Goal: Transaction & Acquisition: Purchase product/service

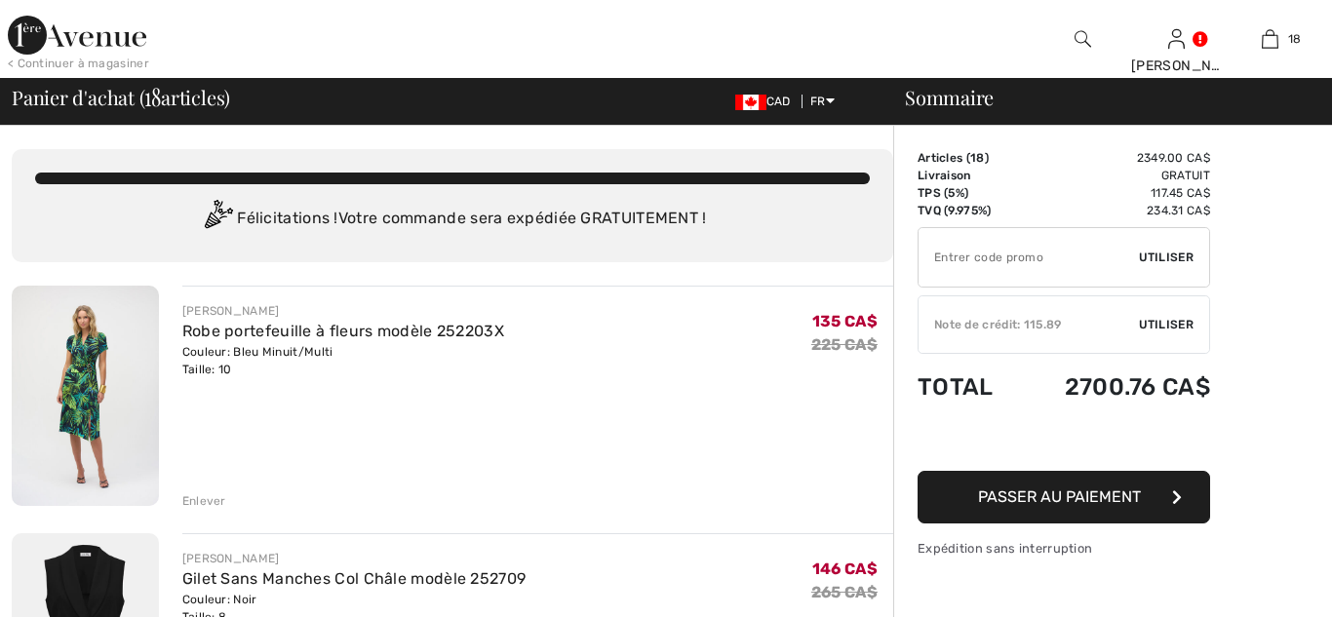
checkbox input "true"
click at [205, 503] on div "Enlever" at bounding box center [204, 501] width 44 height 18
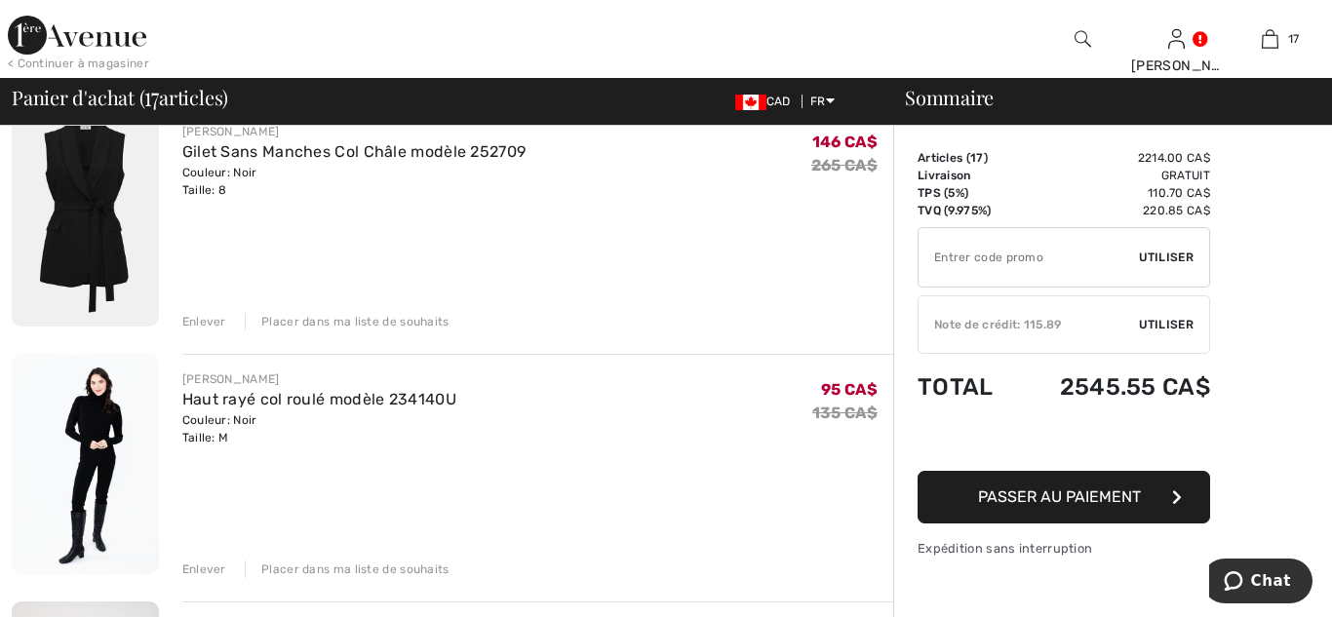
scroll to position [180, 0]
click at [200, 564] on div "Enlever" at bounding box center [204, 569] width 44 height 18
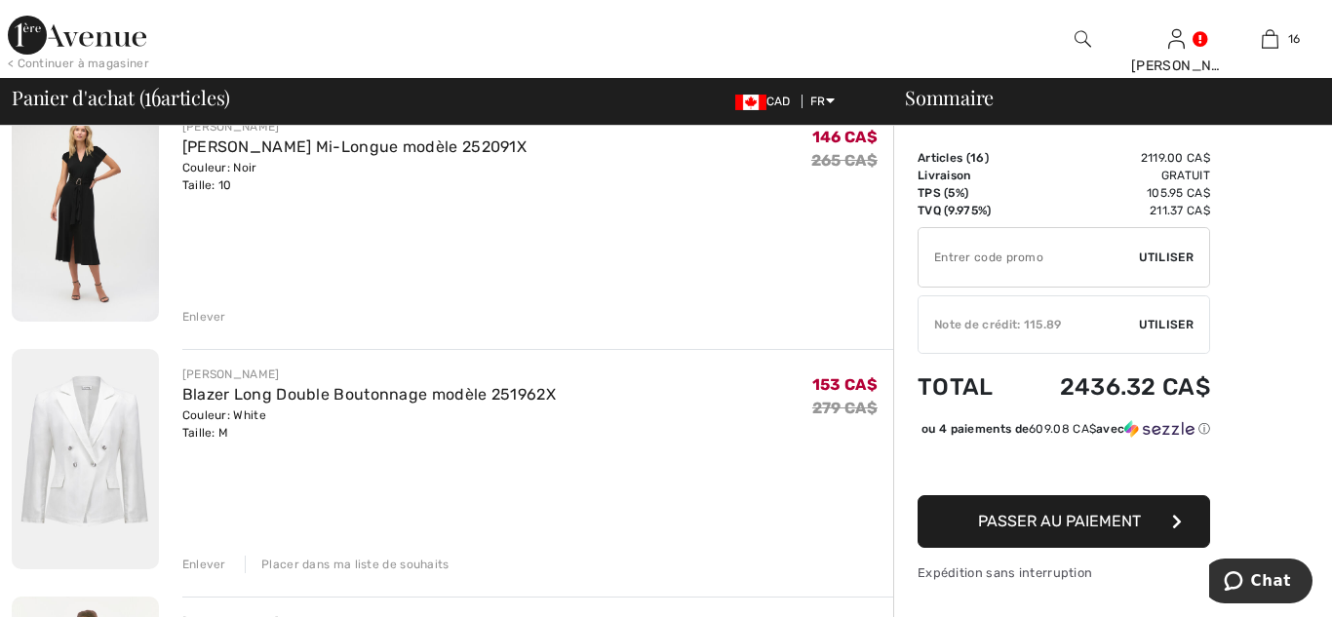
scroll to position [437, 0]
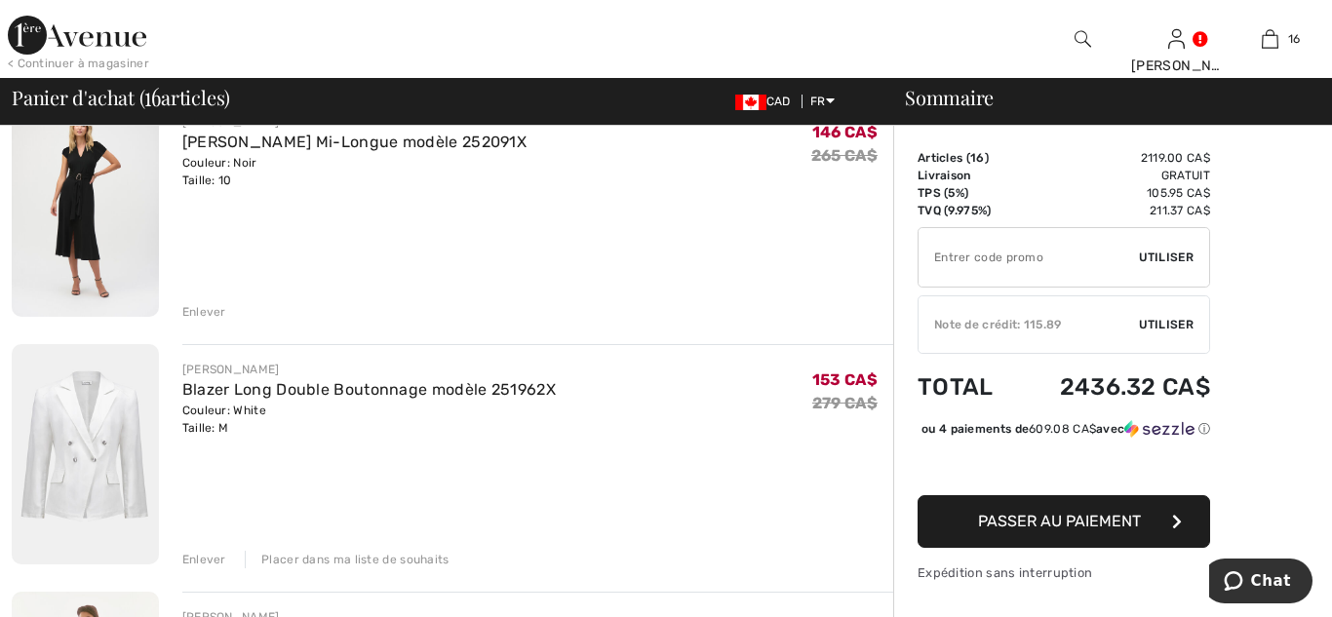
click at [200, 564] on div "Enlever" at bounding box center [204, 560] width 44 height 18
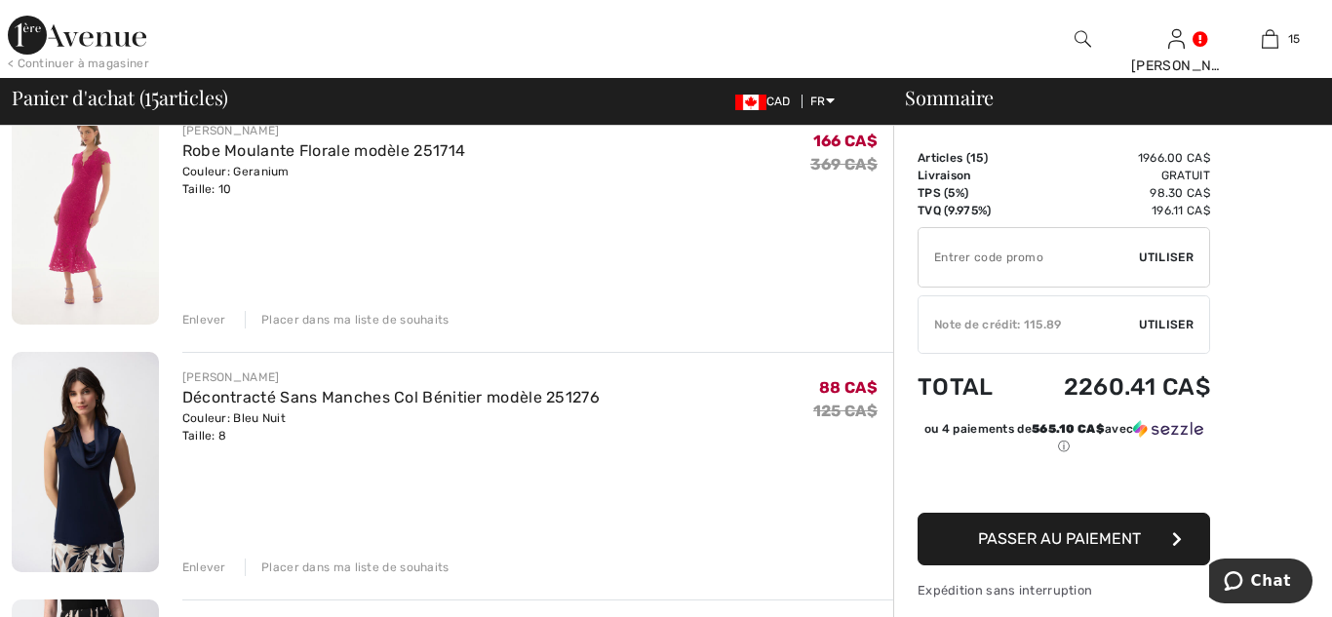
scroll to position [680, 0]
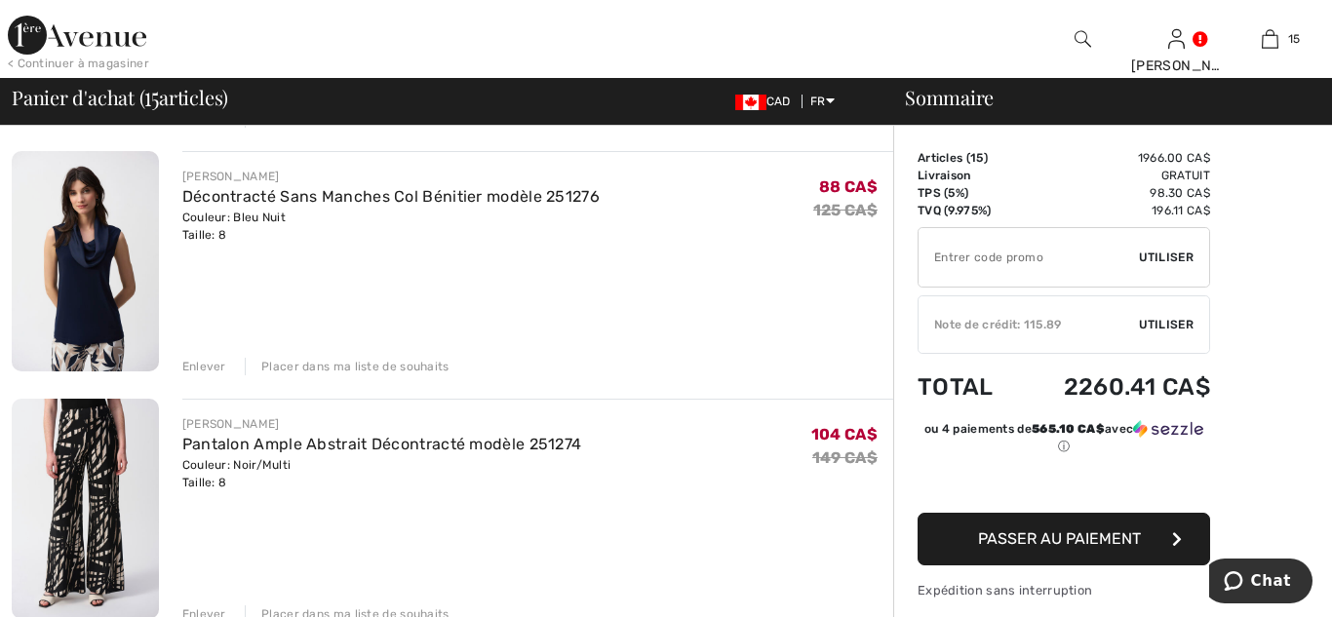
click at [198, 500] on div "JOSEPH RIBKOFF Pantalon Ample Abstrait Décontracté modèle 251274 Couleur: Noir/…" at bounding box center [537, 511] width 711 height 224
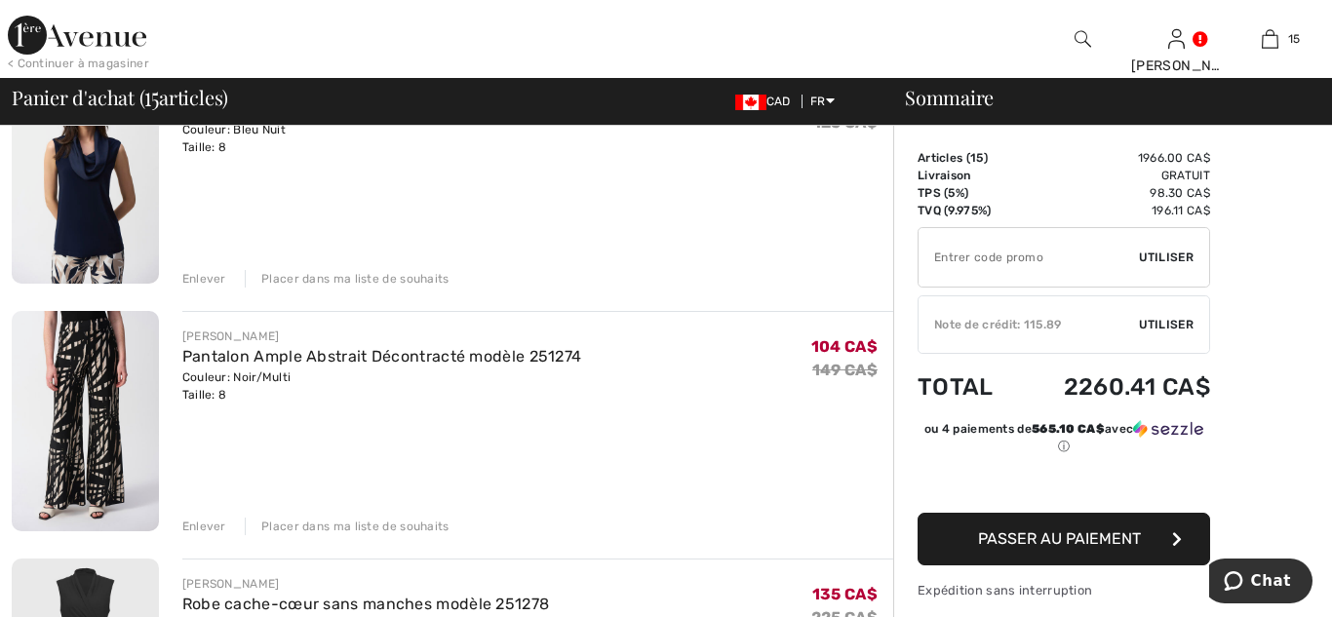
scroll to position [972, 0]
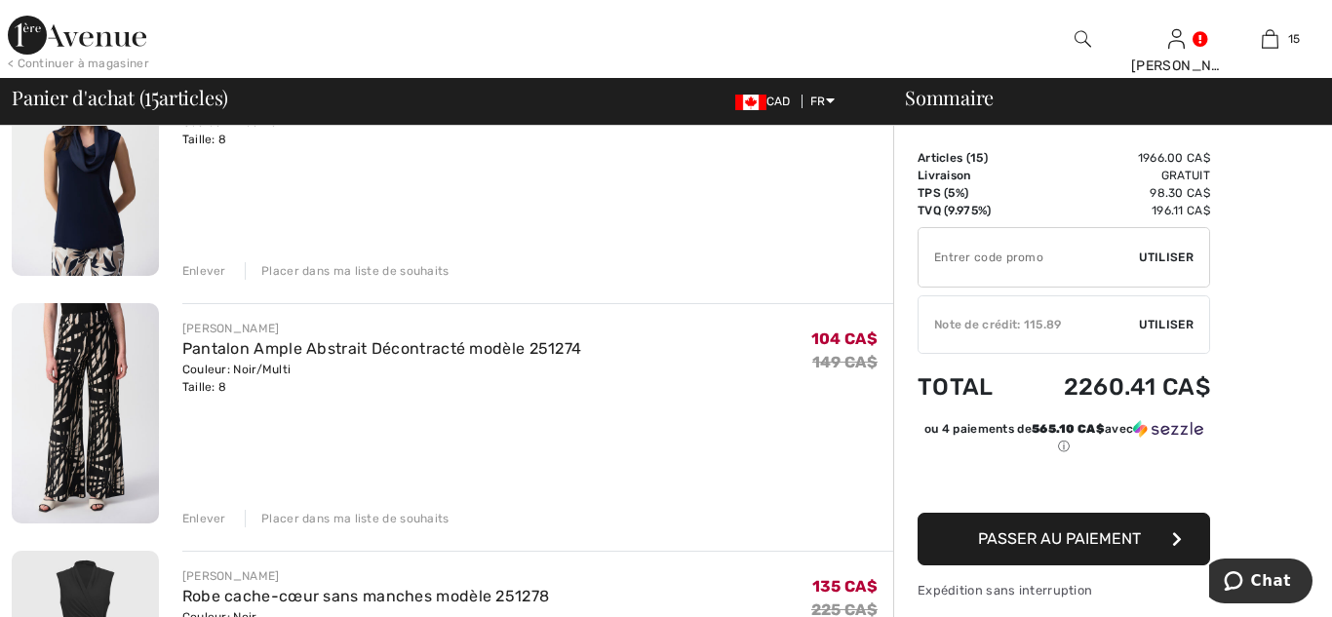
click at [204, 519] on div "Enlever" at bounding box center [204, 519] width 44 height 18
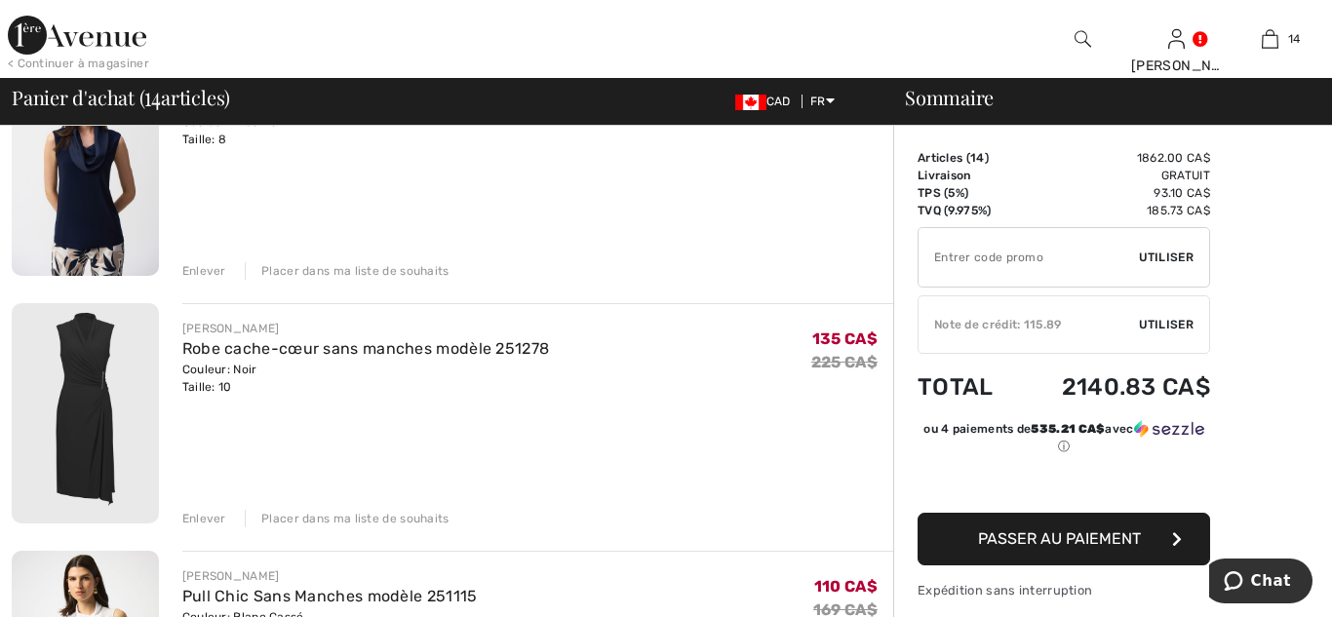
click at [195, 269] on div "Enlever" at bounding box center [204, 271] width 44 height 18
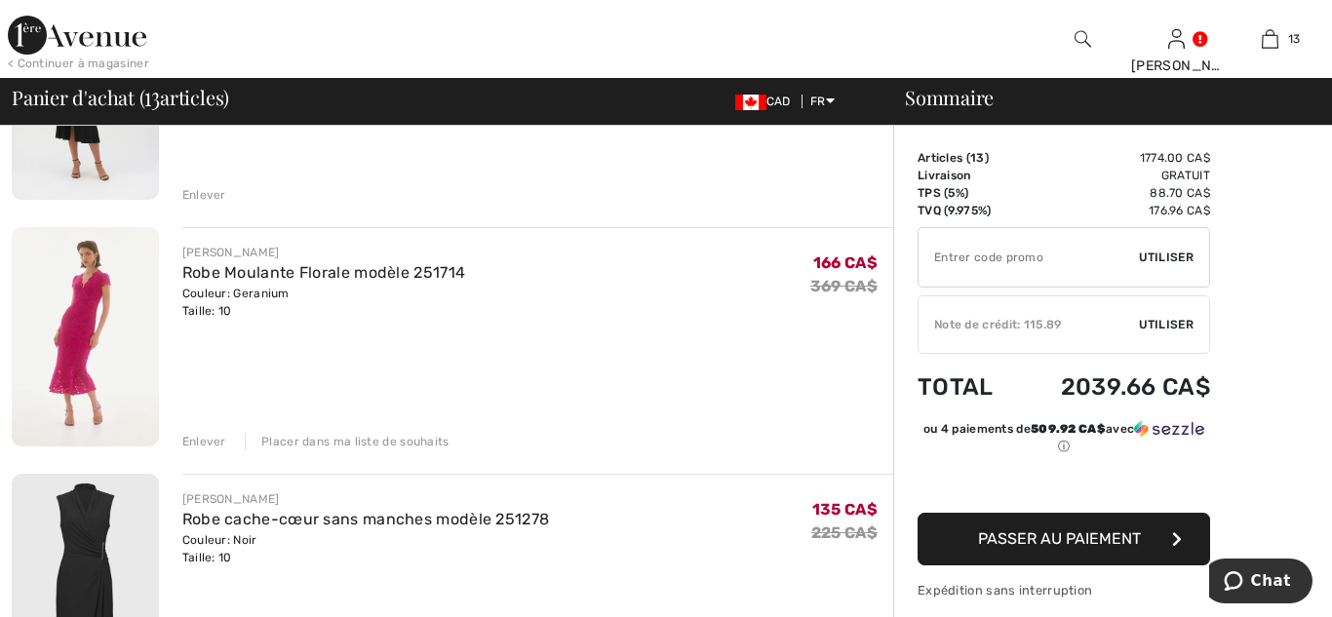
scroll to position [489, 0]
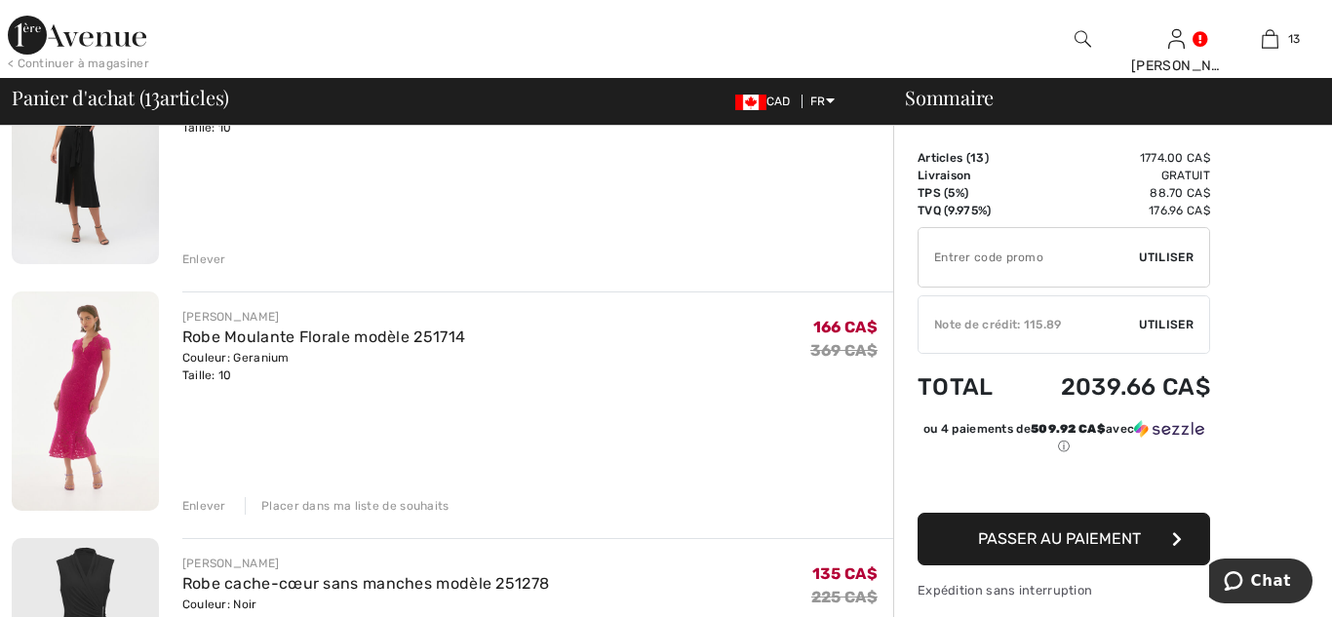
click at [205, 503] on div "Enlever" at bounding box center [204, 506] width 44 height 18
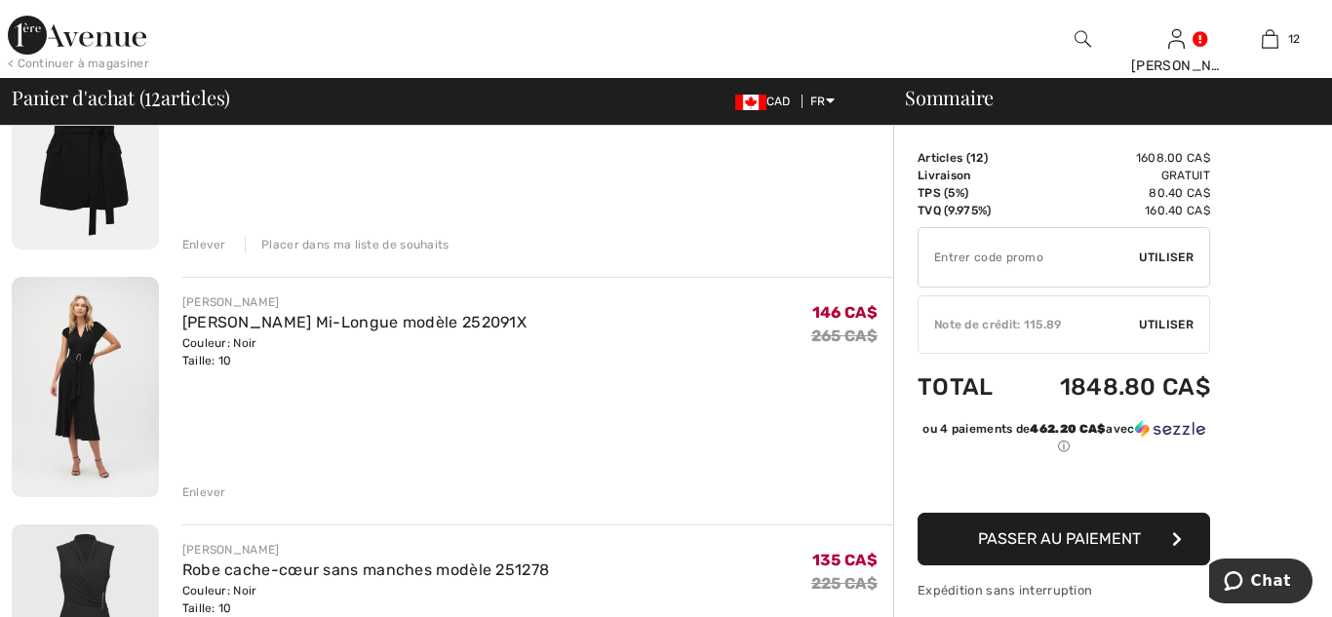
scroll to position [250, 0]
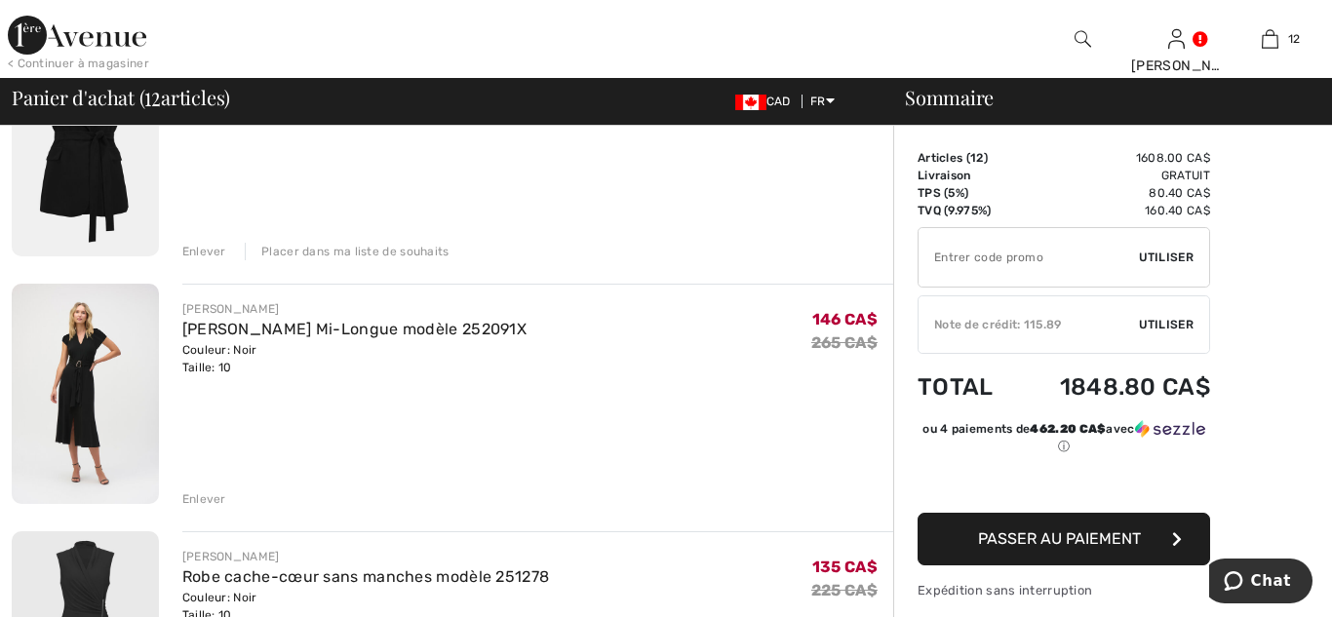
click at [205, 503] on div "Enlever" at bounding box center [204, 499] width 44 height 18
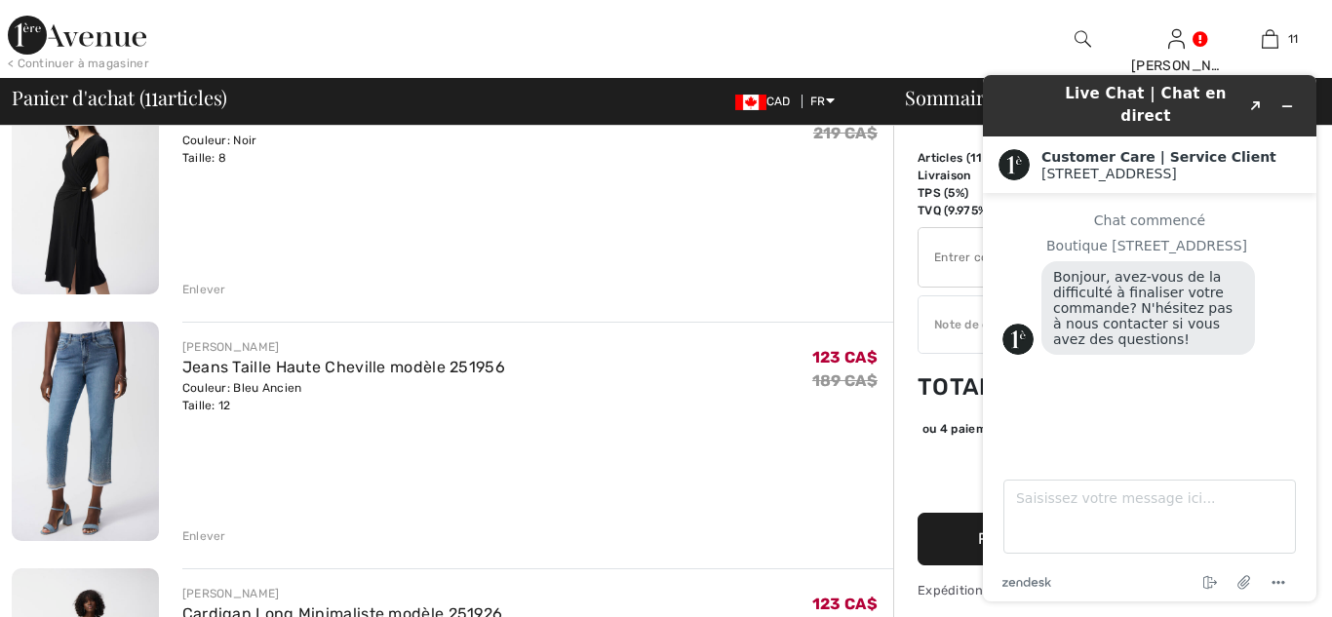
scroll to position [955, 0]
click at [205, 531] on div "Enlever" at bounding box center [204, 534] width 44 height 18
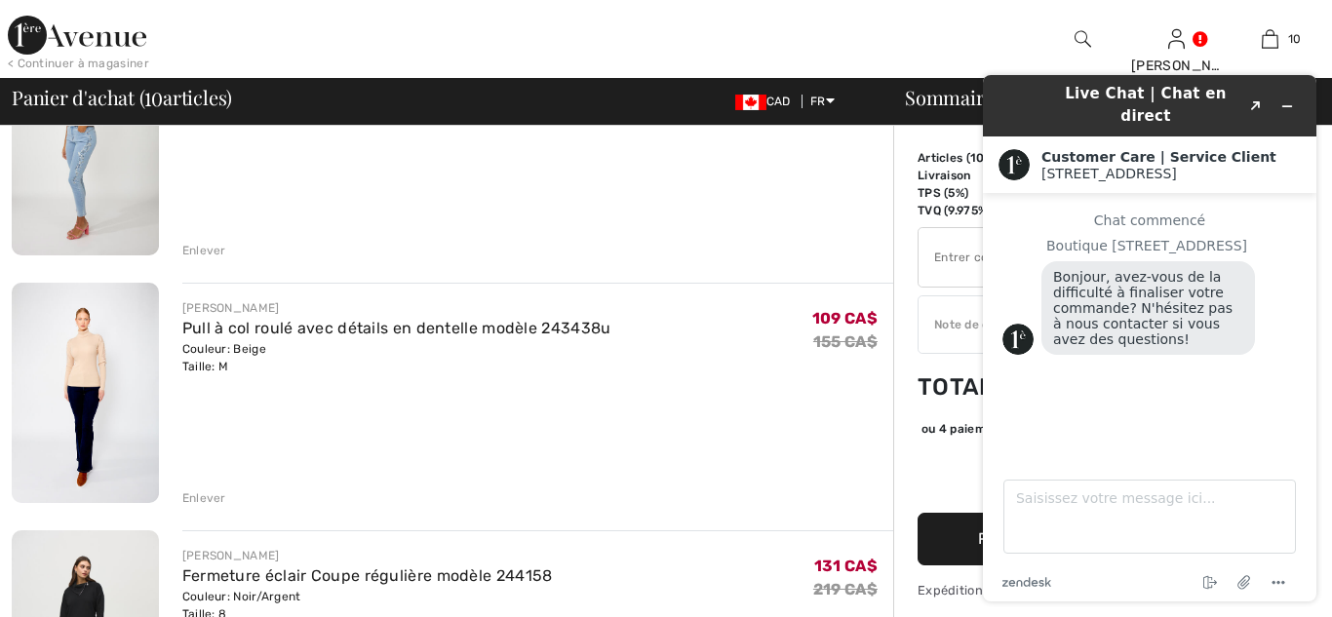
scroll to position [1491, 0]
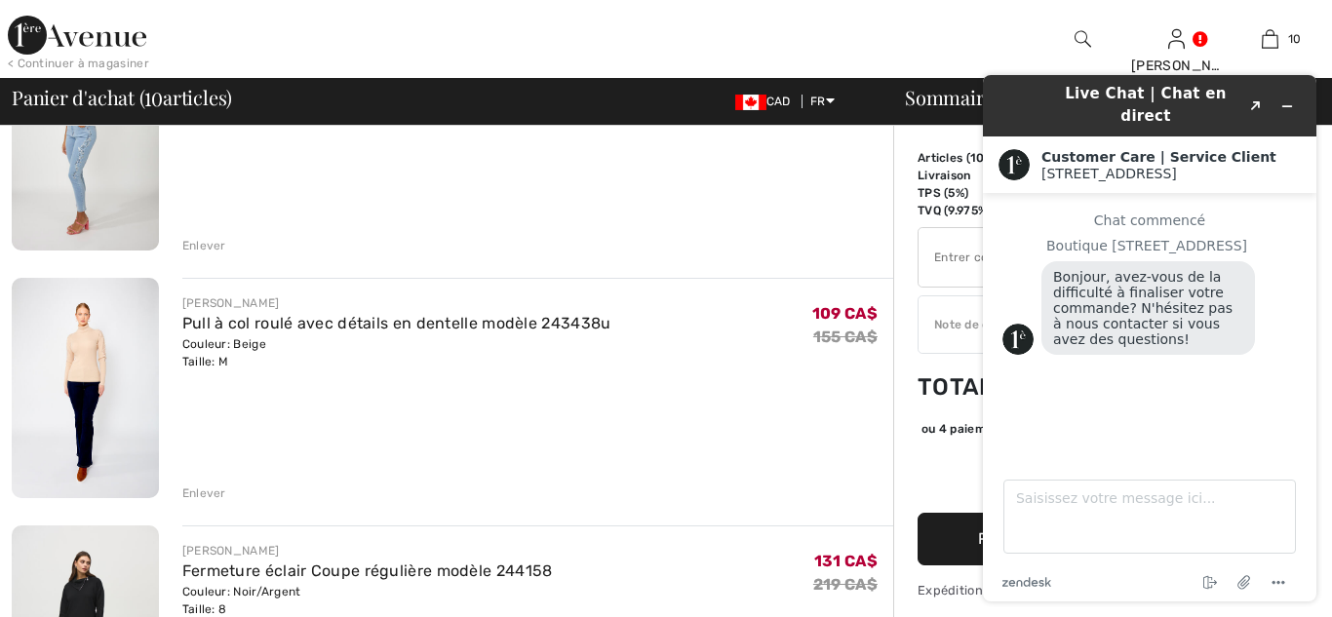
click at [211, 495] on div "Enlever" at bounding box center [204, 493] width 44 height 18
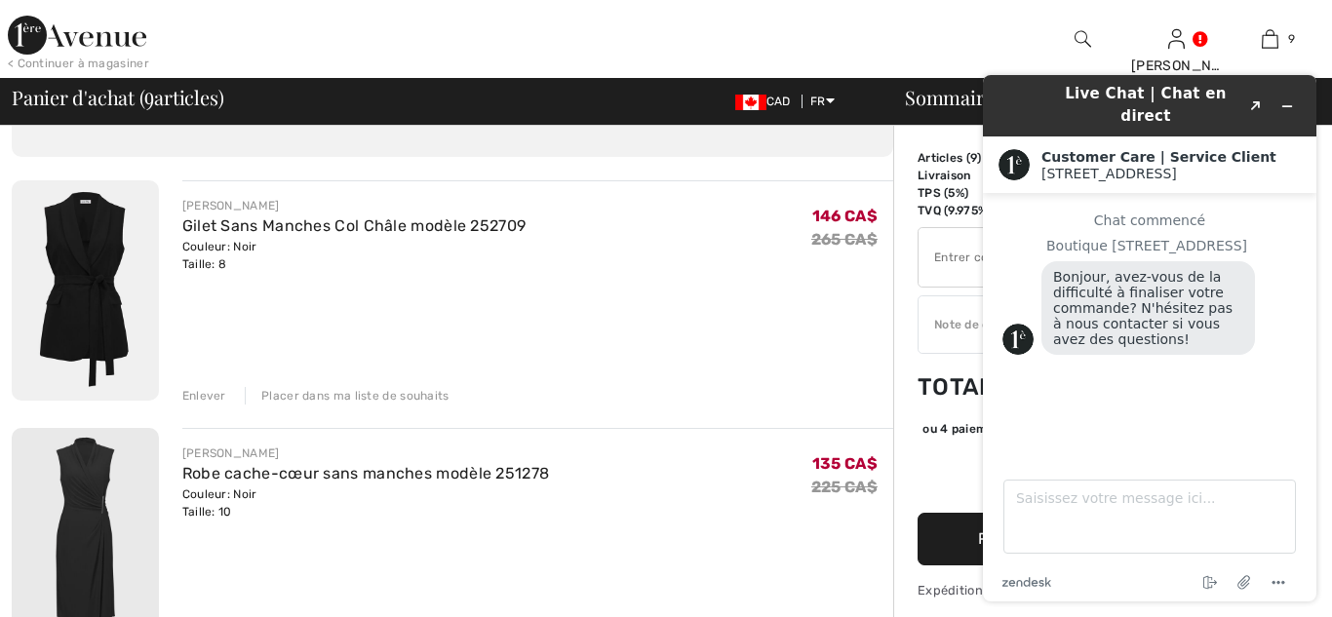
scroll to position [111, 0]
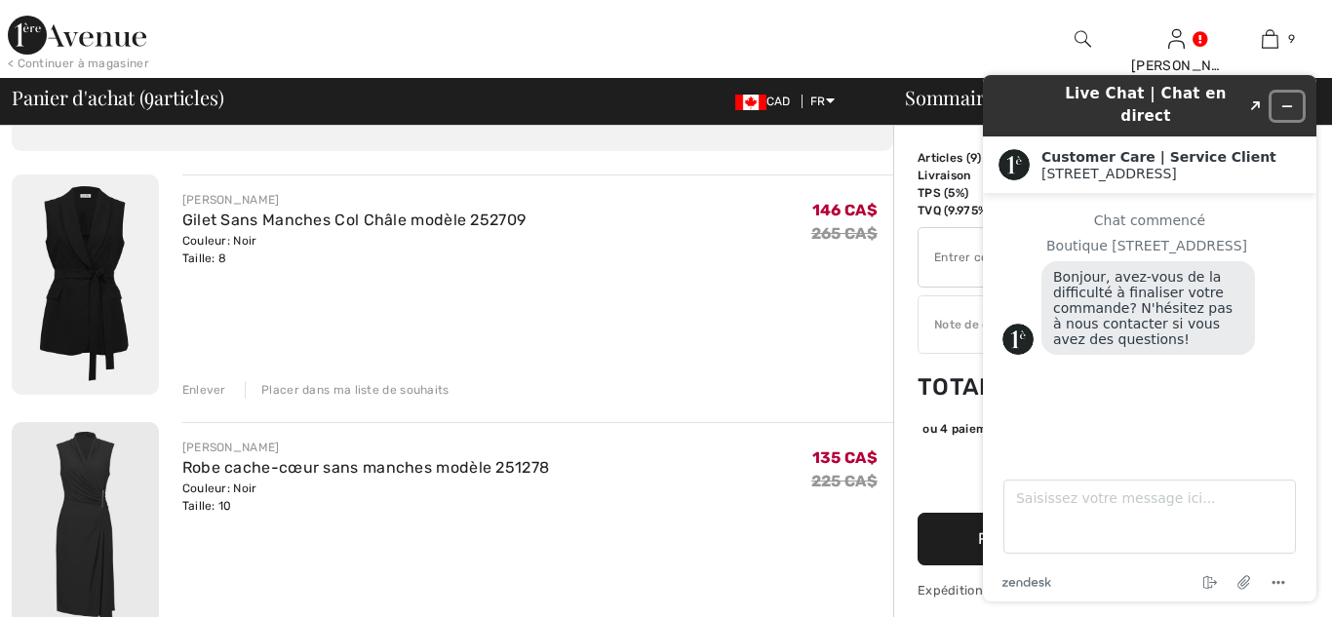
click at [1291, 99] on icon "Réduire le widget" at bounding box center [1287, 106] width 14 height 14
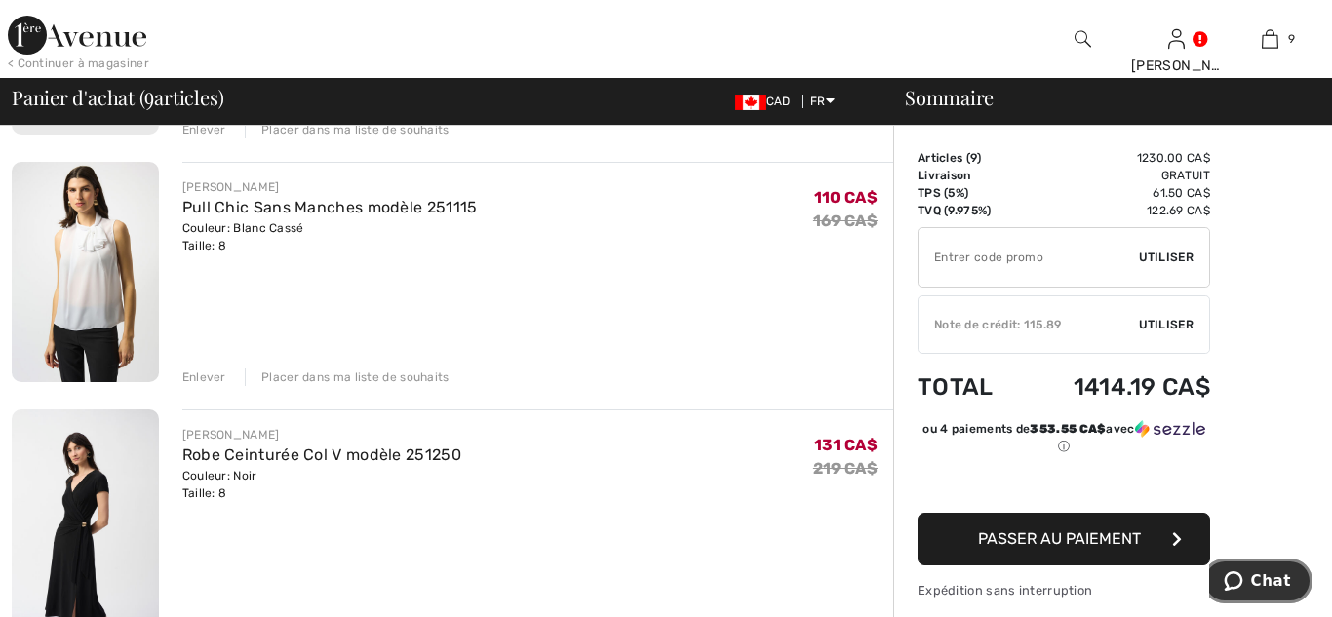
scroll to position [627, 0]
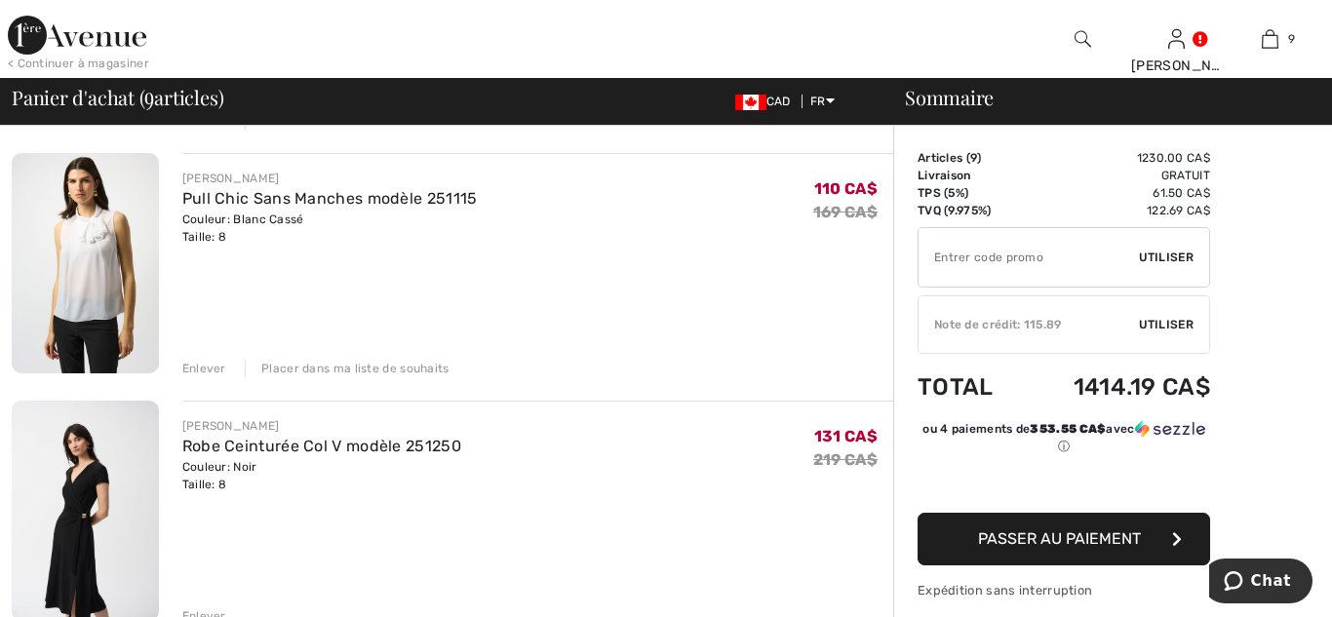
click at [196, 368] on div "Enlever" at bounding box center [204, 369] width 44 height 18
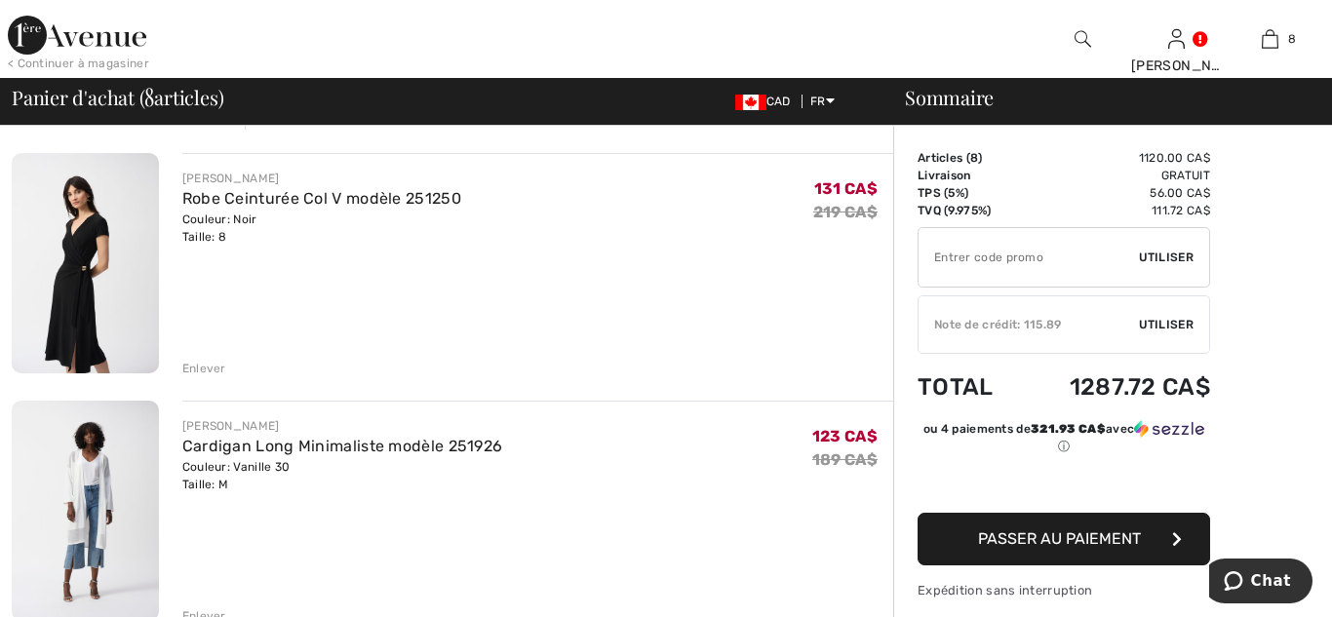
click at [196, 371] on div "Enlever" at bounding box center [204, 369] width 44 height 18
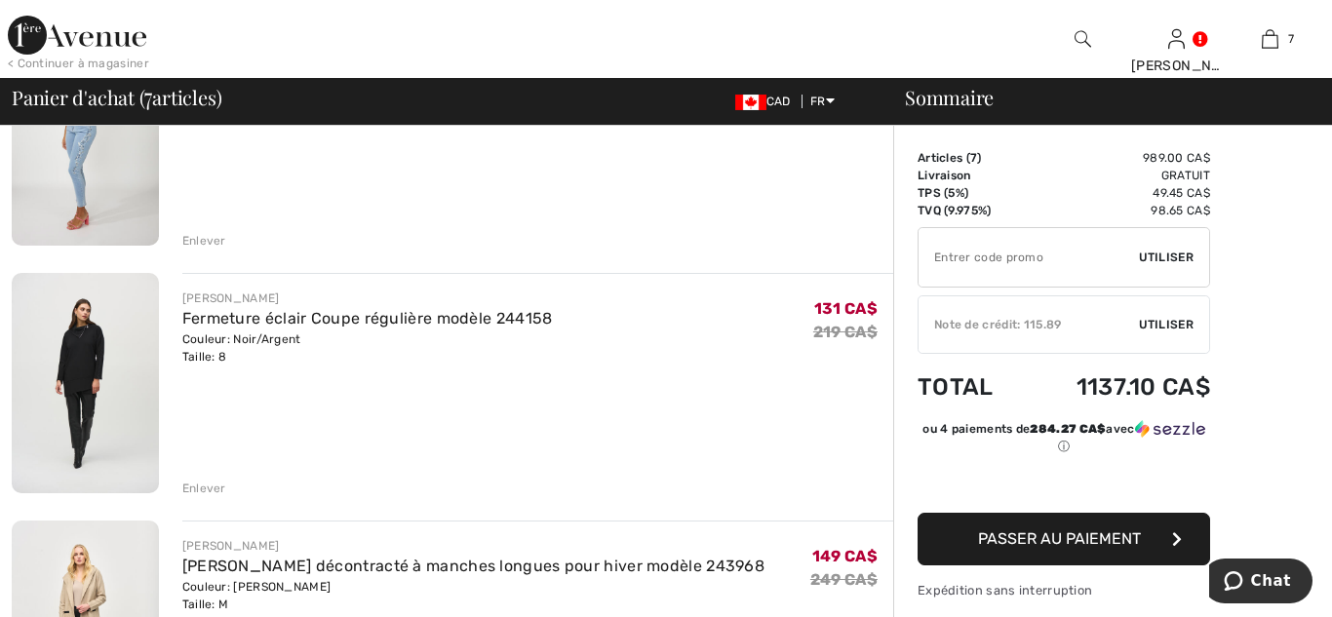
scroll to position [1008, 0]
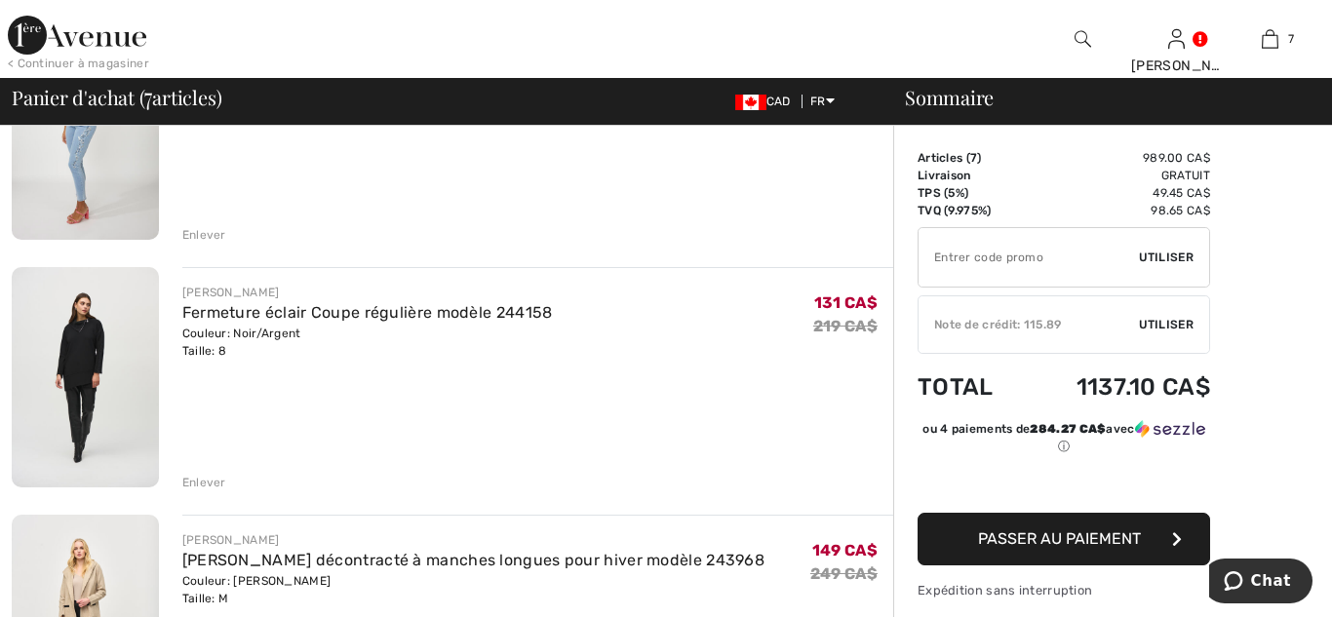
click at [208, 478] on div "Enlever" at bounding box center [204, 483] width 44 height 18
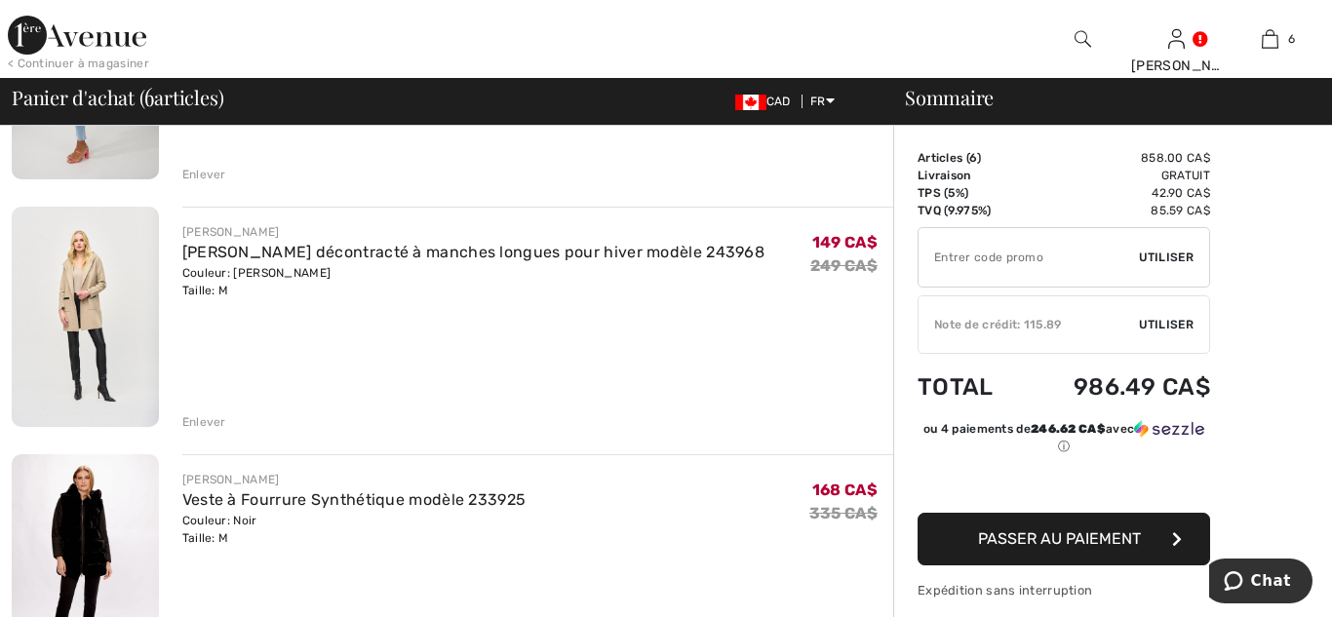
scroll to position [1064, 0]
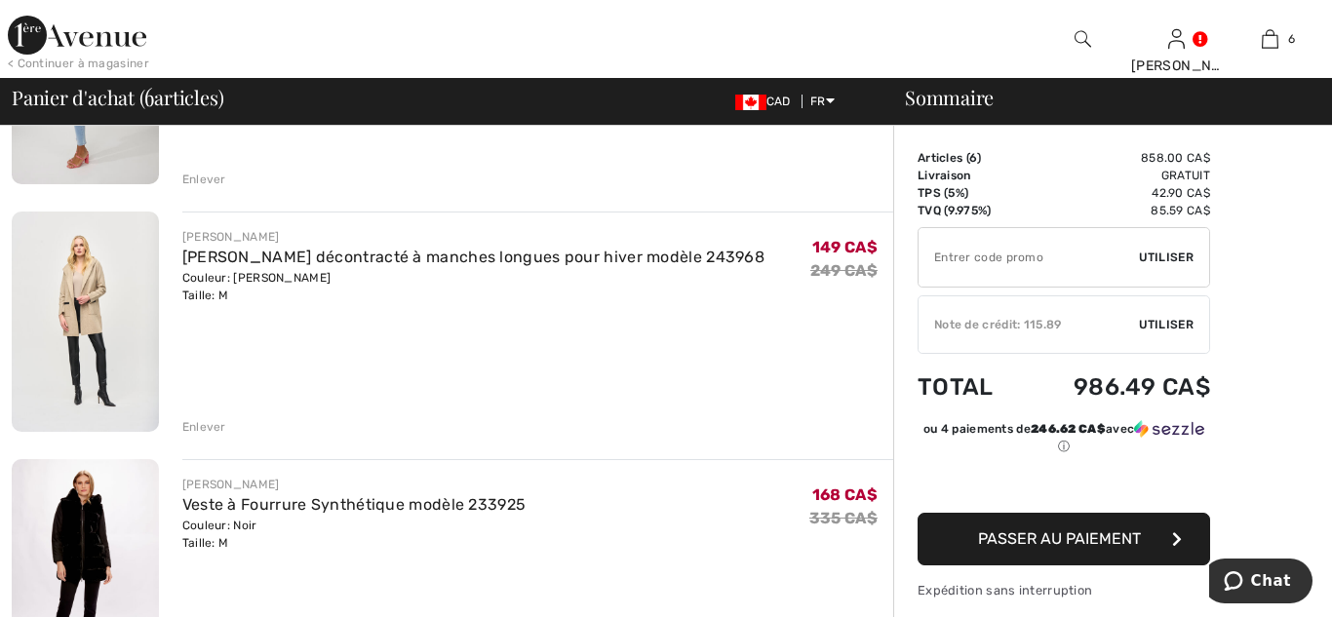
click at [203, 422] on div "Enlever" at bounding box center [204, 427] width 44 height 18
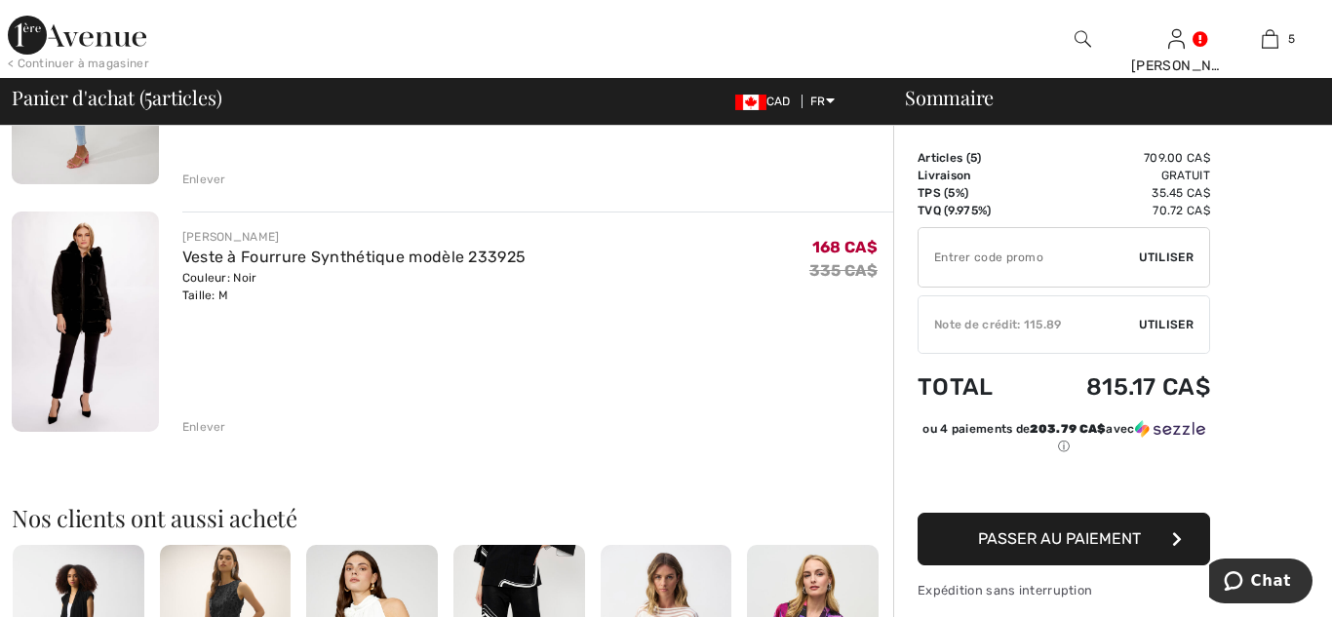
click at [203, 422] on div "Enlever" at bounding box center [204, 427] width 44 height 18
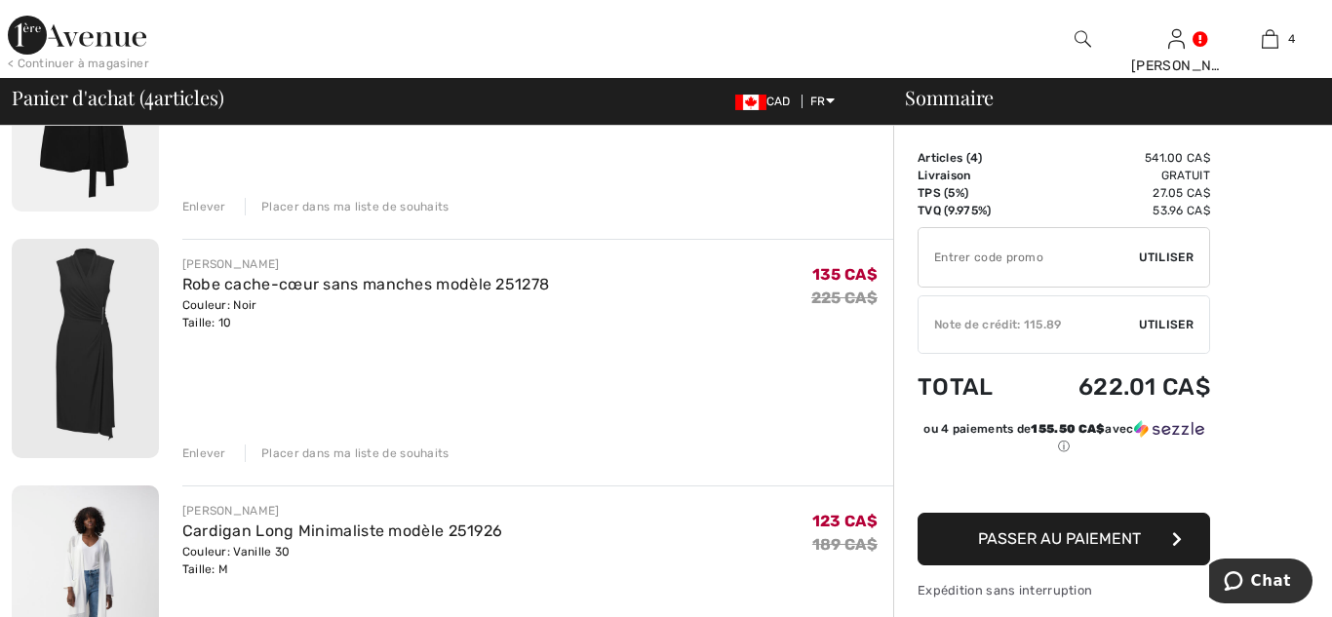
scroll to position [298, 0]
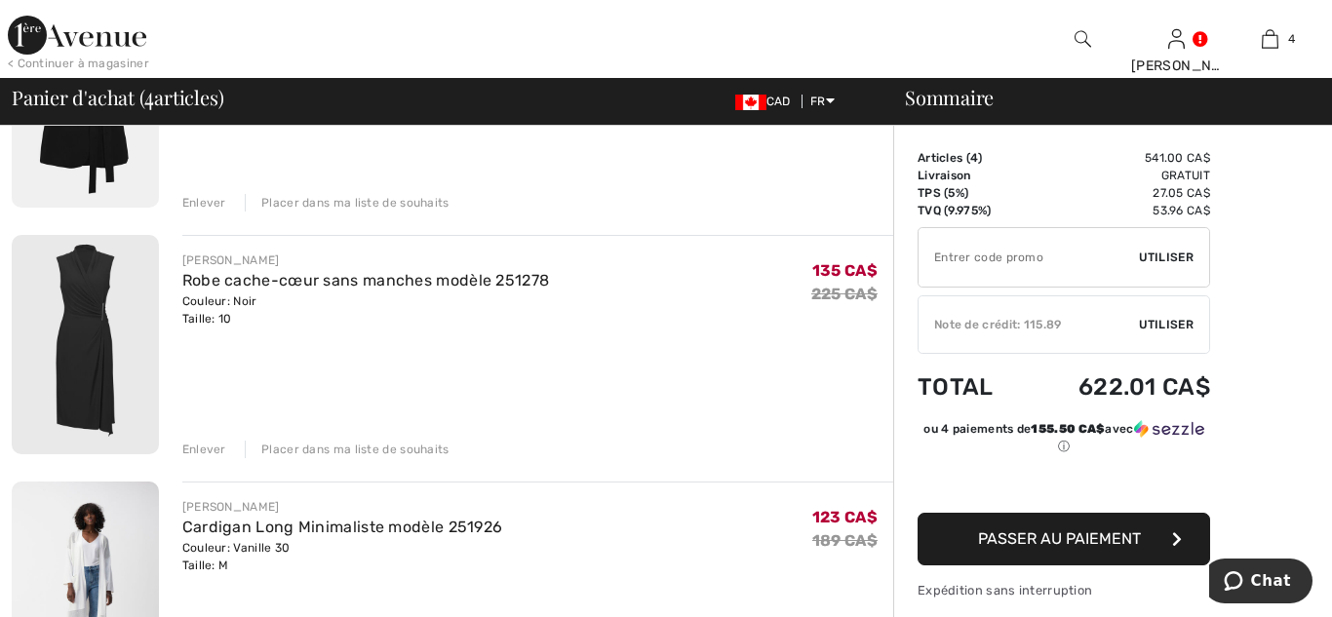
click at [214, 456] on div "Enlever" at bounding box center [204, 450] width 44 height 18
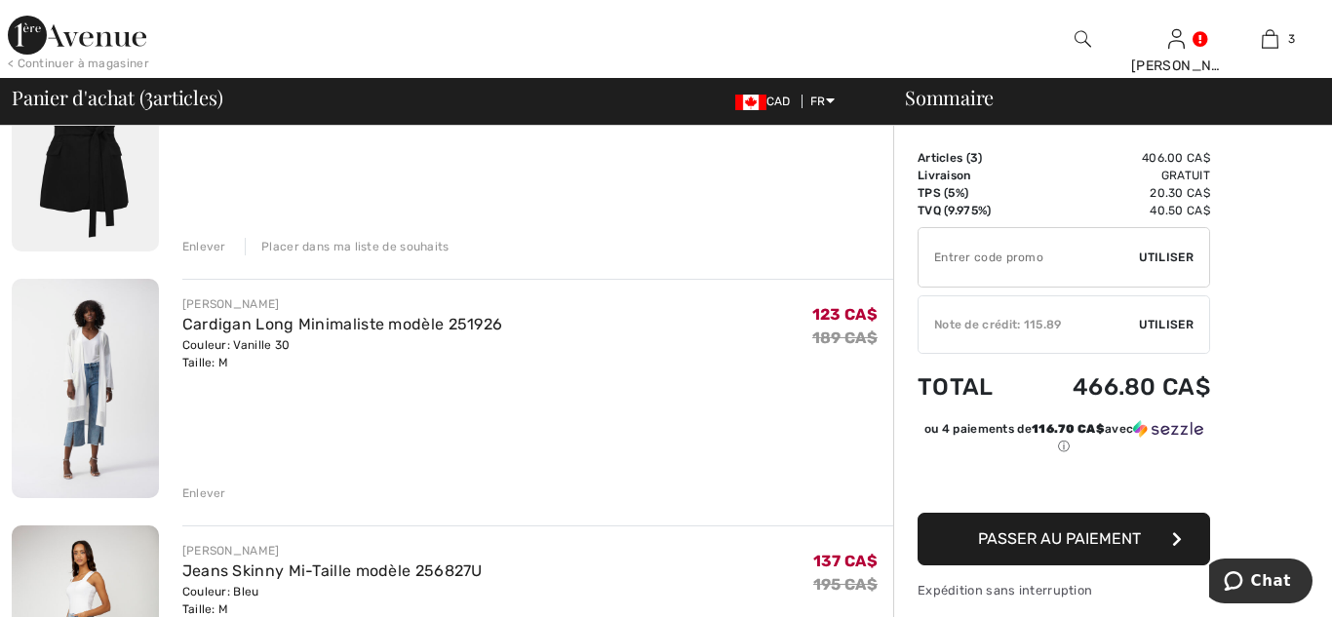
scroll to position [0, 0]
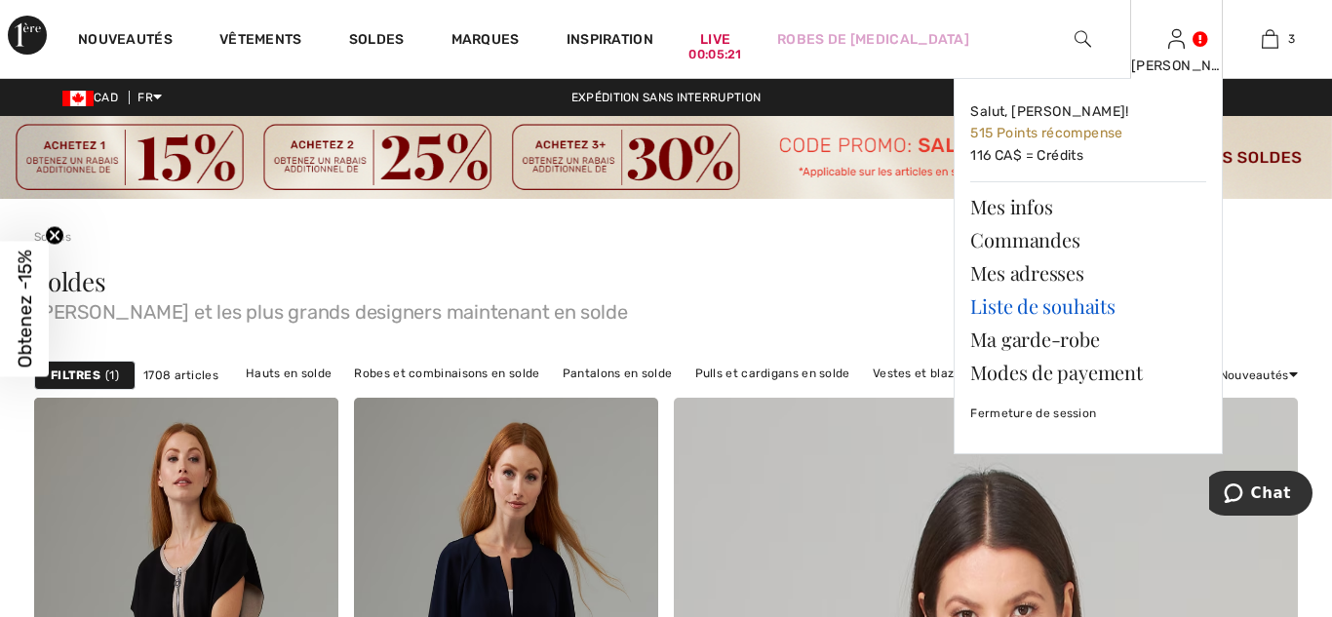
click at [1050, 303] on link "Liste de souhaits" at bounding box center [1088, 306] width 236 height 33
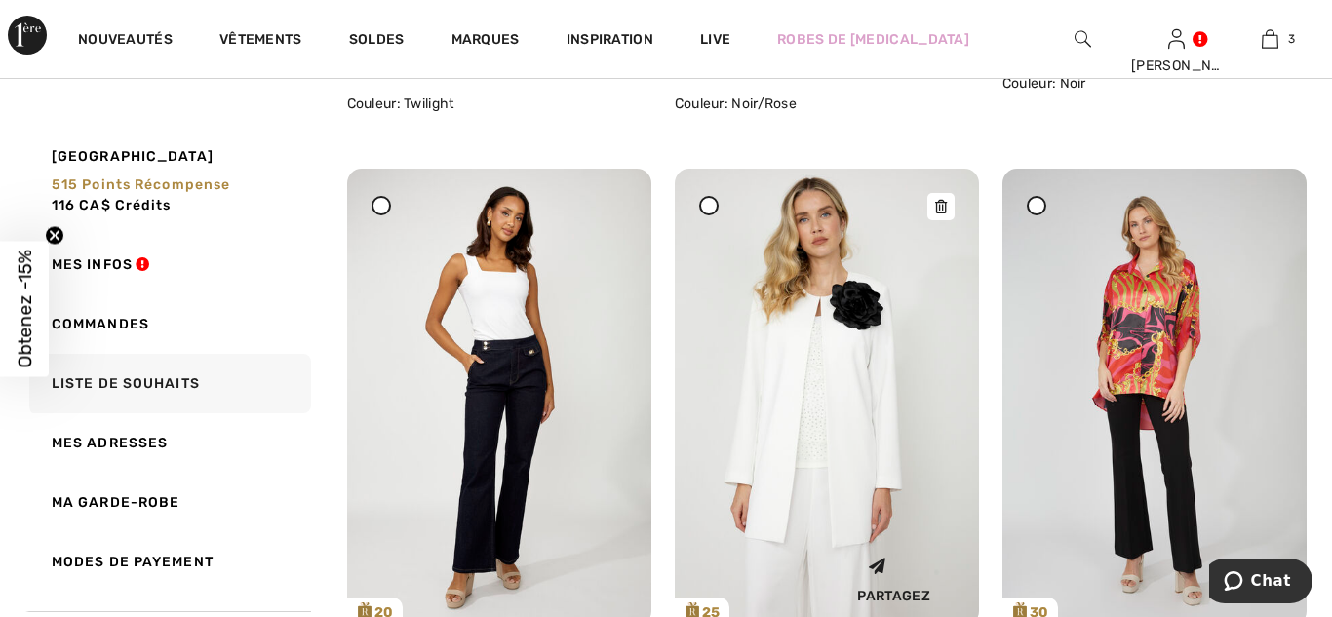
scroll to position [4160, 0]
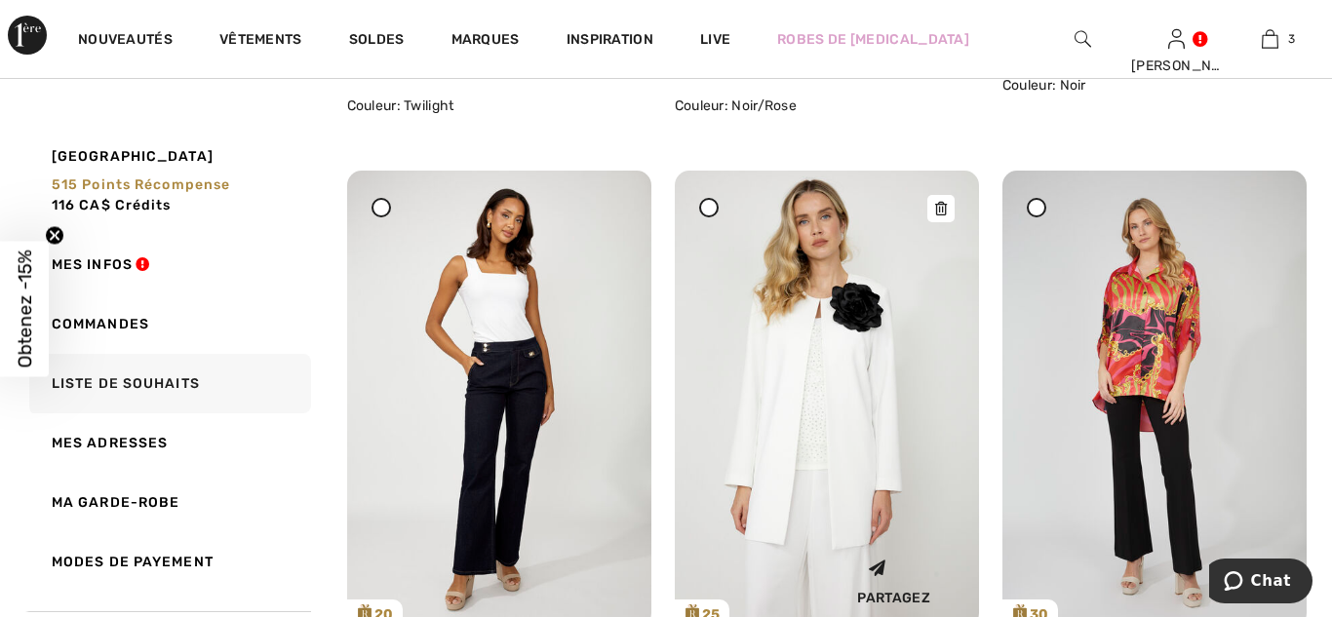
click at [940, 202] on icon at bounding box center [941, 209] width 12 height 14
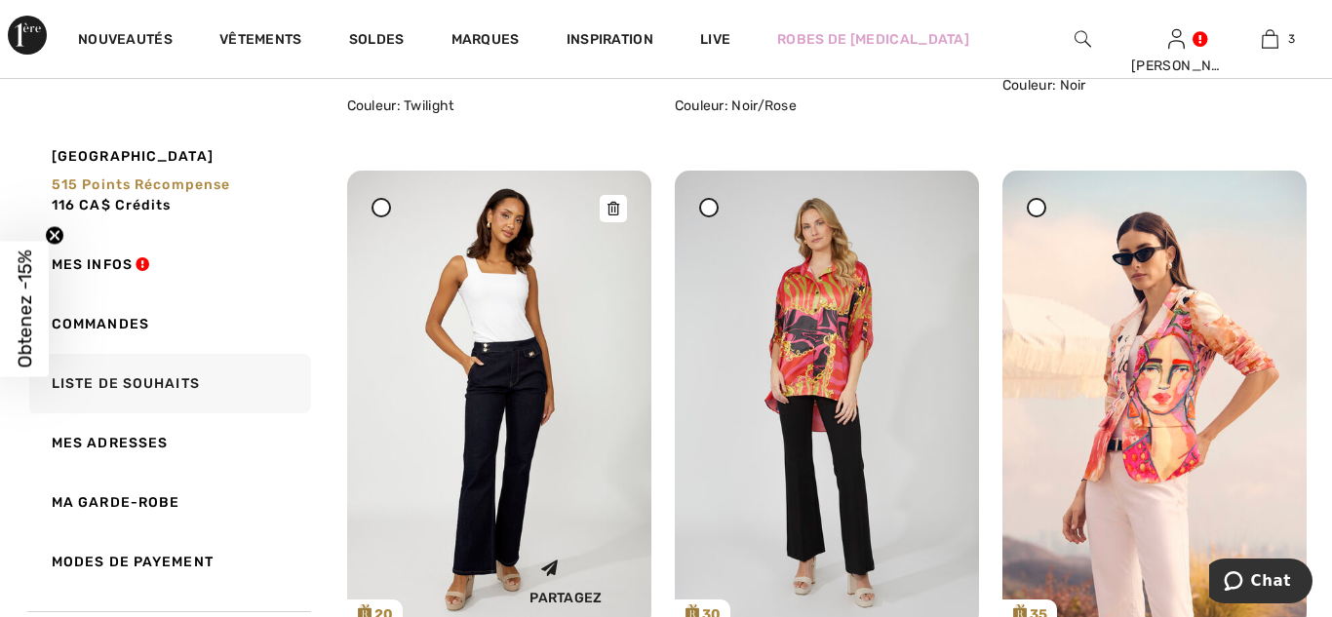
click at [610, 202] on icon at bounding box center [613, 209] width 12 height 14
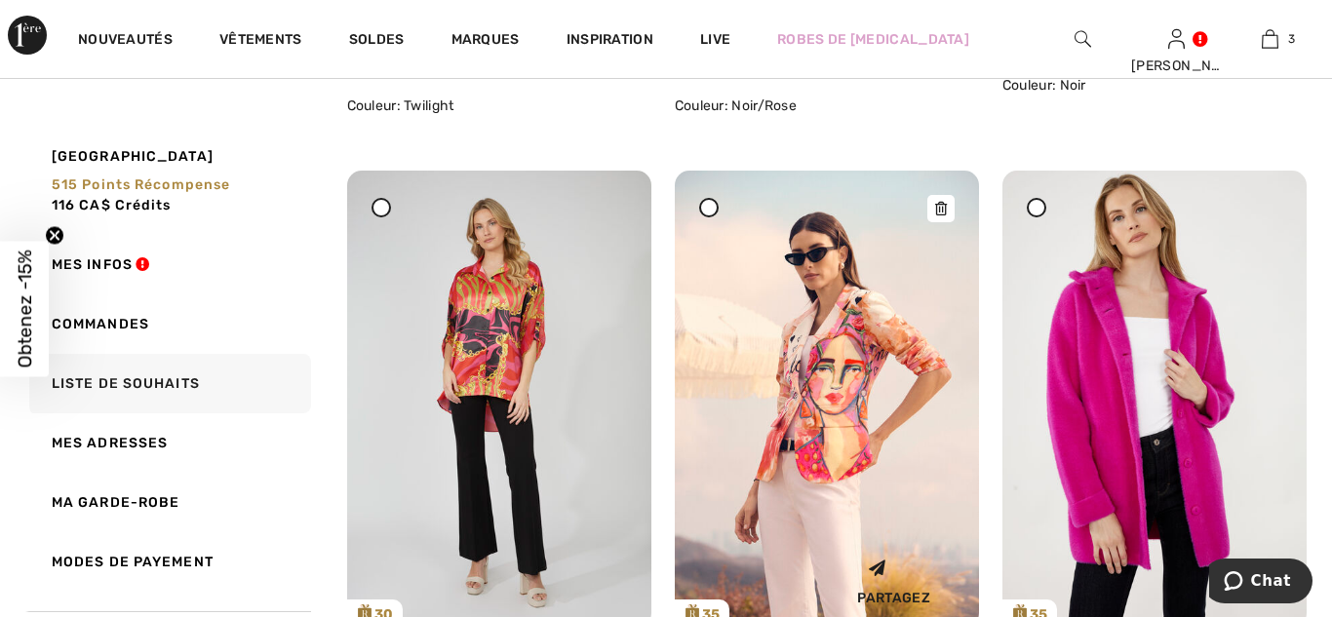
click at [945, 202] on icon at bounding box center [941, 209] width 12 height 14
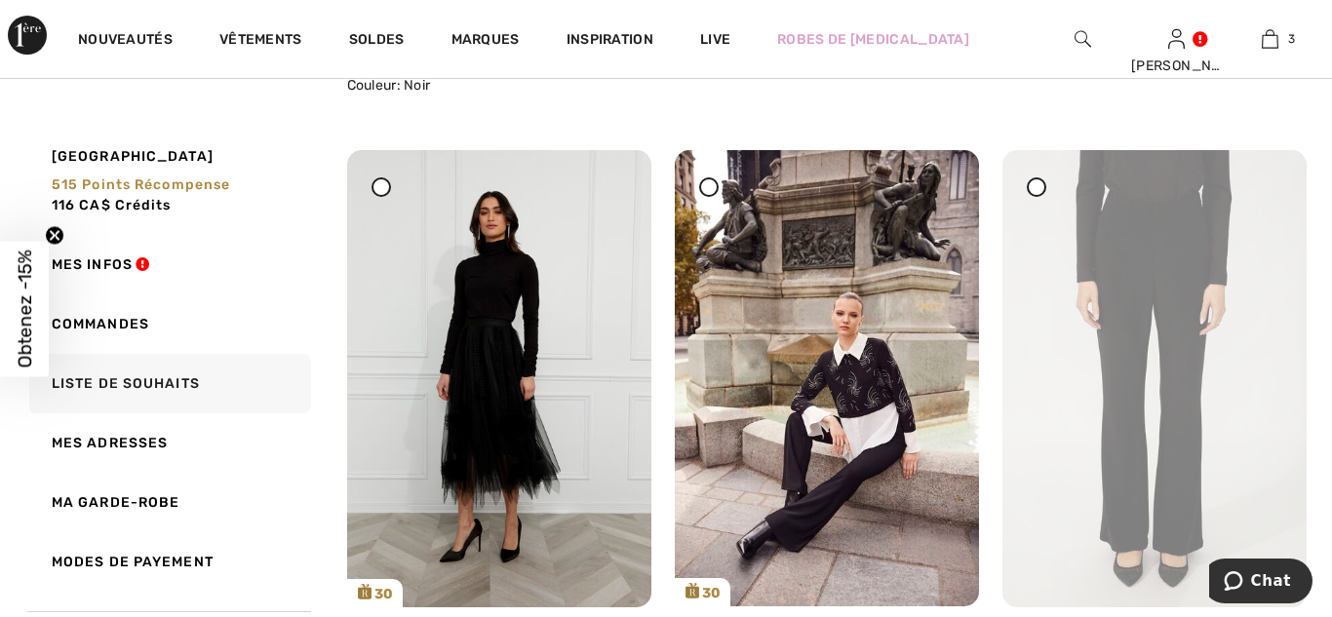
scroll to position [6116, 0]
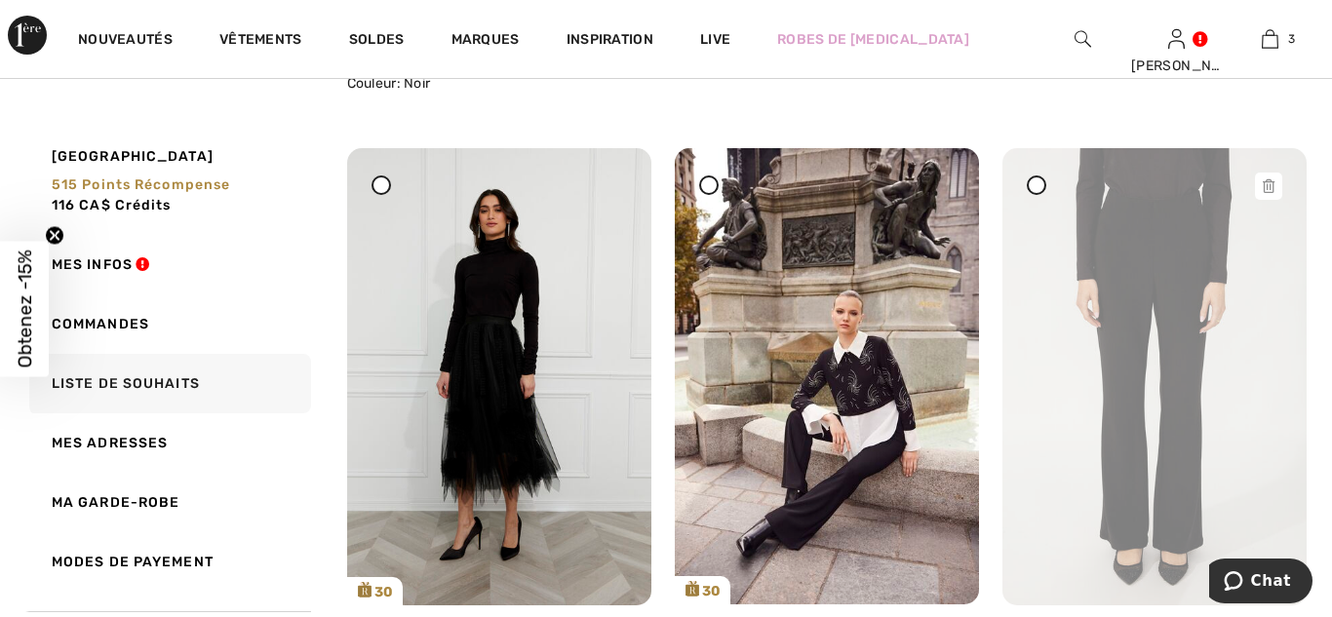
click at [1268, 179] on icon at bounding box center [1268, 186] width 12 height 14
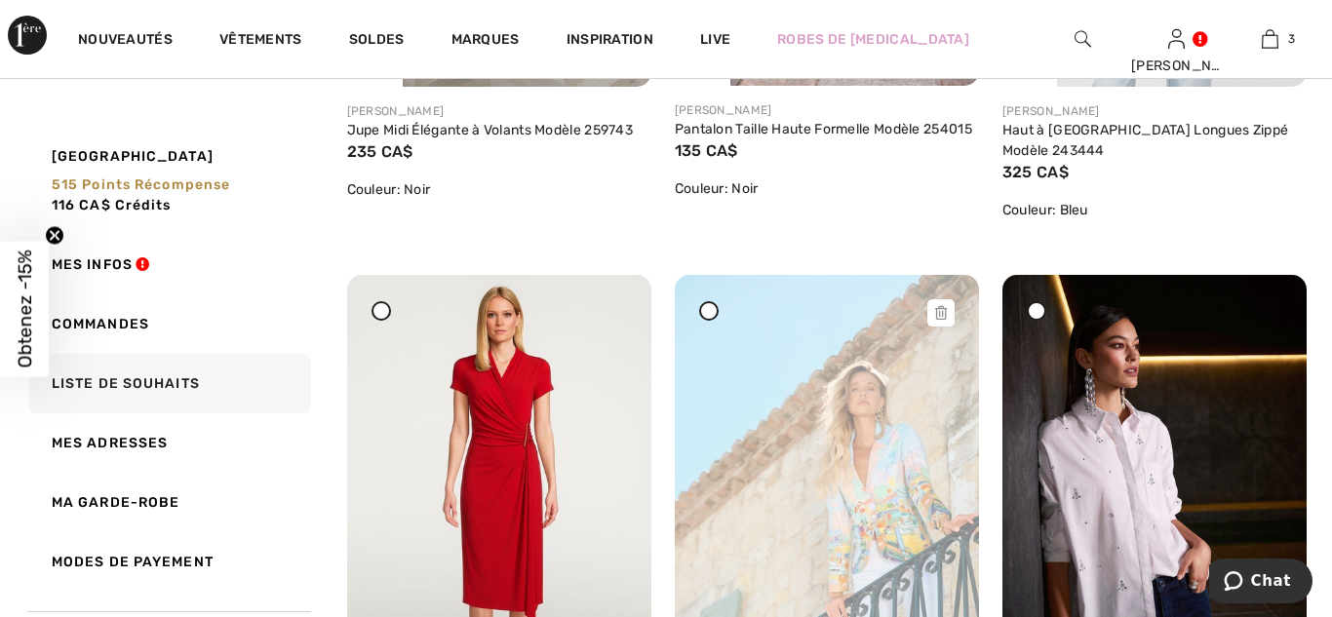
scroll to position [6628, 0]
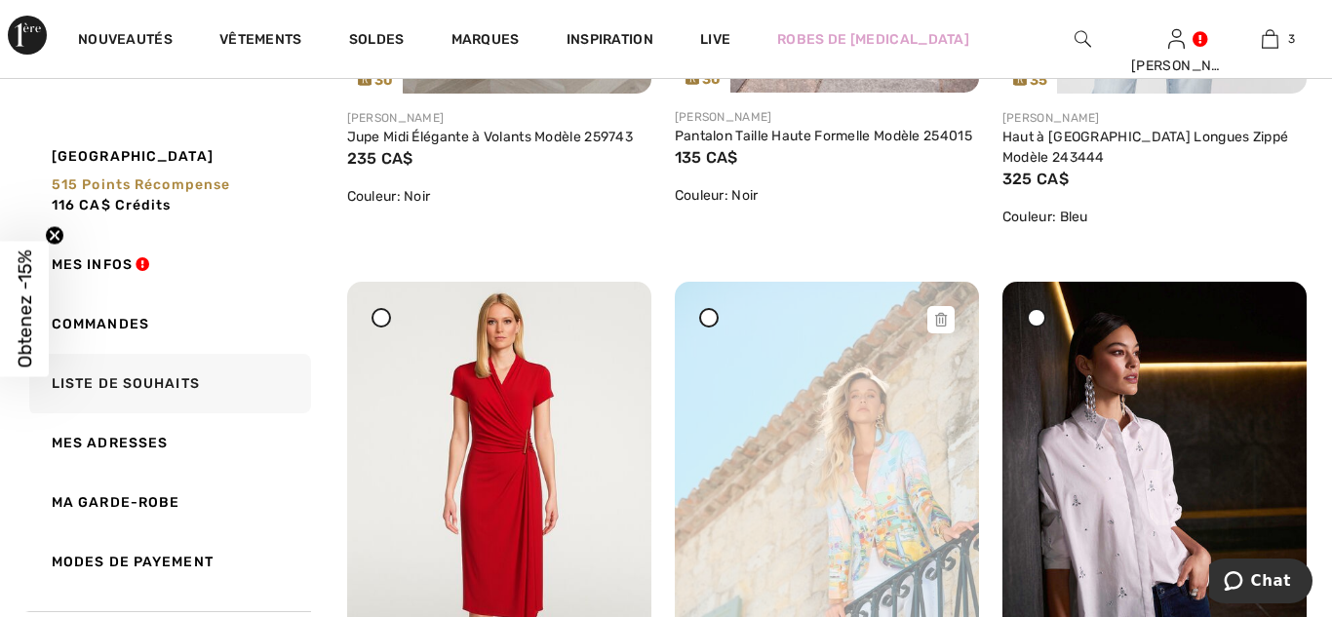
click at [936, 313] on icon at bounding box center [941, 320] width 12 height 14
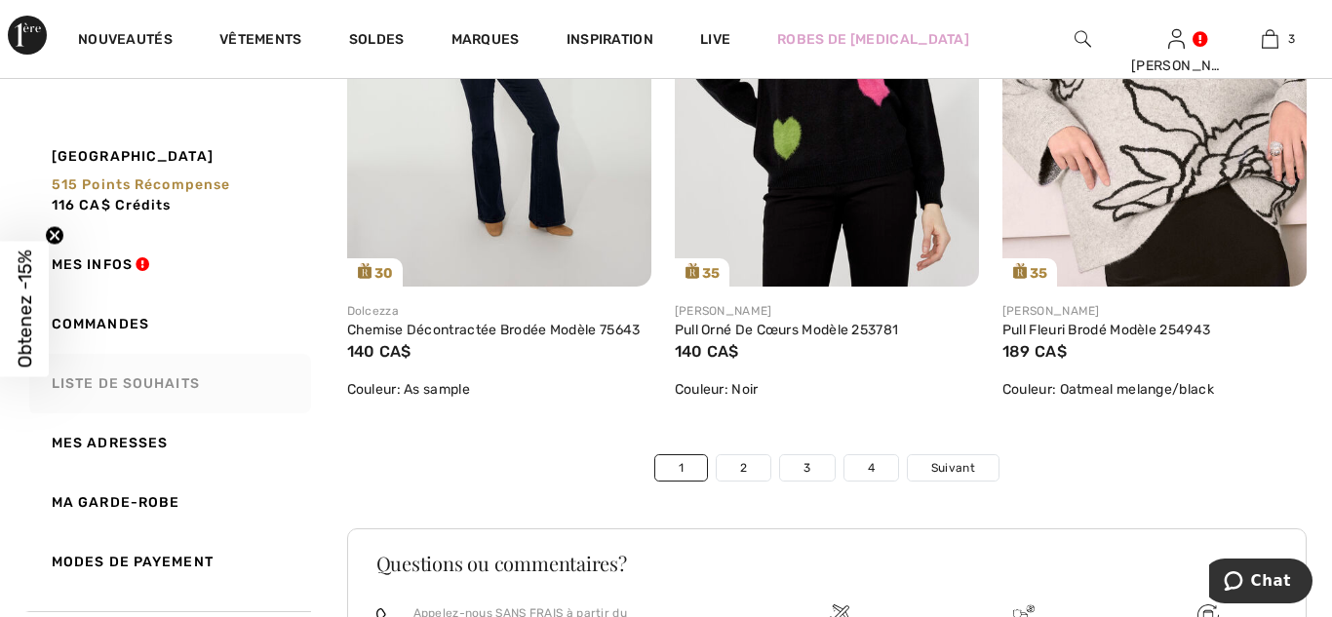
scroll to position [9559, 0]
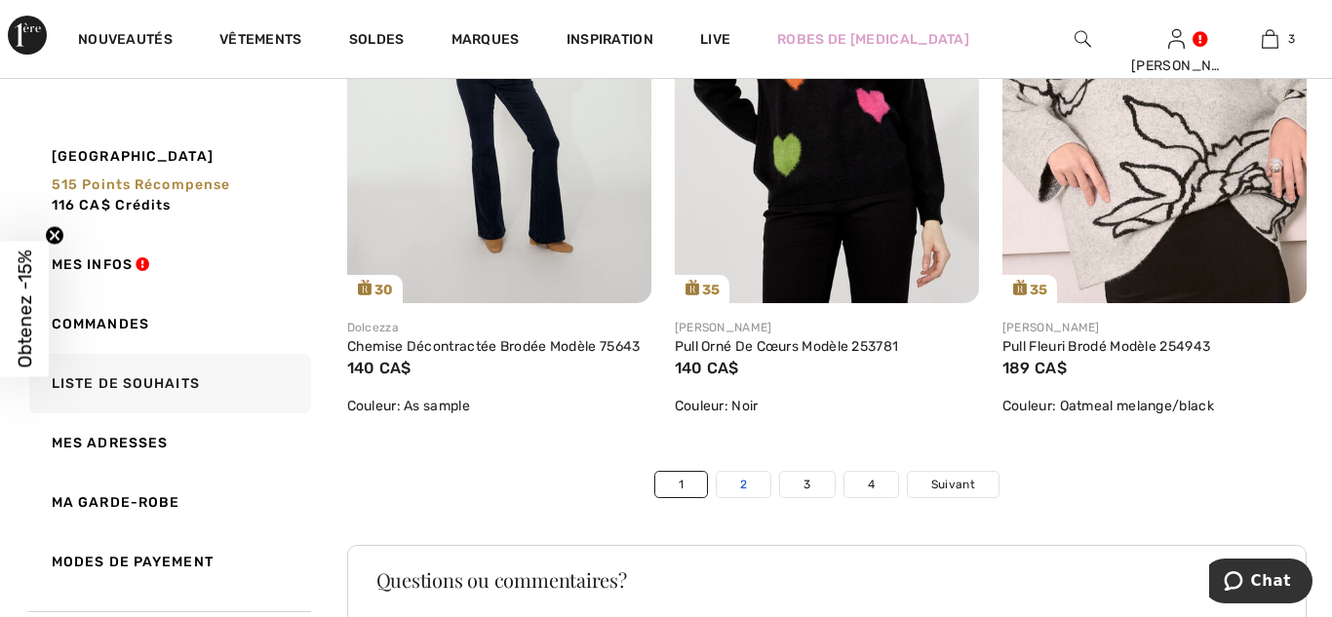
click at [741, 497] on link "2" at bounding box center [743, 484] width 54 height 25
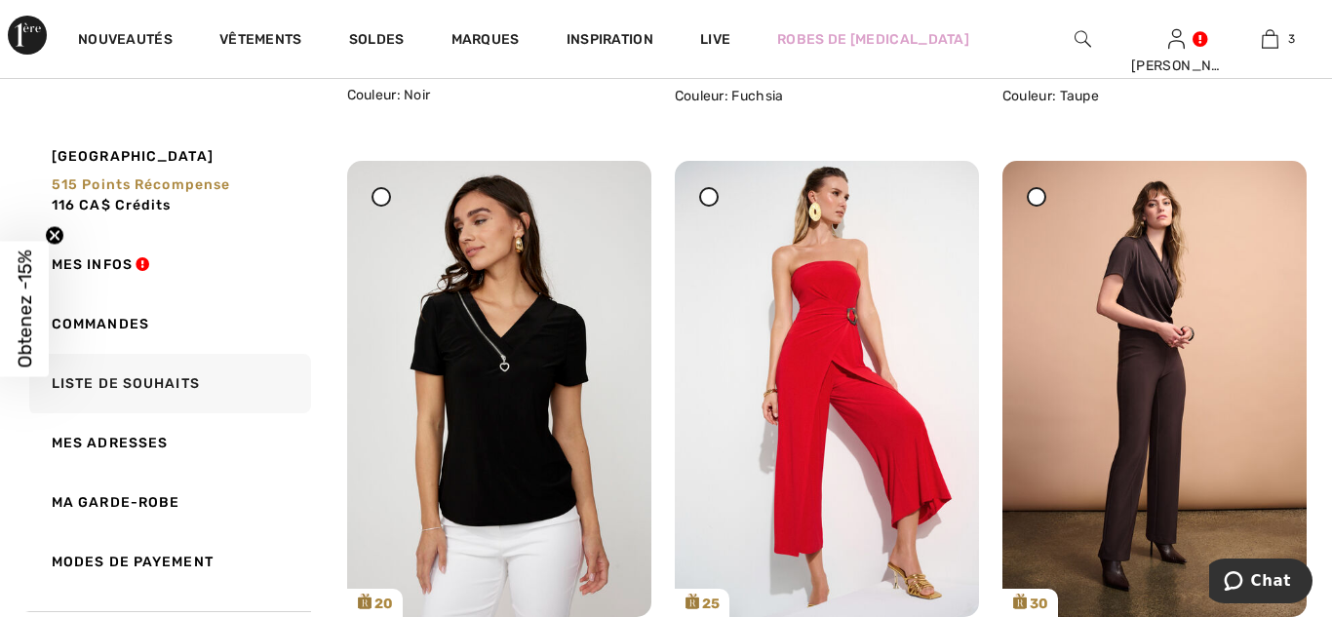
scroll to position [0, 0]
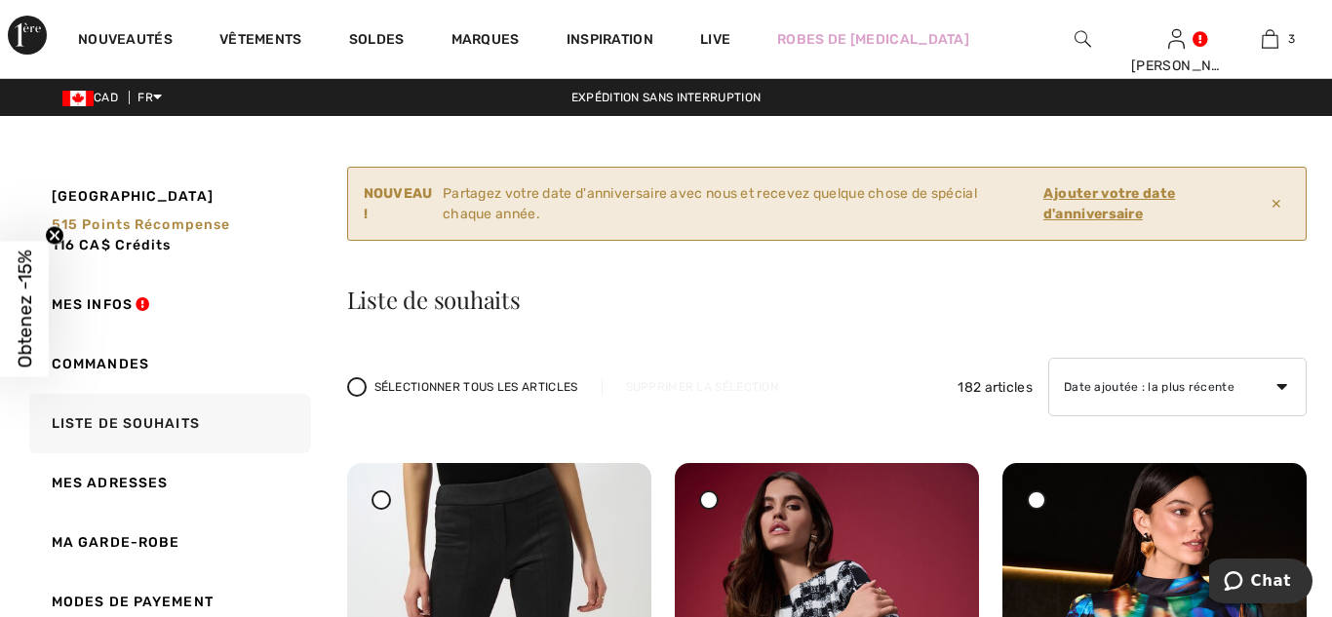
click at [1110, 200] on ins "Ajouter votre date d'anniversaire" at bounding box center [1109, 203] width 132 height 37
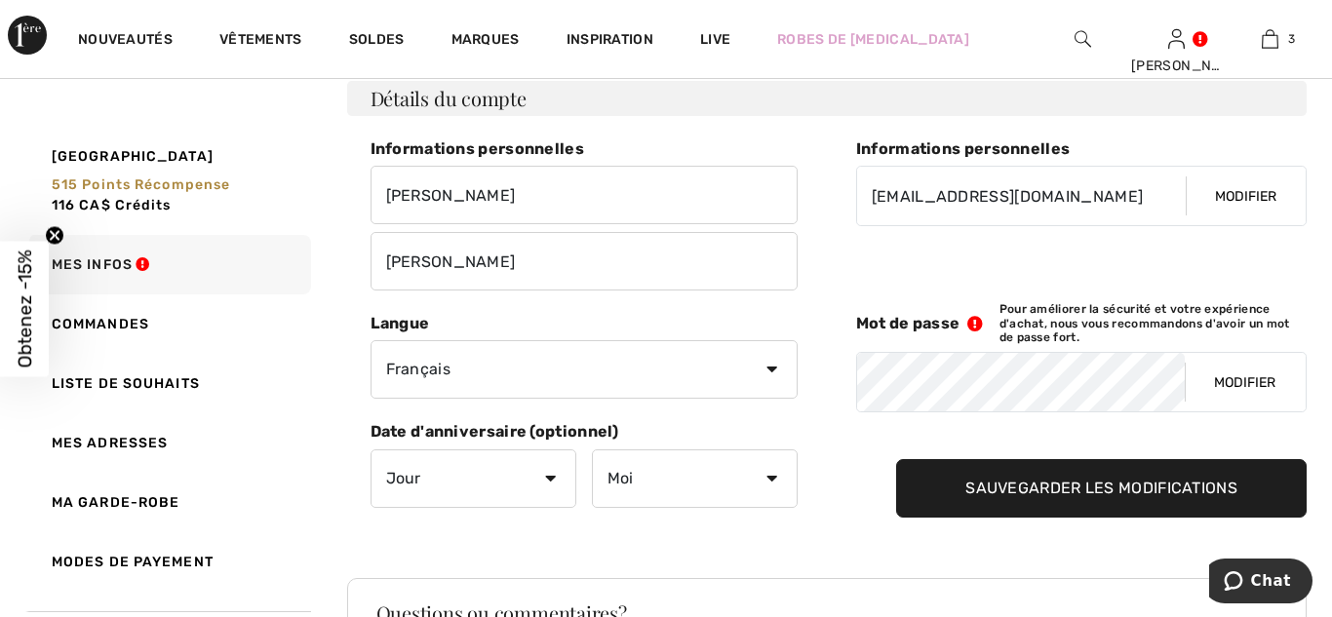
scroll to position [267, 0]
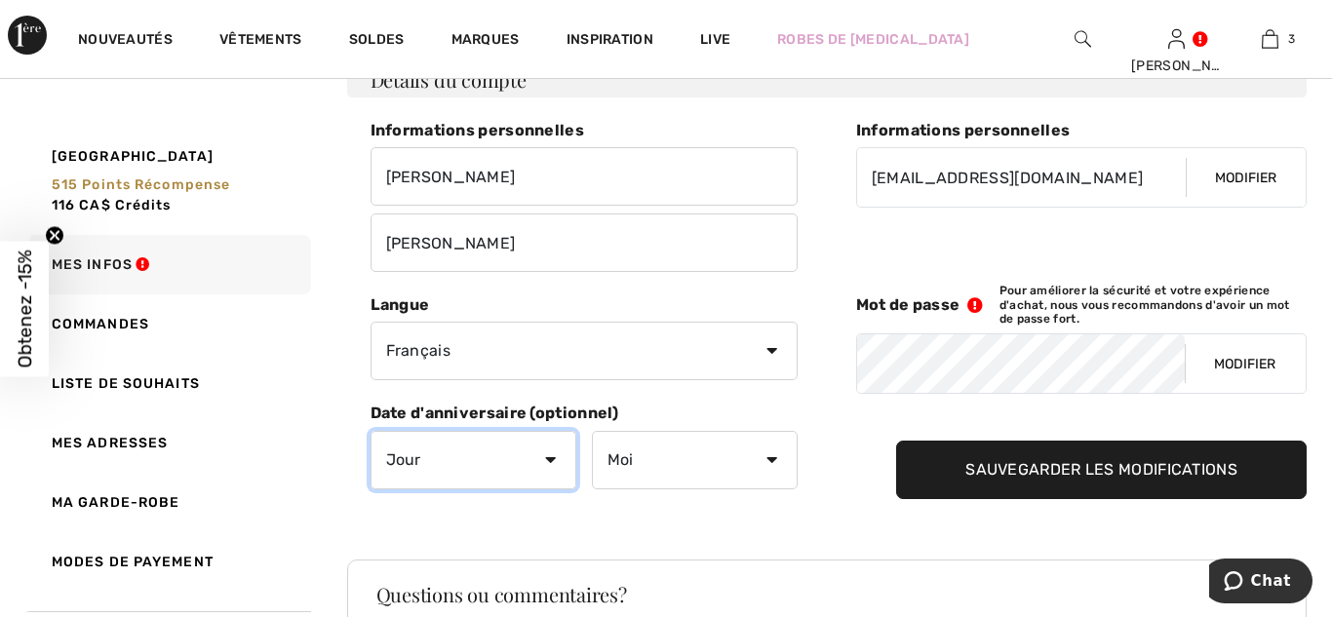
click at [549, 455] on select "Jour 1 2 3 4 5 6 7 8 9 10 11 12 13 14 15 16 17 18 19 20 21 22 23 24 25 26 27 28…" at bounding box center [473, 460] width 206 height 58
select select "1"
click at [370, 431] on select "Jour 1 2 3 4 5 6 7 8 9 10 11 12 13 14 15 16 17 18 19 20 21 22 23 24 25 26 27 28…" at bounding box center [473, 460] width 206 height 58
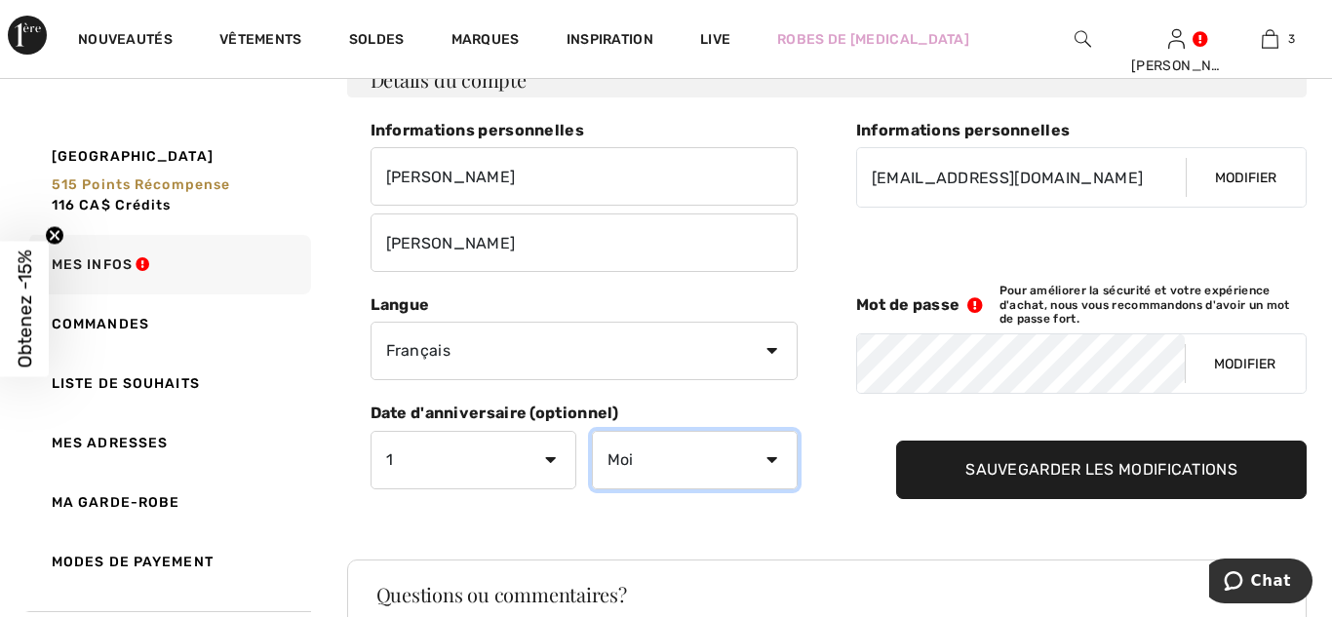
click at [772, 460] on select "Moi Janvier Février Mars Avril Mai Juin Juillet Aout Septembre Octobre Novembre…" at bounding box center [695, 460] width 206 height 58
select select "11"
click at [592, 431] on select "Moi Janvier Février Mars Avril Mai Juin Juillet Aout Septembre Octobre Novembre…" at bounding box center [695, 460] width 206 height 58
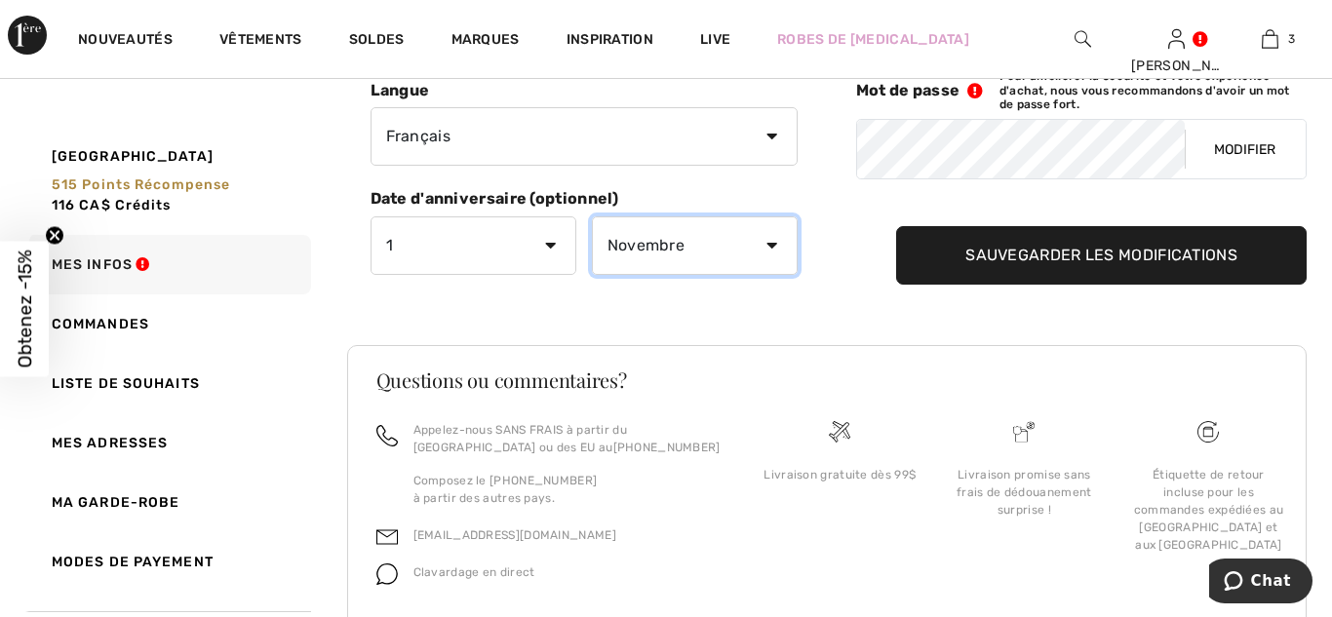
scroll to position [551, 0]
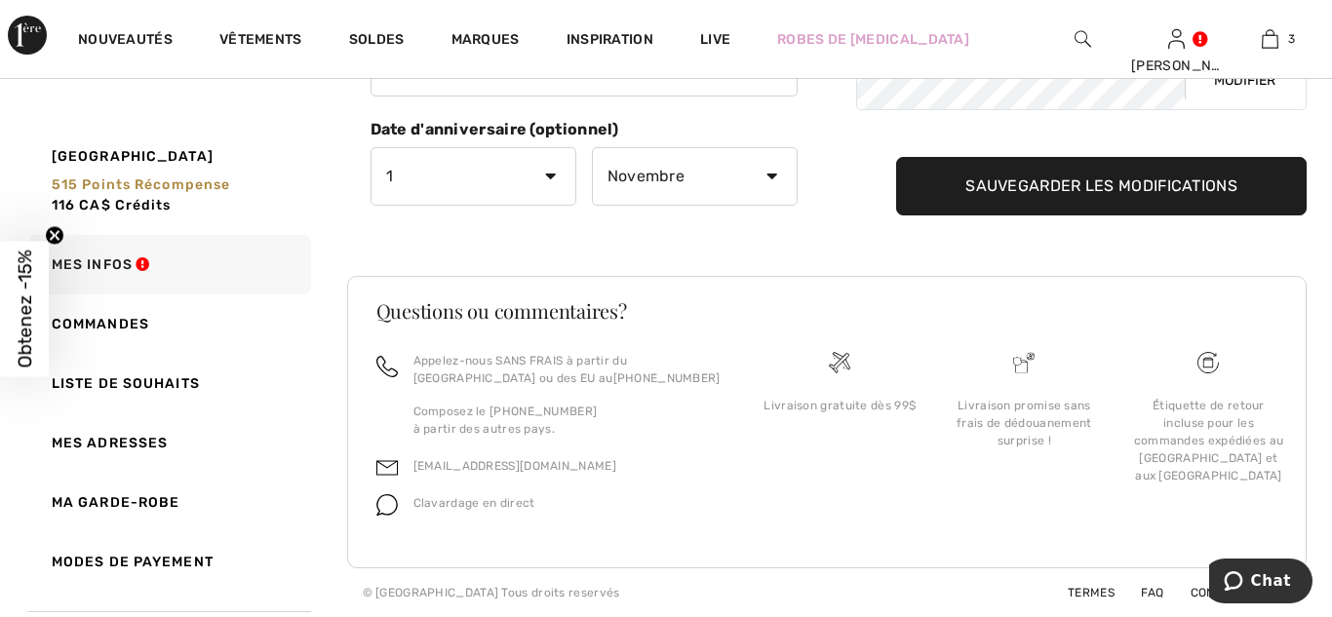
click at [1123, 187] on input "Sauvegarder les modifications" at bounding box center [1101, 186] width 410 height 58
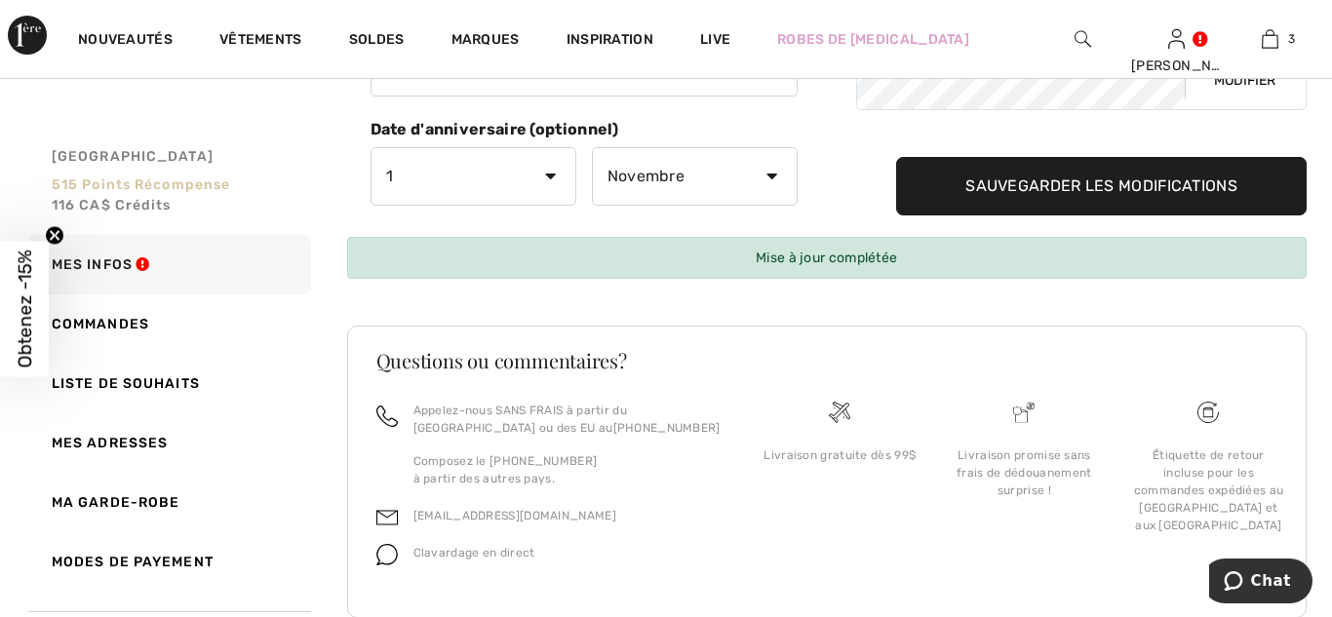
scroll to position [0, 0]
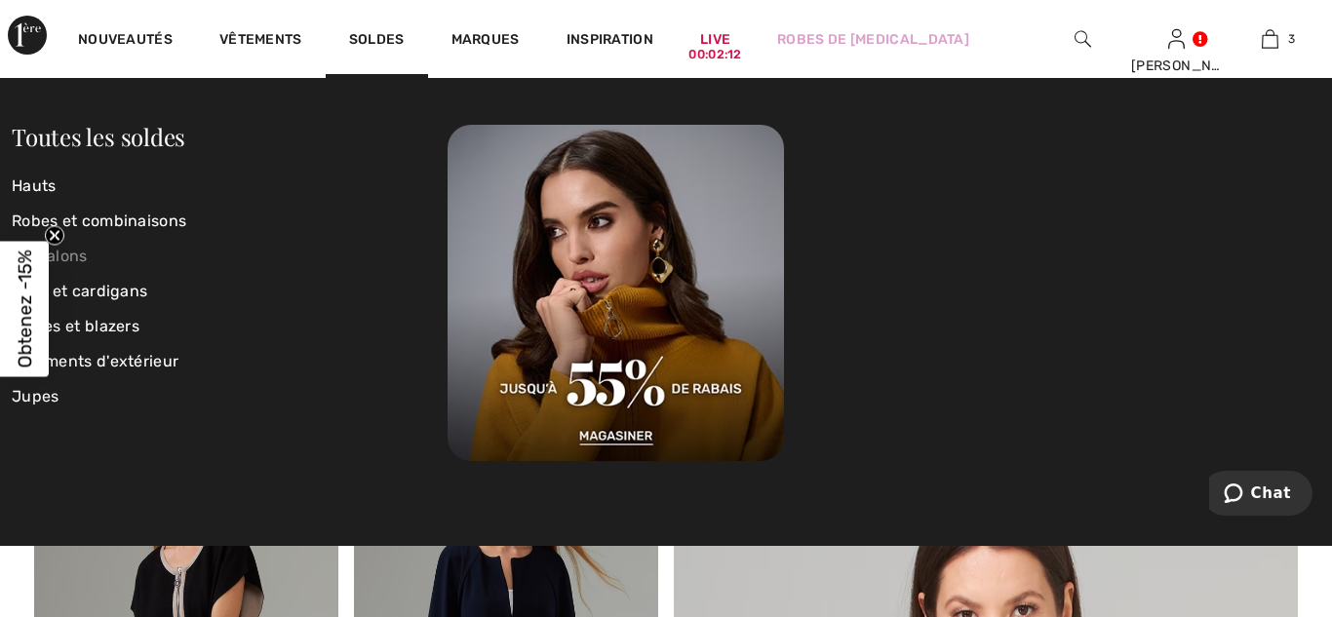
click at [76, 254] on link "Pantalons" at bounding box center [230, 256] width 436 height 35
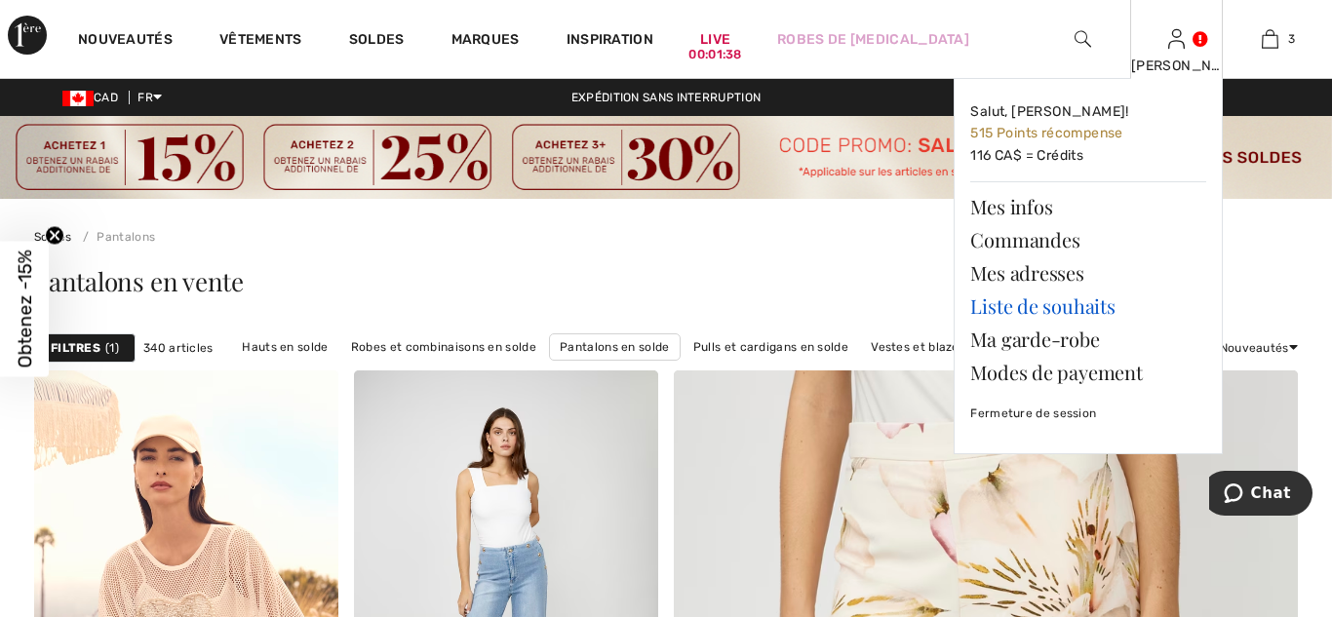
click at [1100, 310] on link "Liste de souhaits" at bounding box center [1088, 306] width 236 height 33
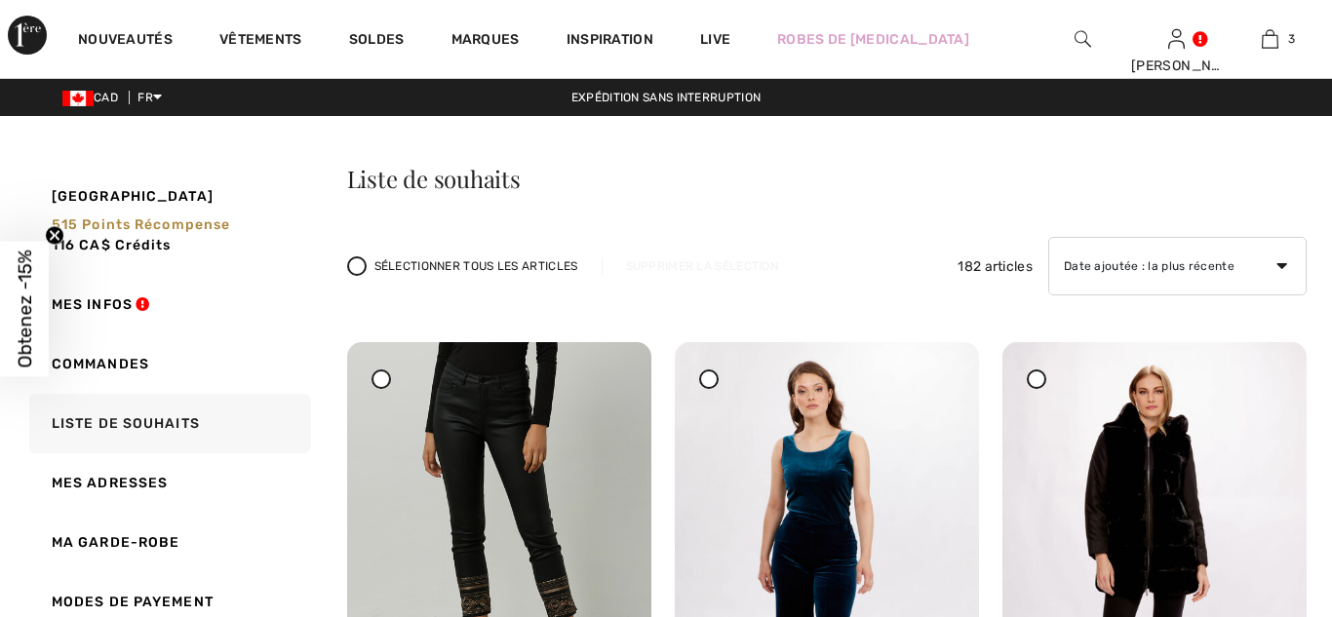
checkbox input "true"
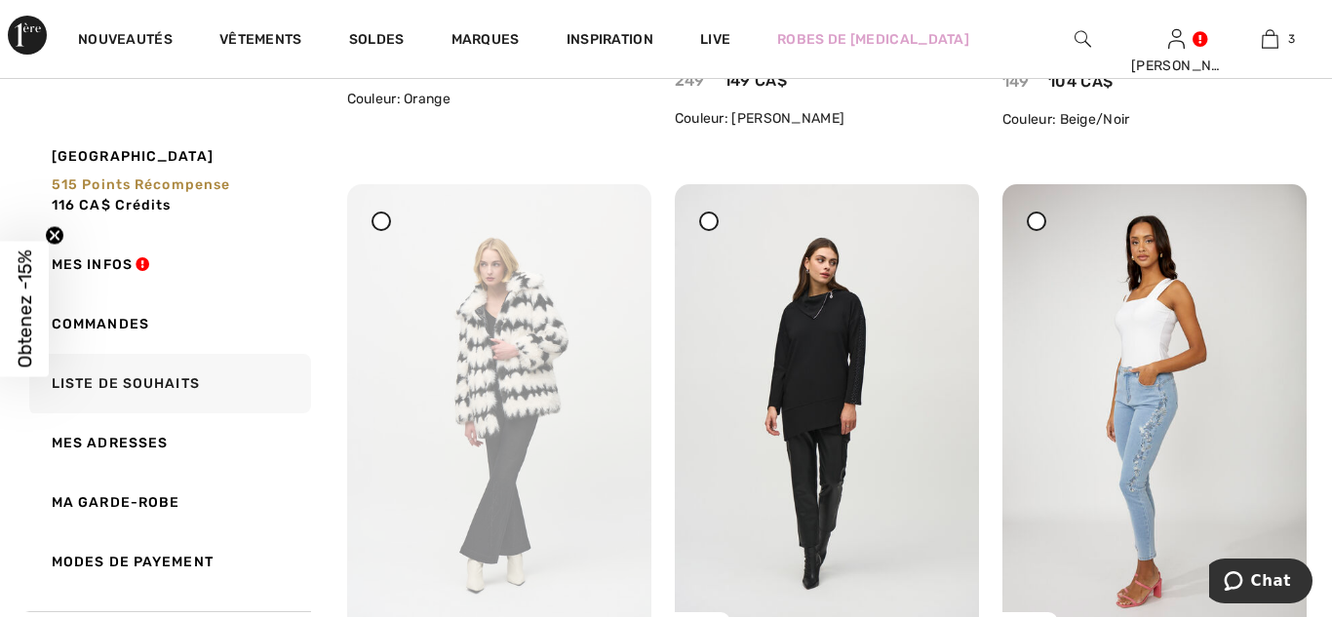
scroll to position [2090, 0]
click at [612, 217] on icon at bounding box center [613, 224] width 12 height 14
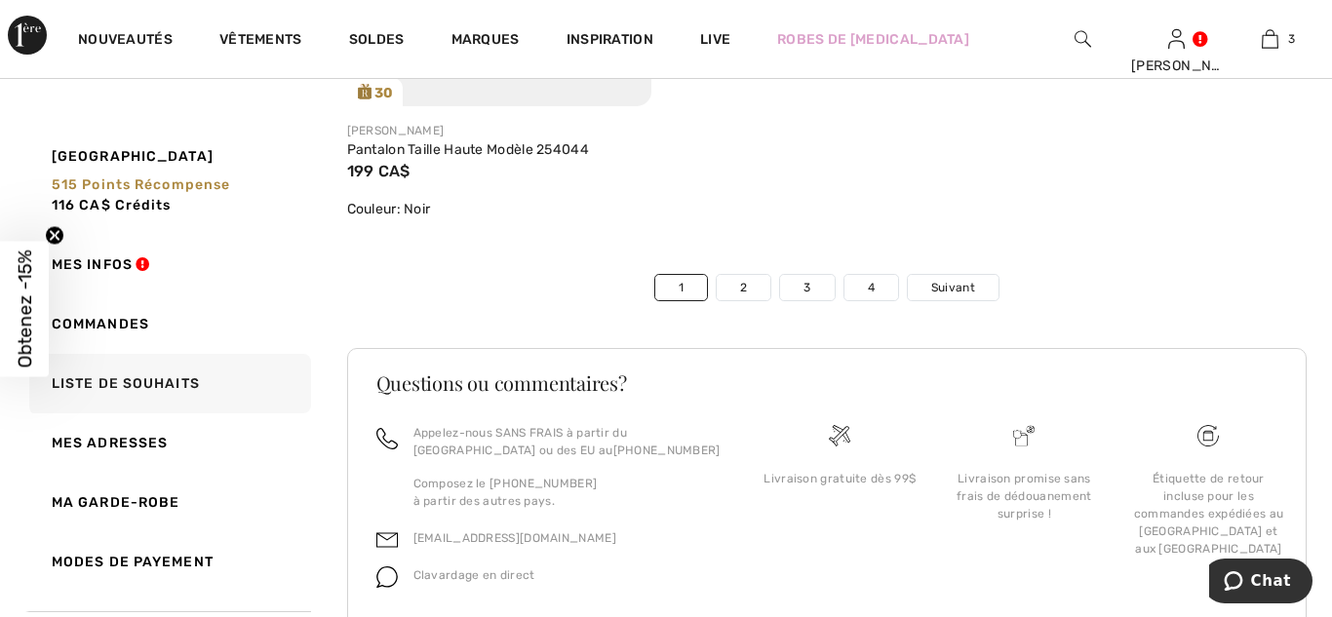
scroll to position [10888, 0]
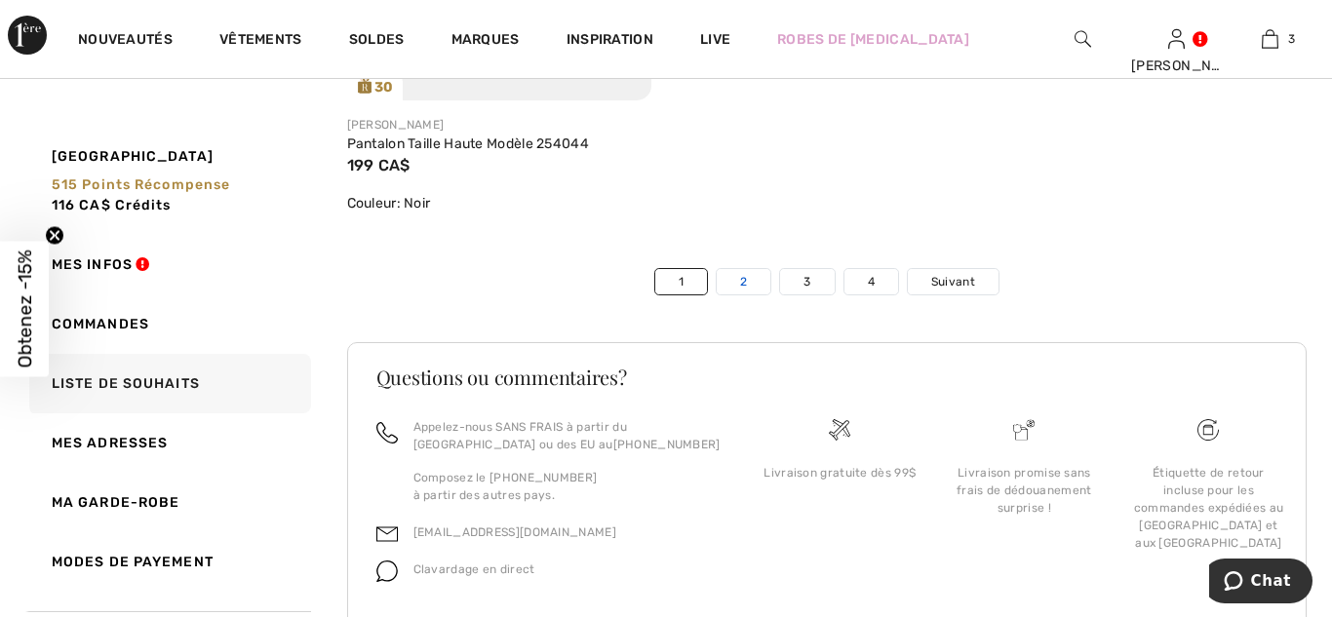
click at [750, 275] on link "2" at bounding box center [743, 281] width 54 height 25
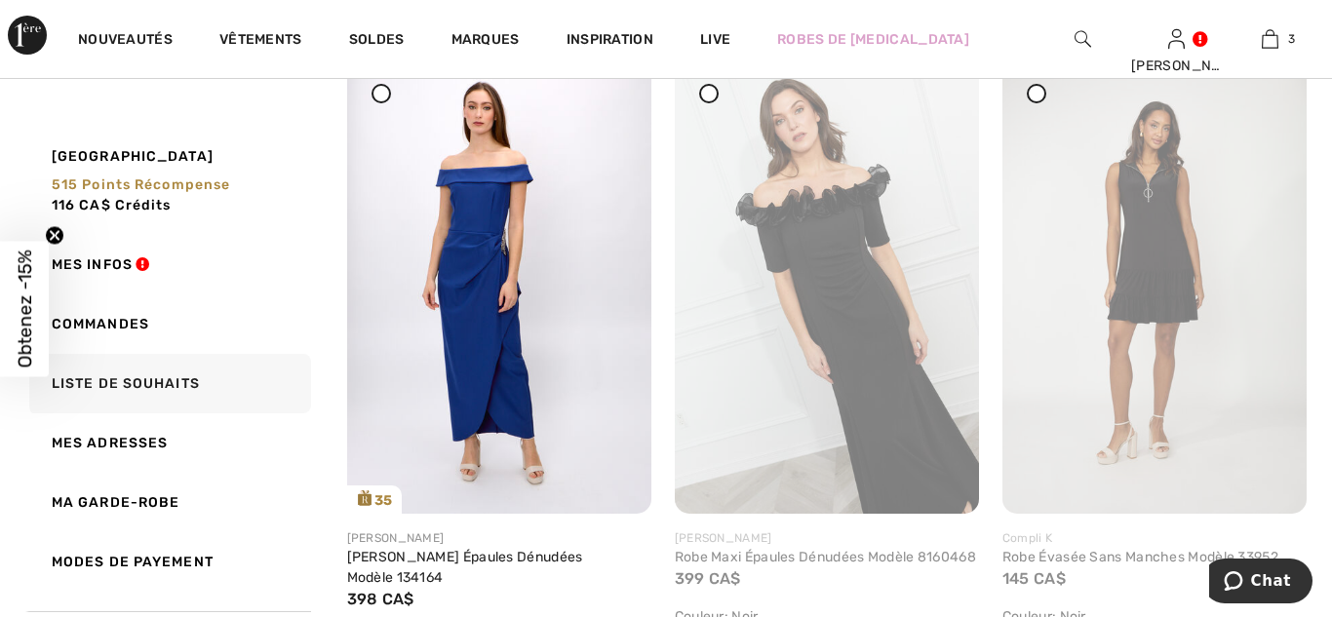
scroll to position [4758, 0]
click at [943, 100] on icon at bounding box center [941, 94] width 12 height 14
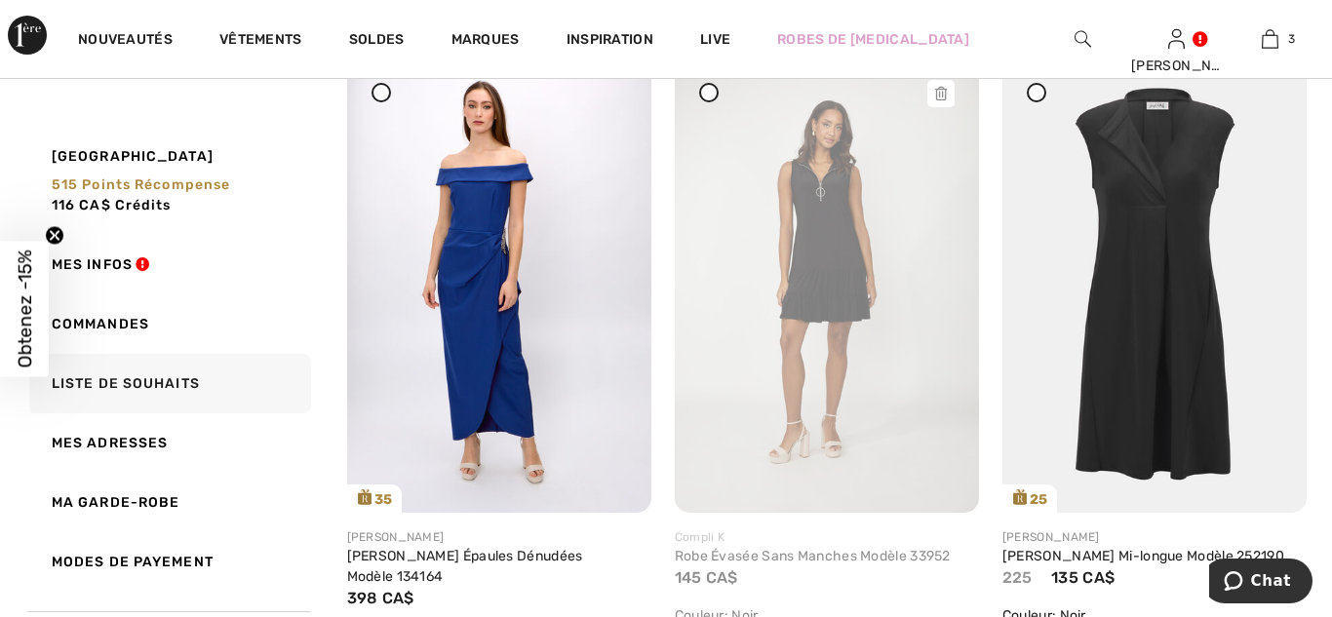
click at [939, 100] on icon at bounding box center [941, 94] width 12 height 14
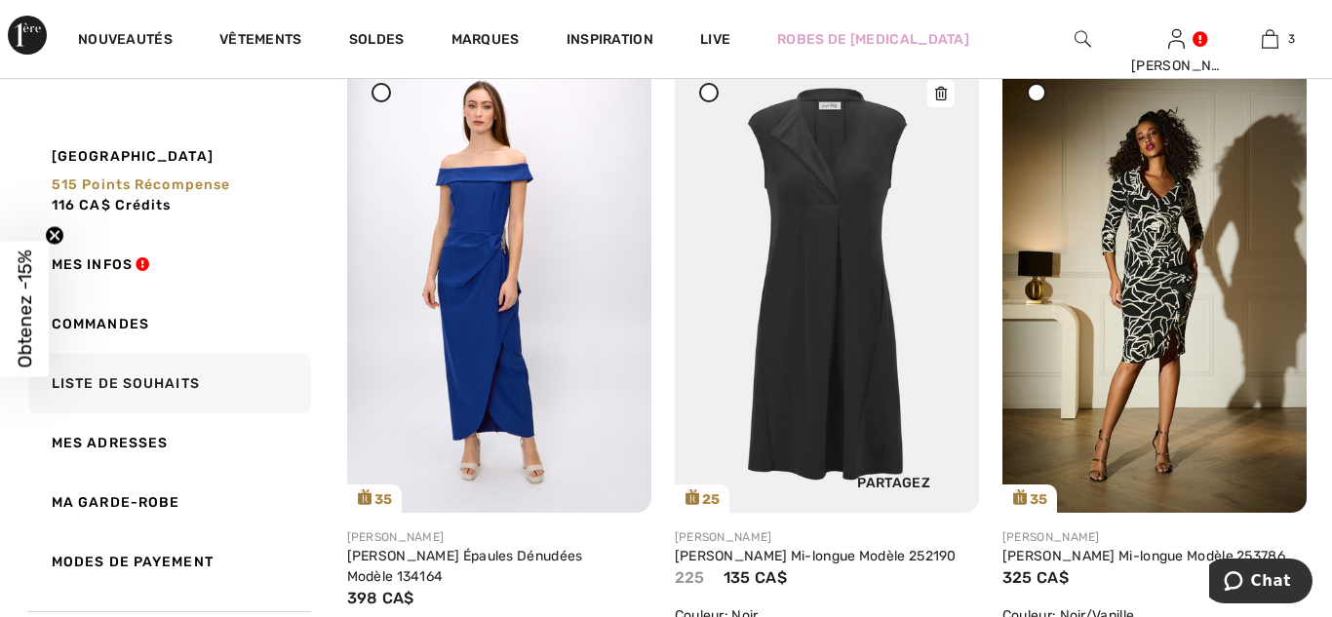
click at [944, 100] on icon at bounding box center [941, 94] width 12 height 14
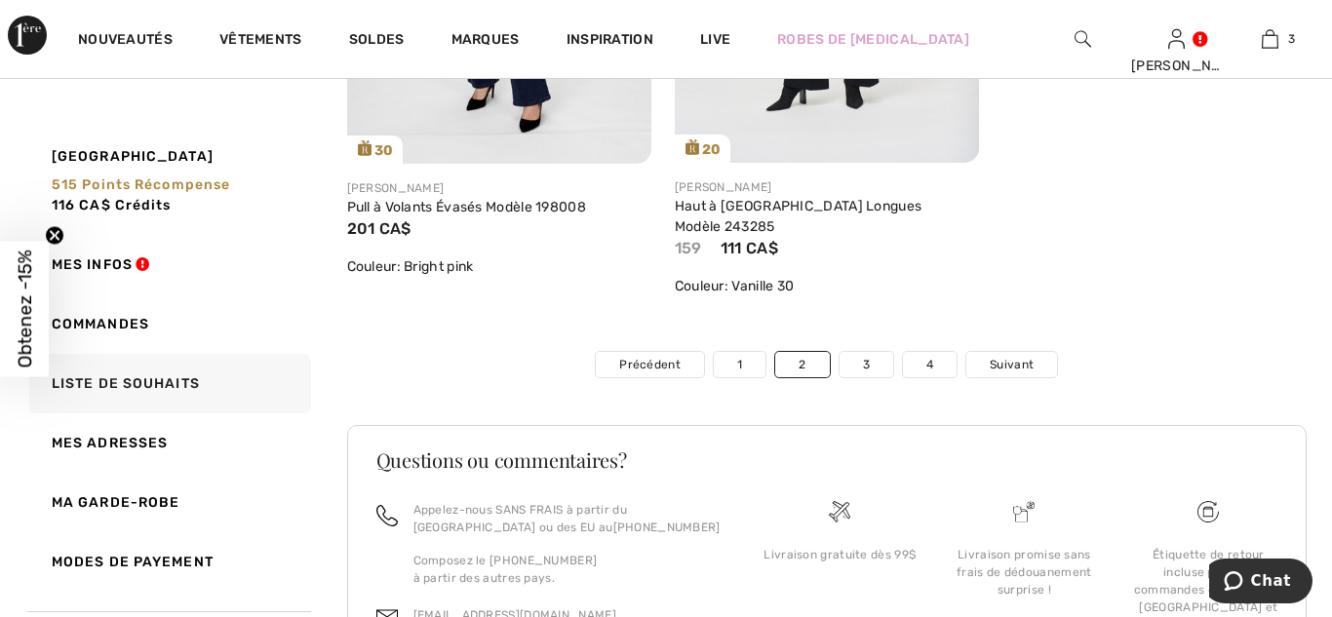
scroll to position [10257, 0]
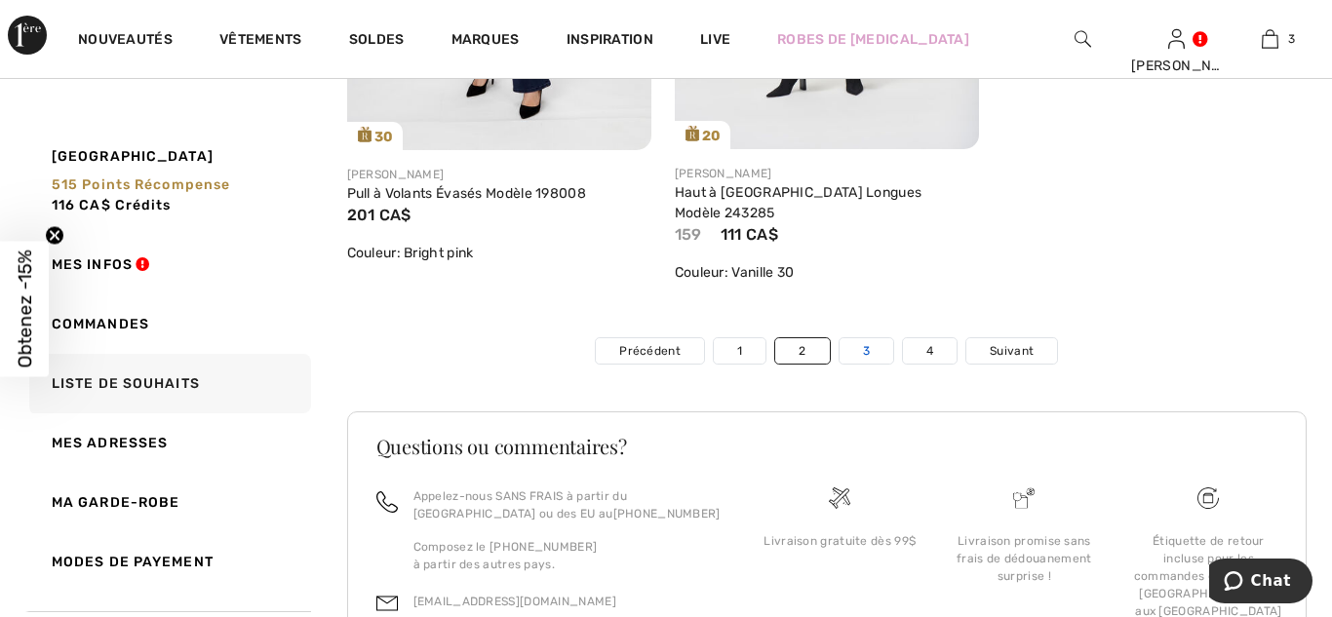
click at [874, 351] on link "3" at bounding box center [866, 350] width 54 height 25
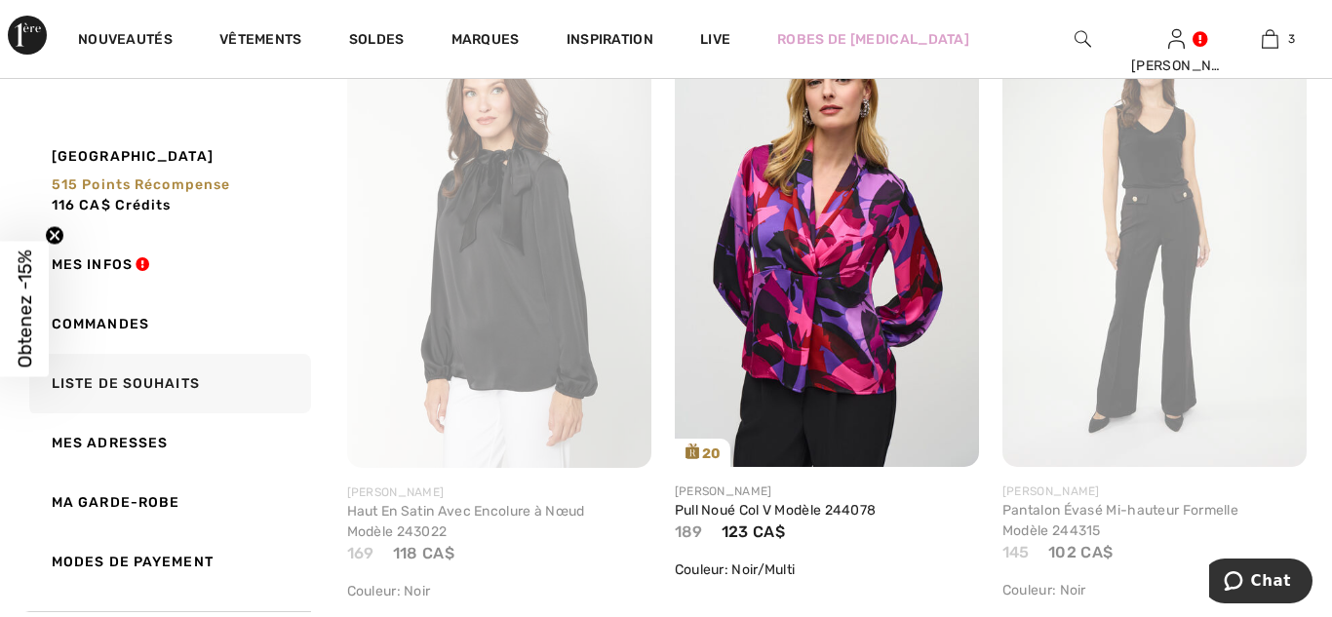
scroll to position [0, 0]
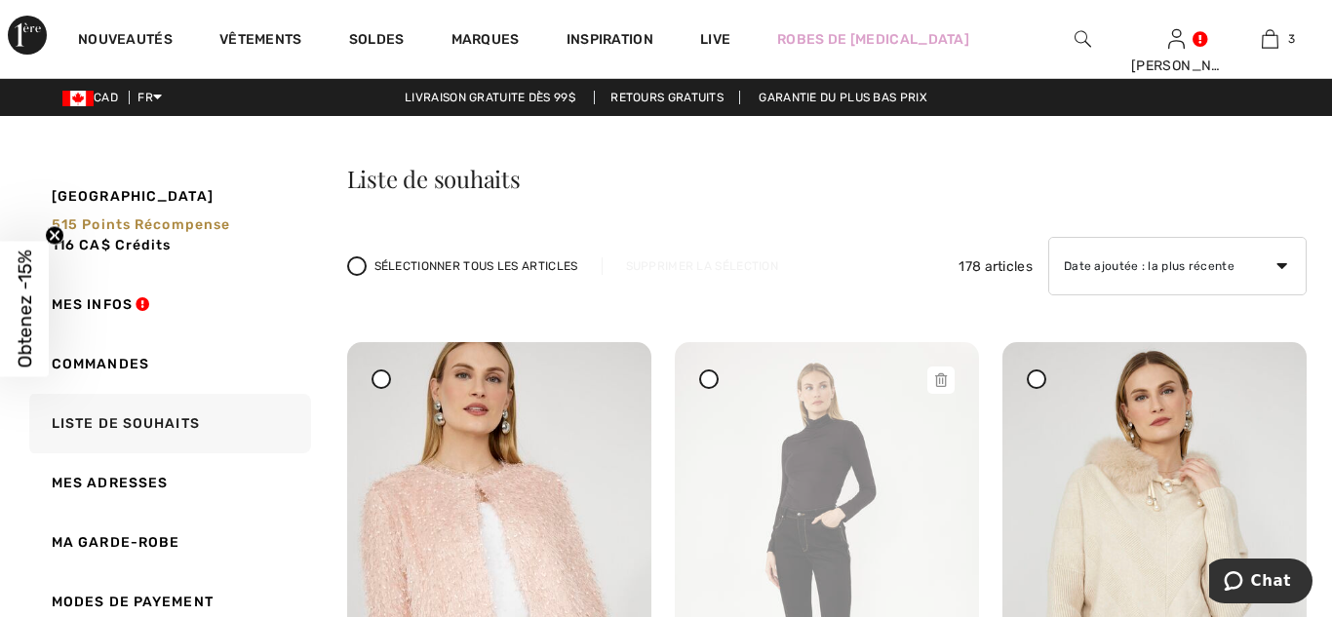
click at [942, 376] on icon at bounding box center [941, 380] width 12 height 14
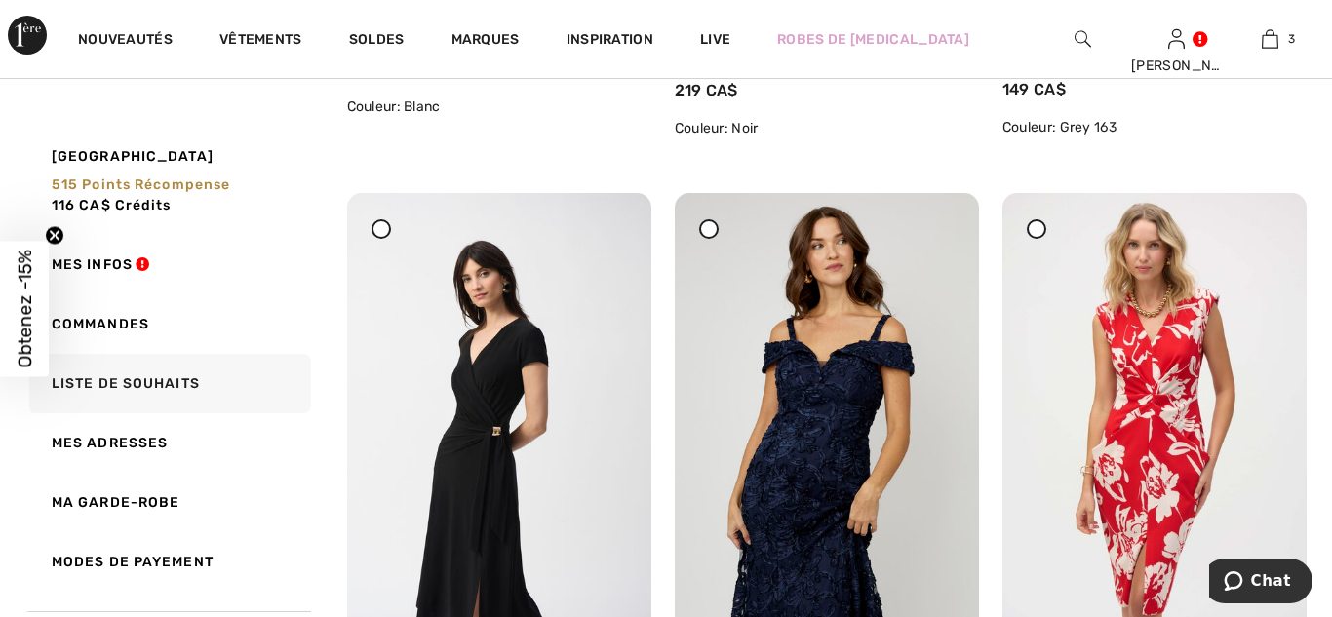
scroll to position [4640, 0]
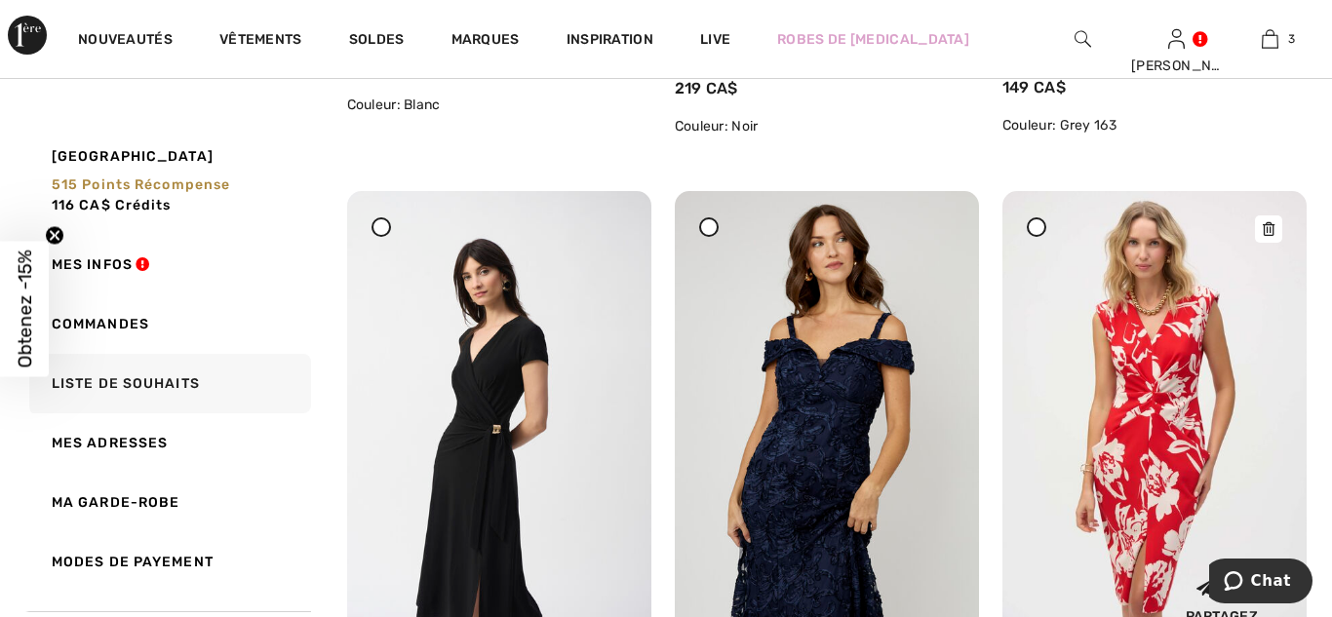
click at [1267, 228] on icon at bounding box center [1268, 229] width 12 height 14
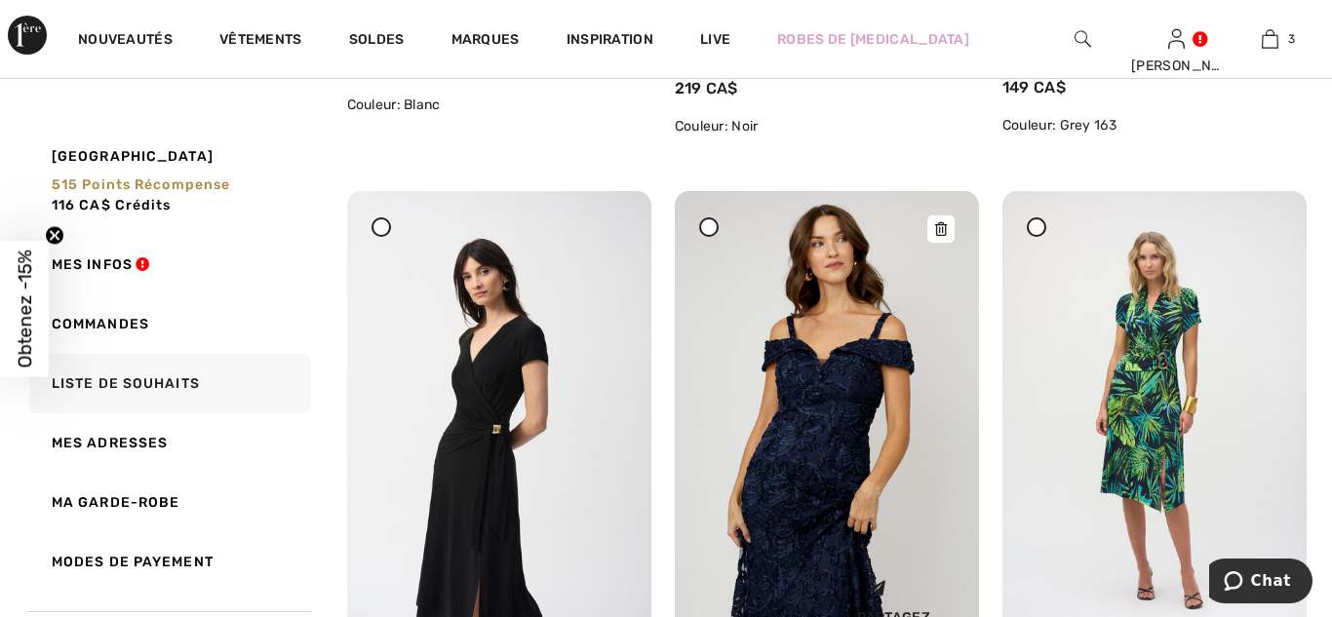
click at [939, 227] on icon at bounding box center [941, 229] width 12 height 14
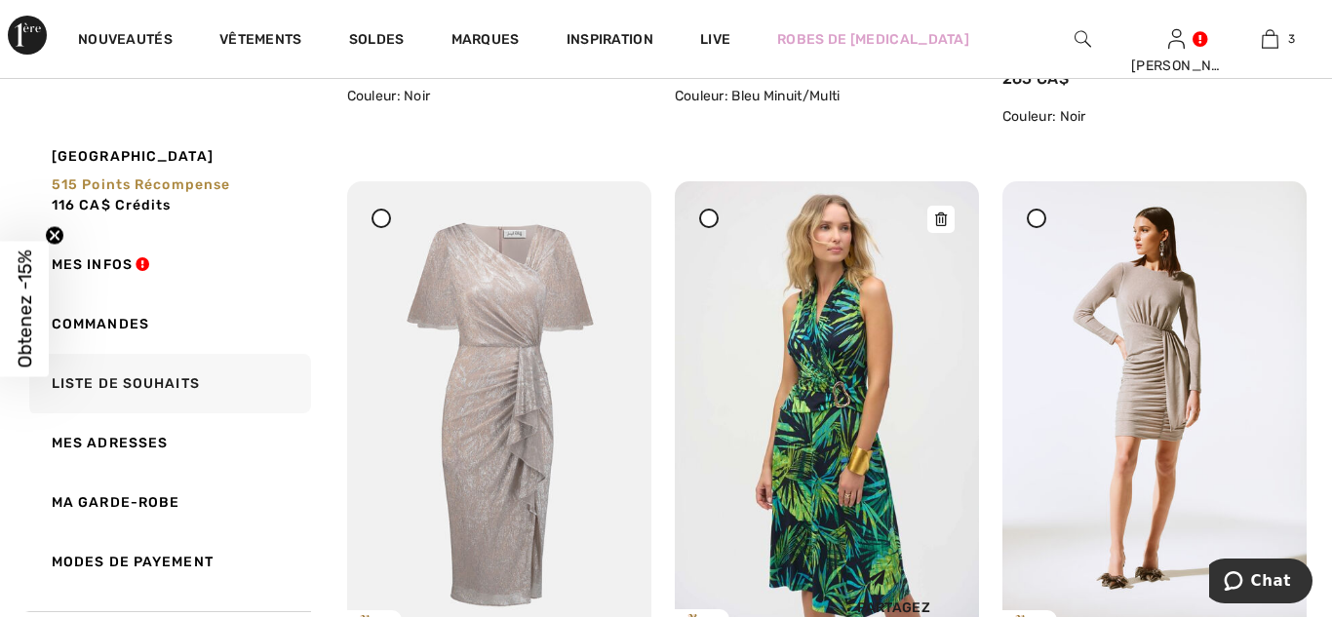
scroll to position [5281, 0]
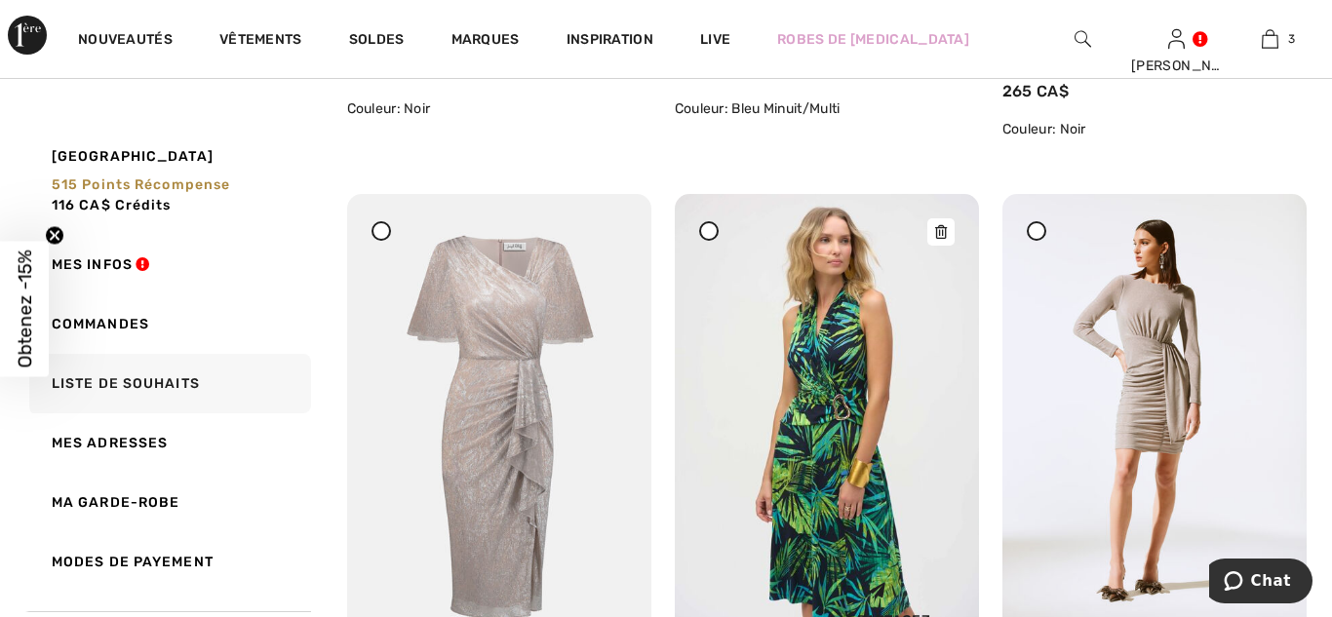
click at [941, 237] on icon at bounding box center [941, 232] width 12 height 14
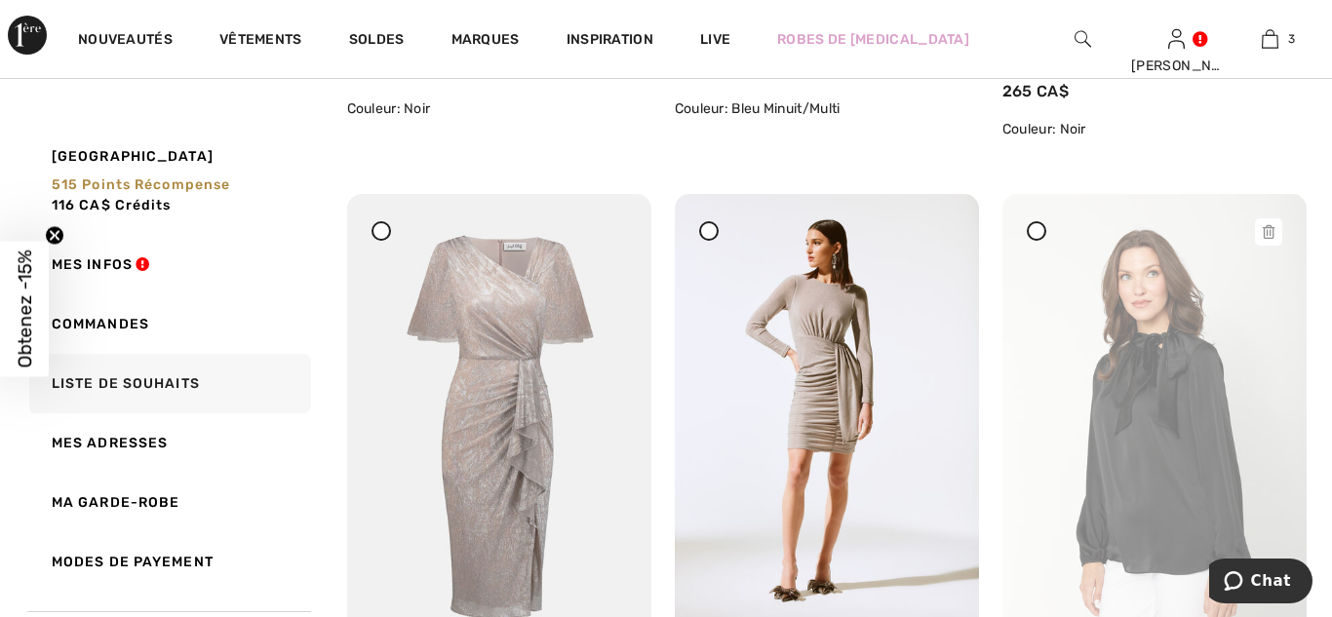
click at [1264, 232] on icon at bounding box center [1268, 232] width 12 height 14
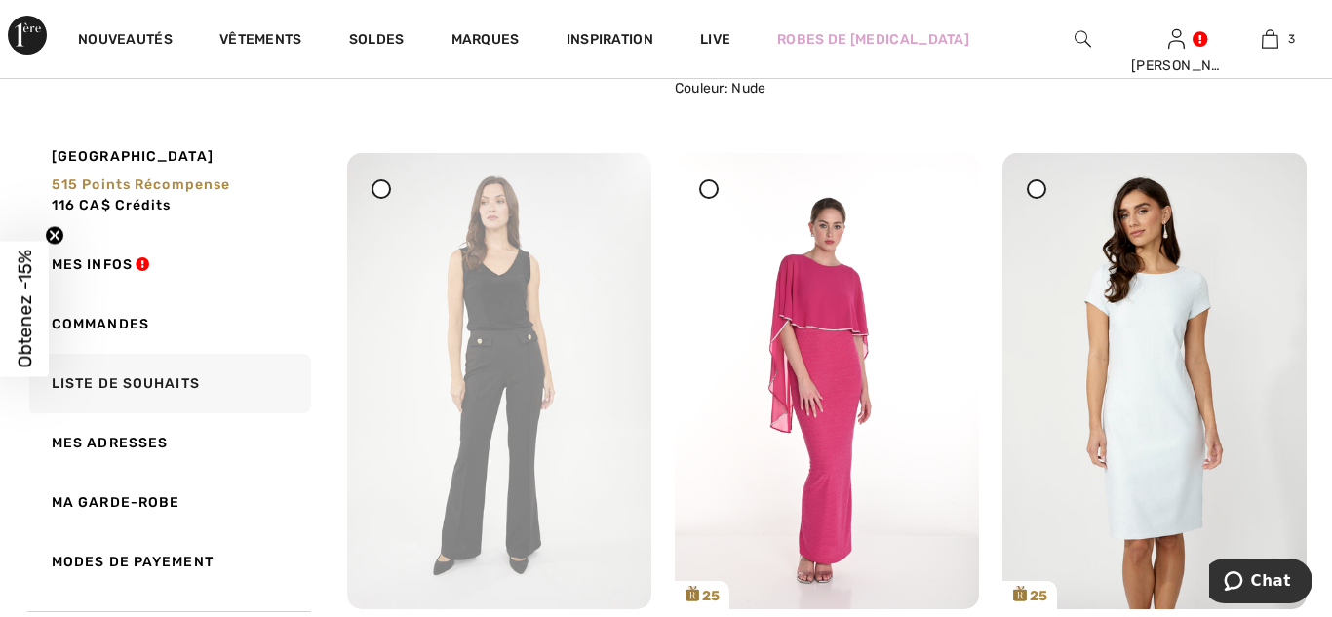
scroll to position [5983, 0]
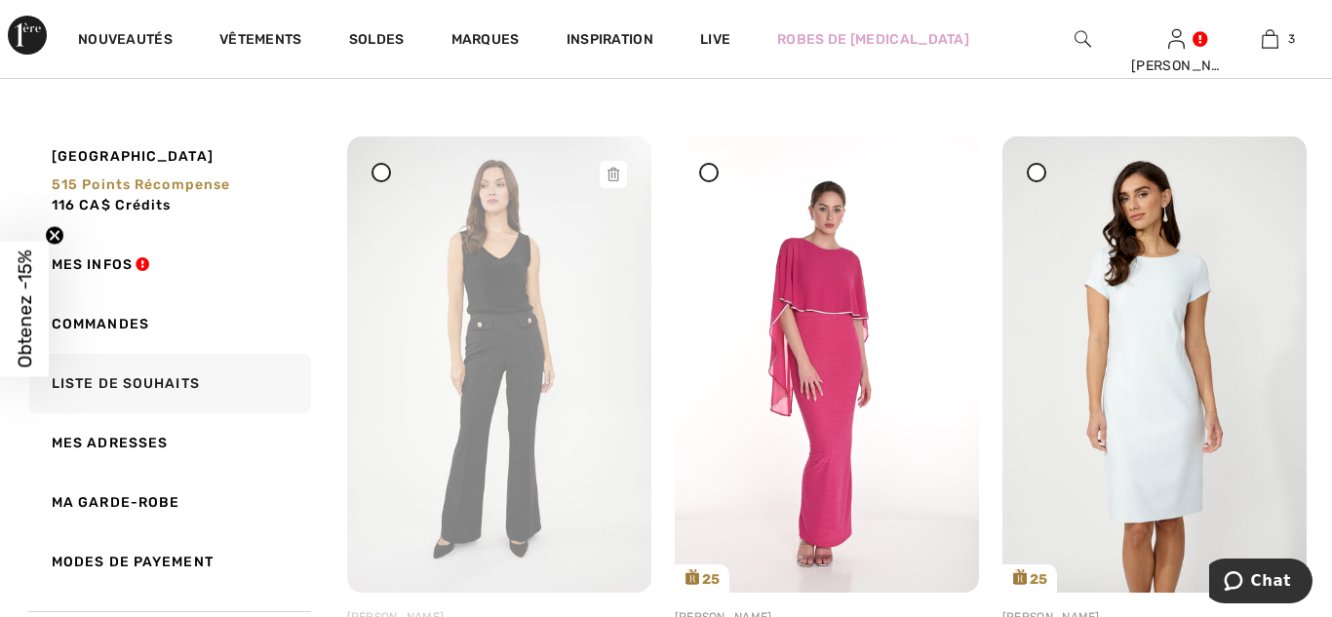
click at [612, 171] on icon at bounding box center [613, 175] width 12 height 14
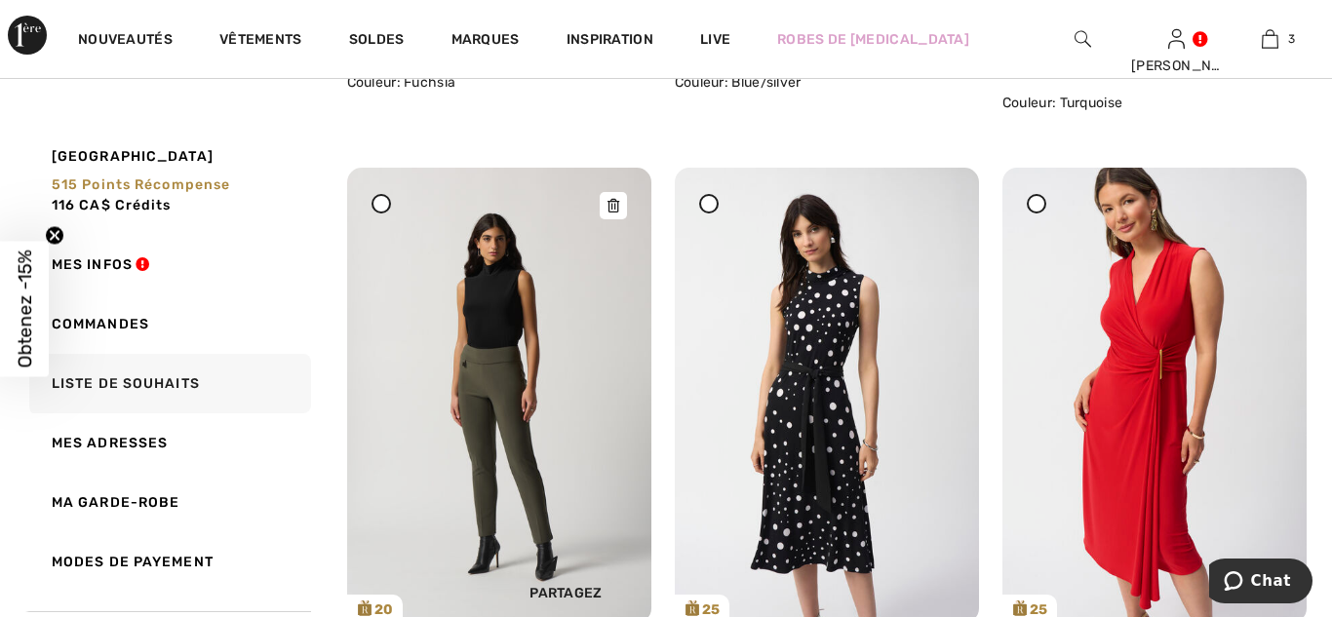
scroll to position [6590, 0]
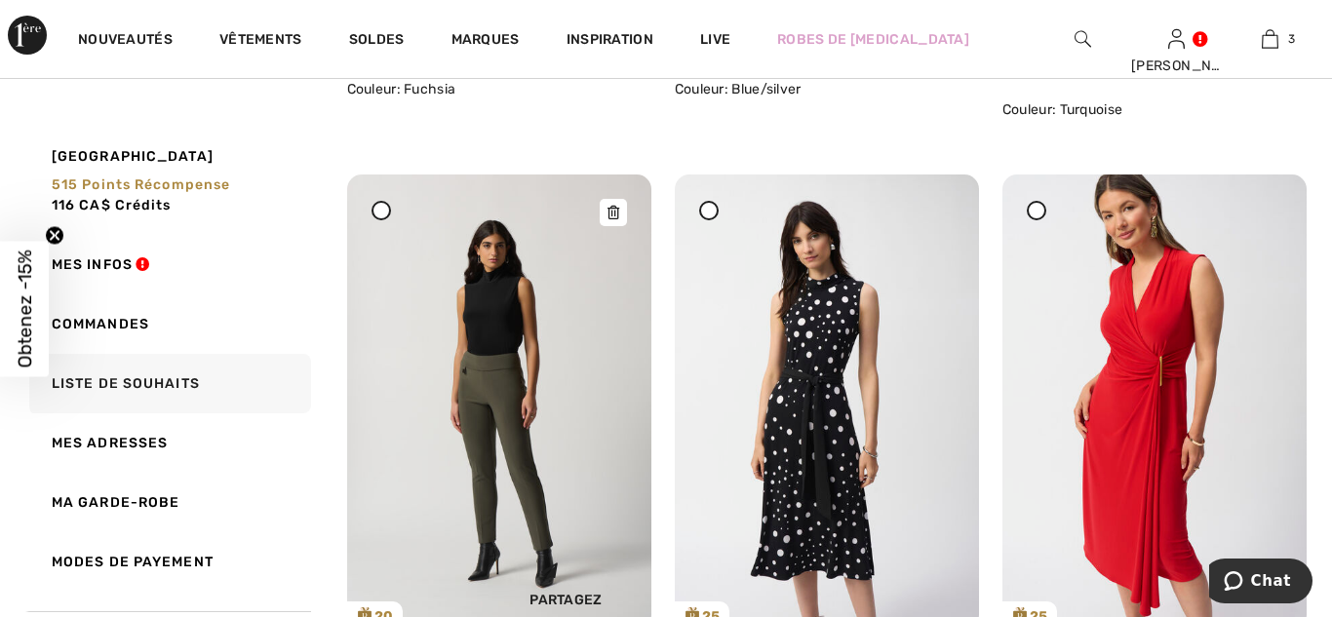
click at [610, 215] on icon at bounding box center [613, 213] width 12 height 14
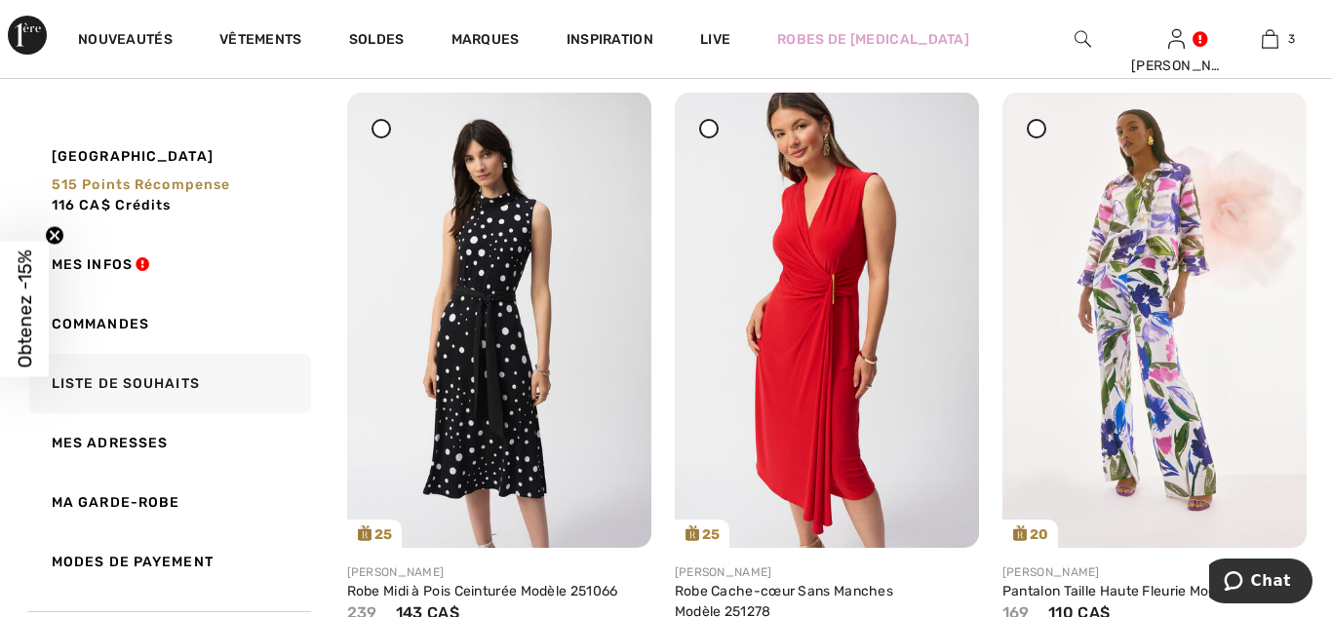
scroll to position [6678, 0]
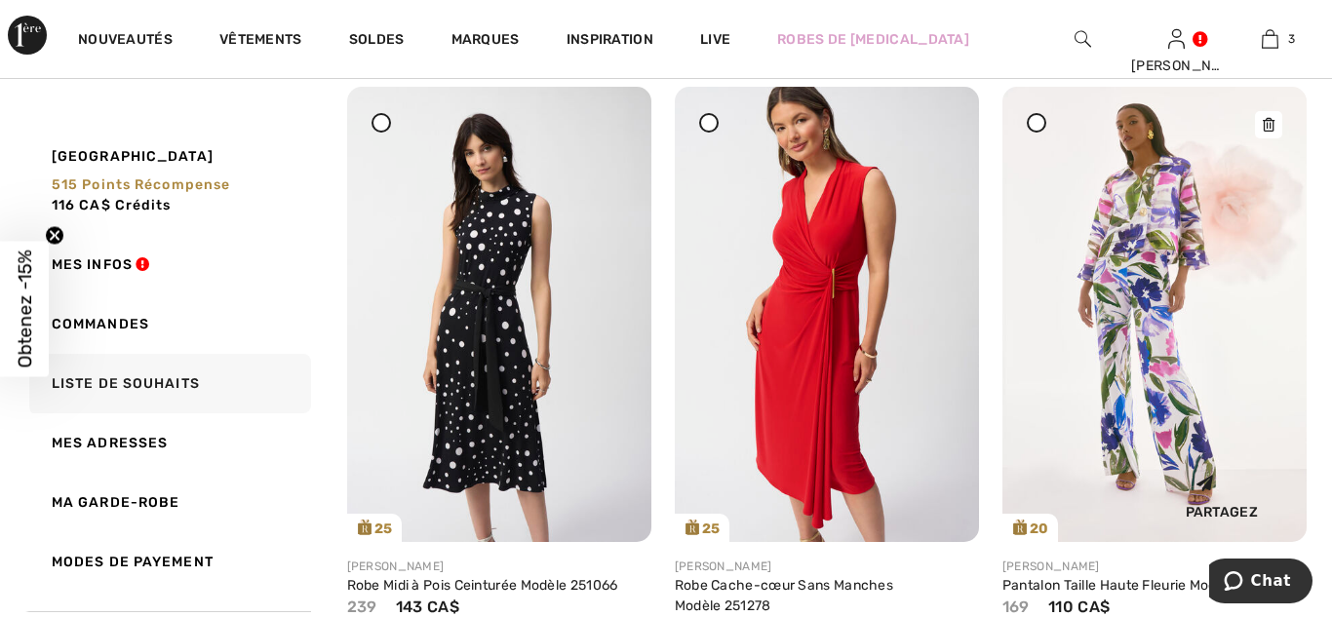
click at [1268, 122] on icon at bounding box center [1268, 125] width 12 height 14
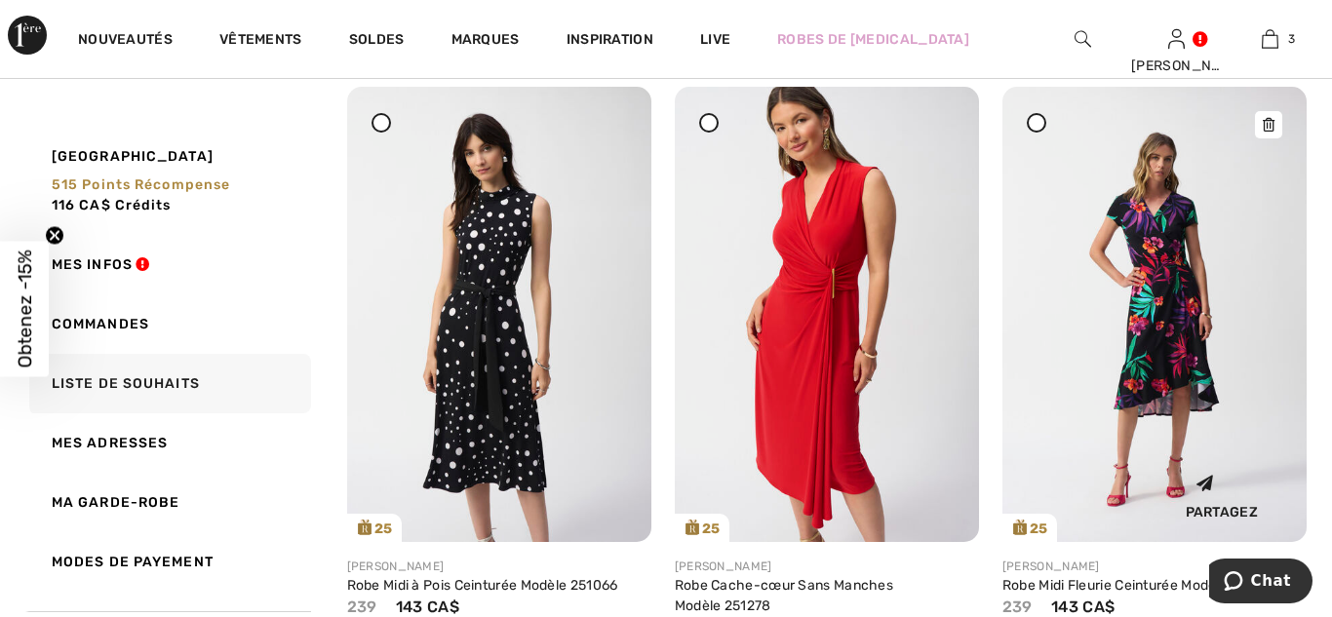
click at [1270, 127] on icon at bounding box center [1268, 125] width 12 height 14
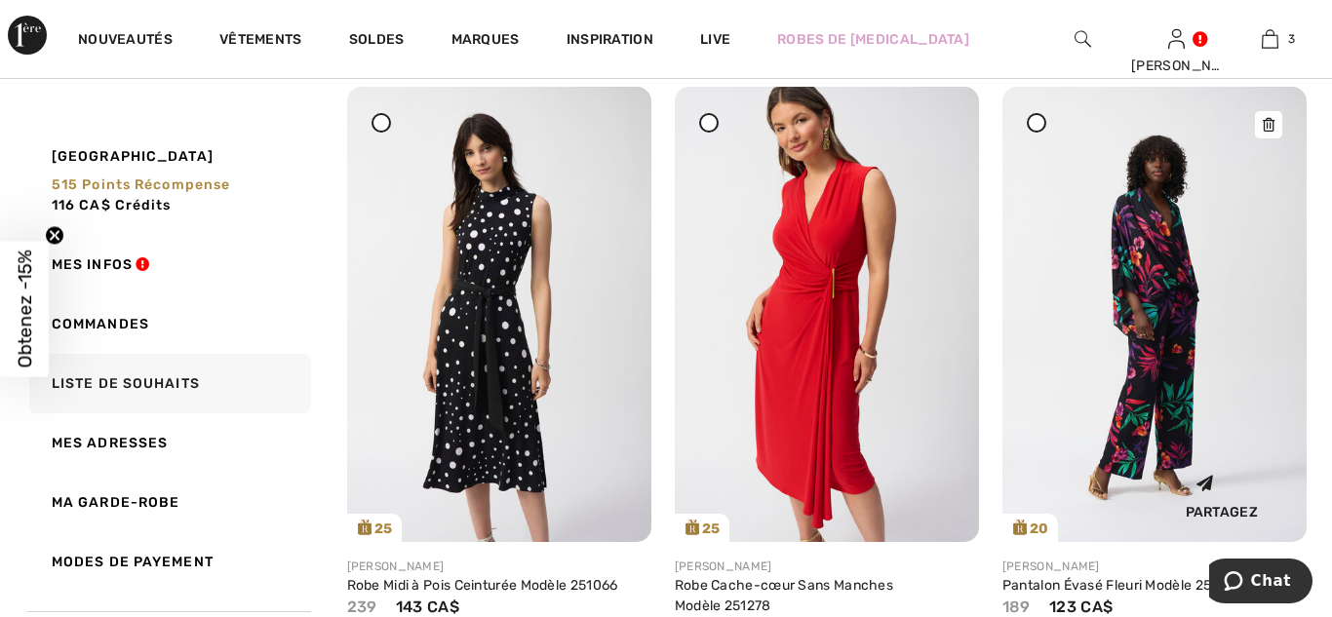
click at [1272, 123] on icon at bounding box center [1268, 125] width 12 height 14
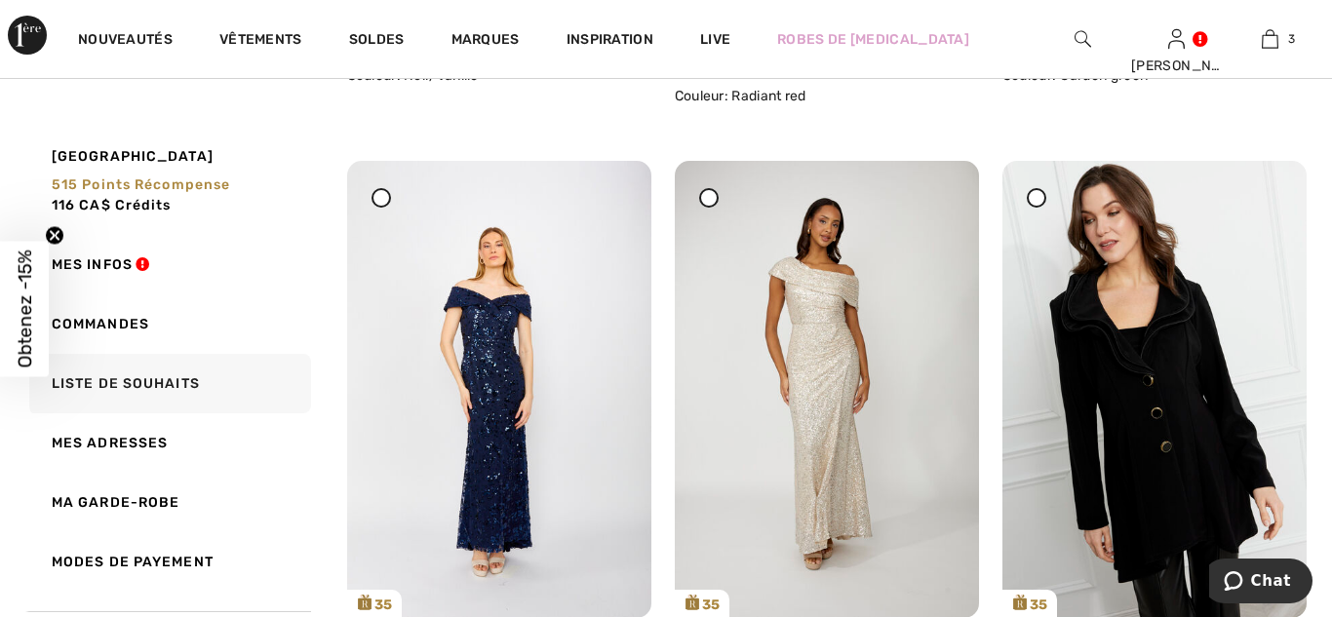
scroll to position [7251, 0]
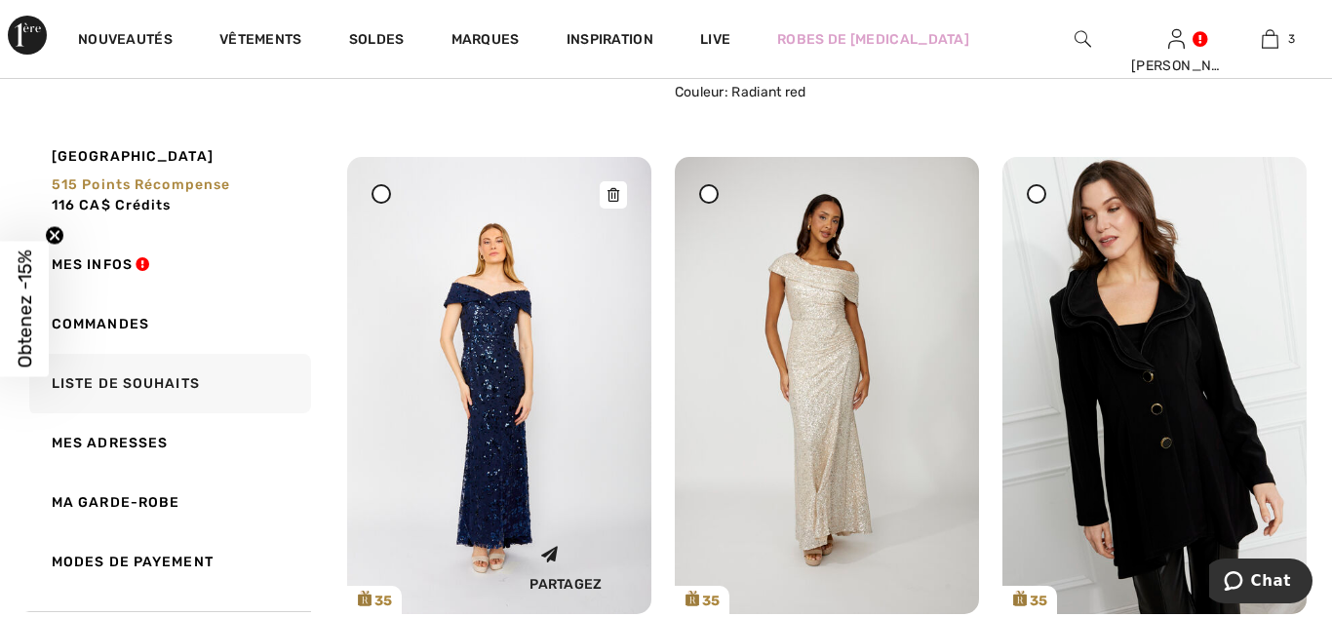
click at [615, 194] on icon at bounding box center [613, 195] width 12 height 14
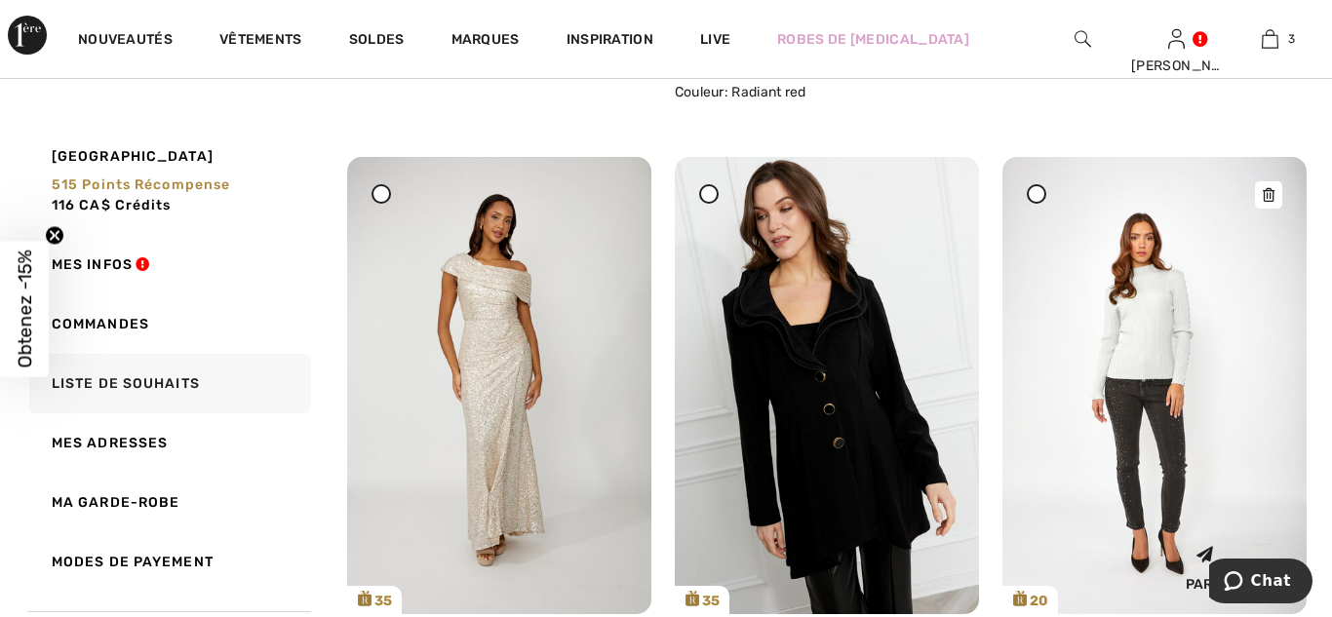
click at [1264, 200] on icon at bounding box center [1268, 195] width 12 height 14
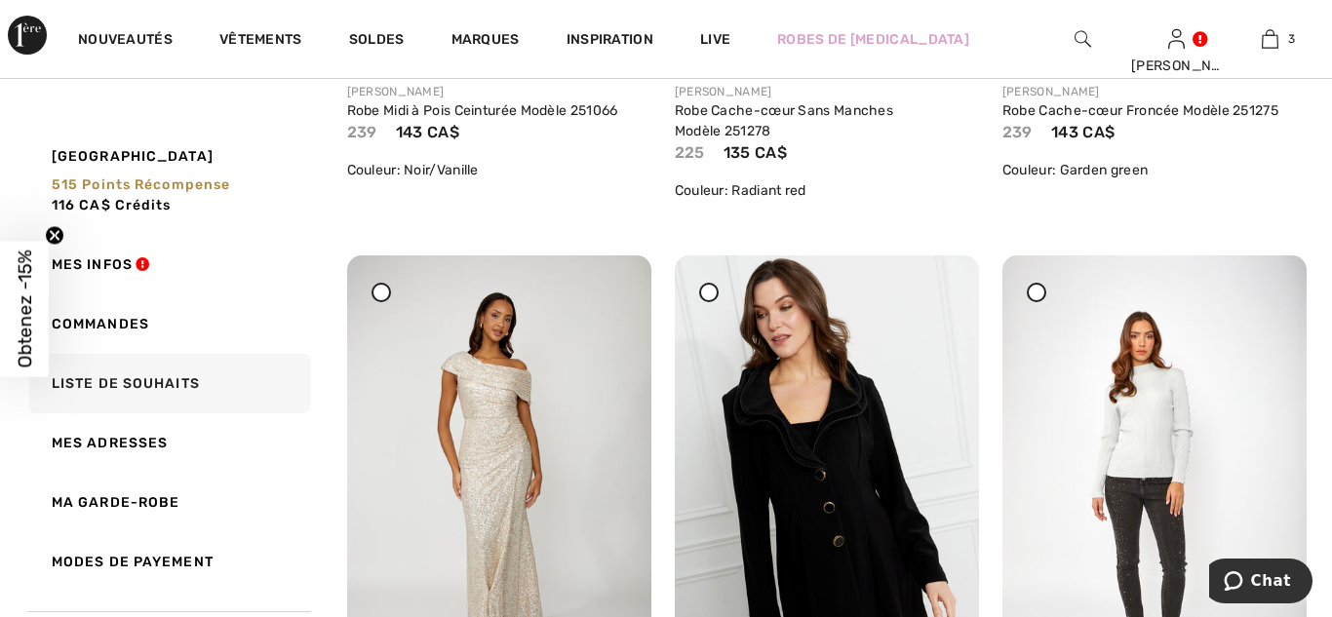
scroll to position [7123, 0]
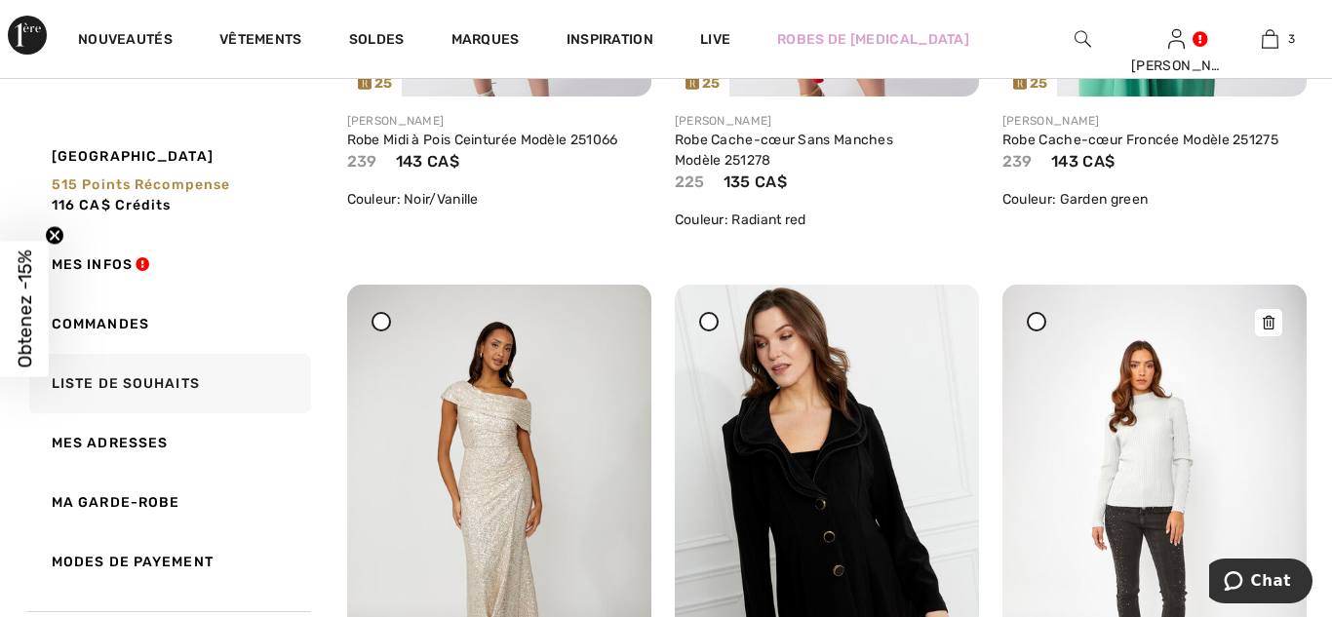
click at [1272, 328] on icon at bounding box center [1268, 323] width 12 height 14
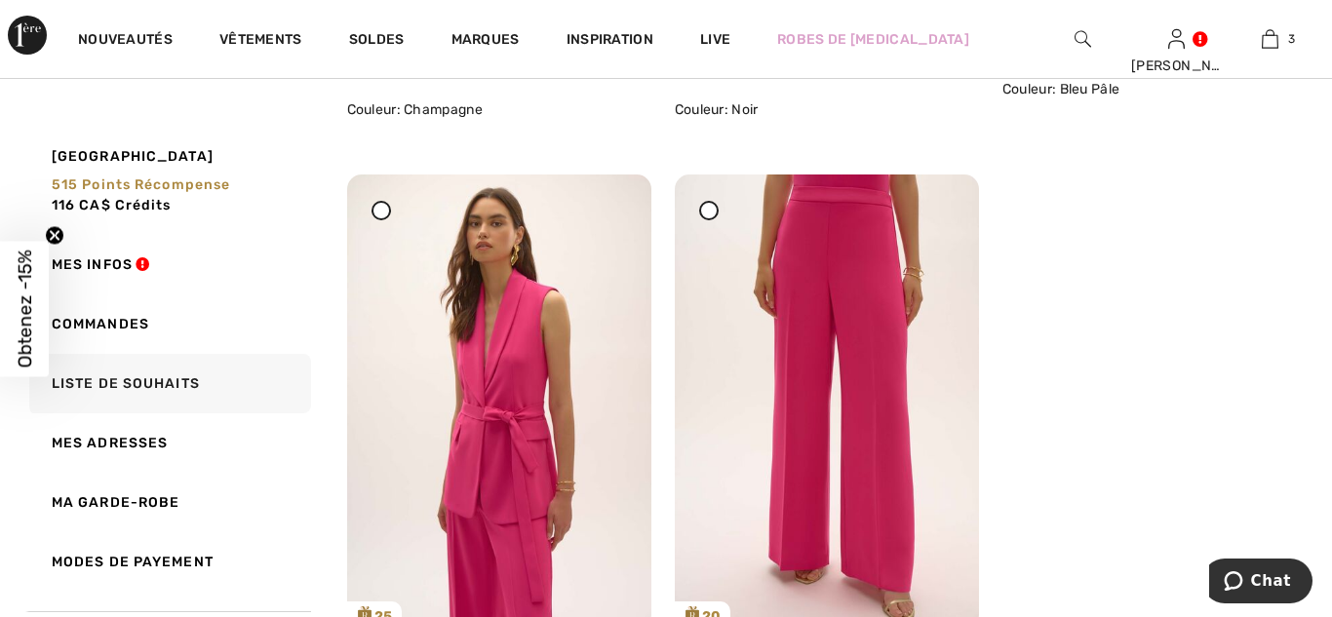
scroll to position [7878, 0]
click at [615, 214] on icon at bounding box center [613, 214] width 12 height 14
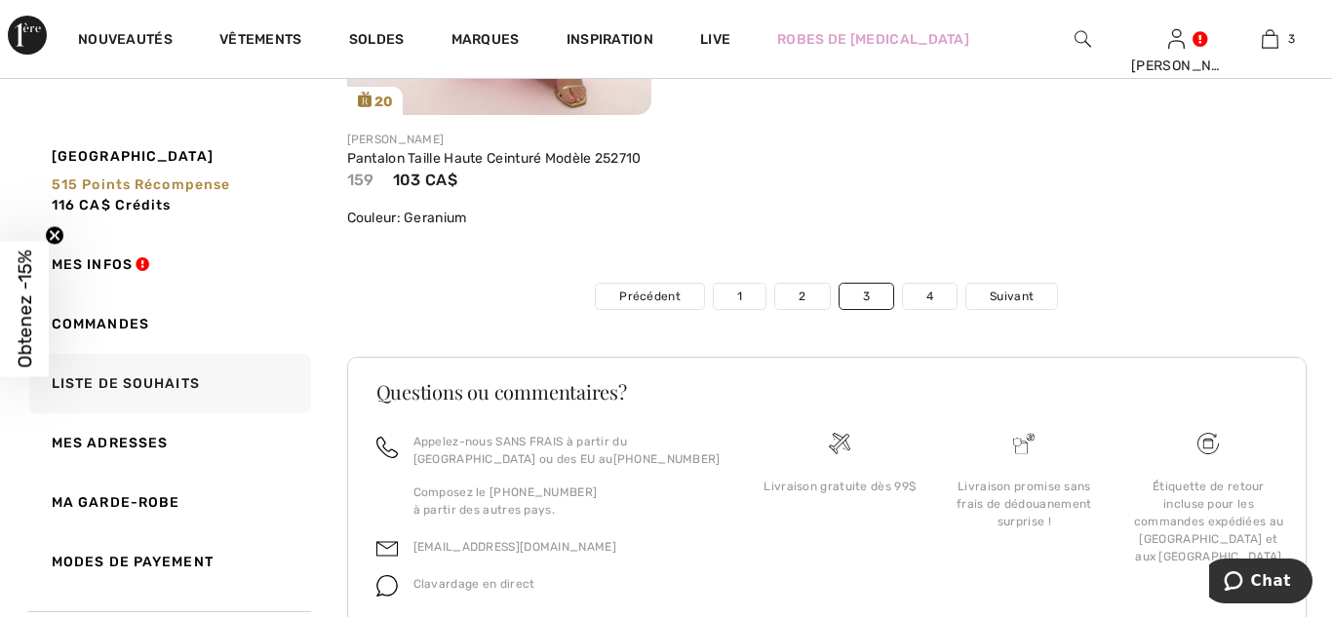
scroll to position [8473, 0]
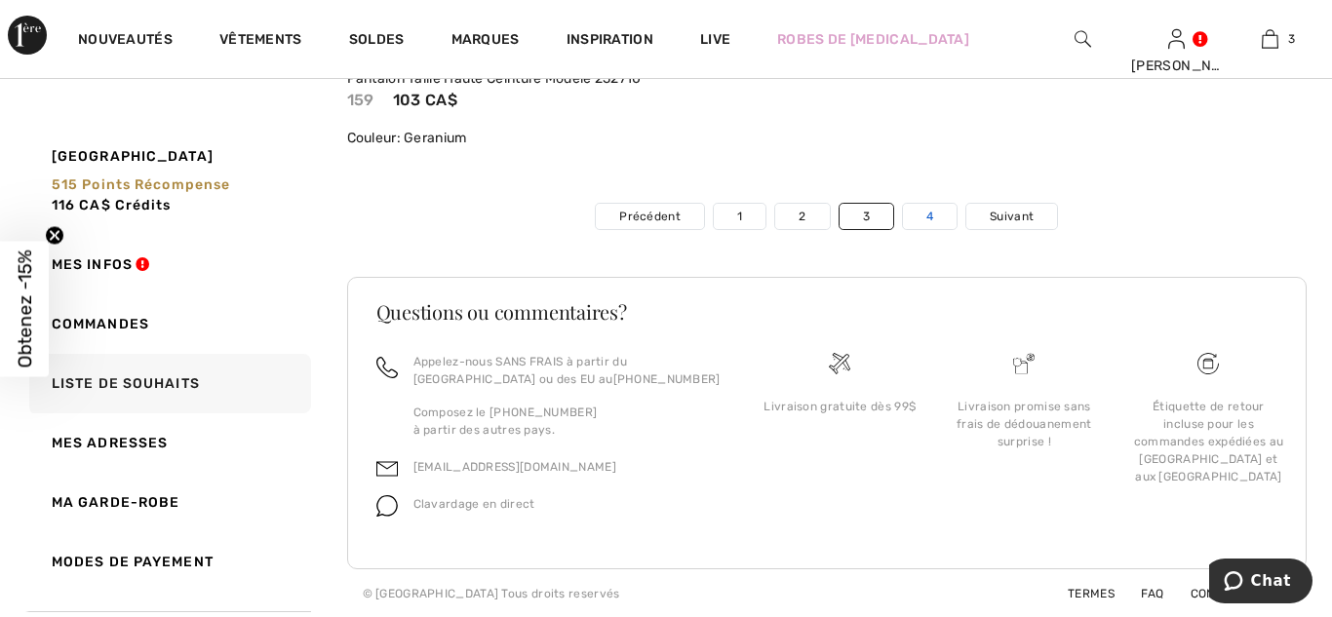
click at [925, 215] on link "4" at bounding box center [930, 216] width 54 height 25
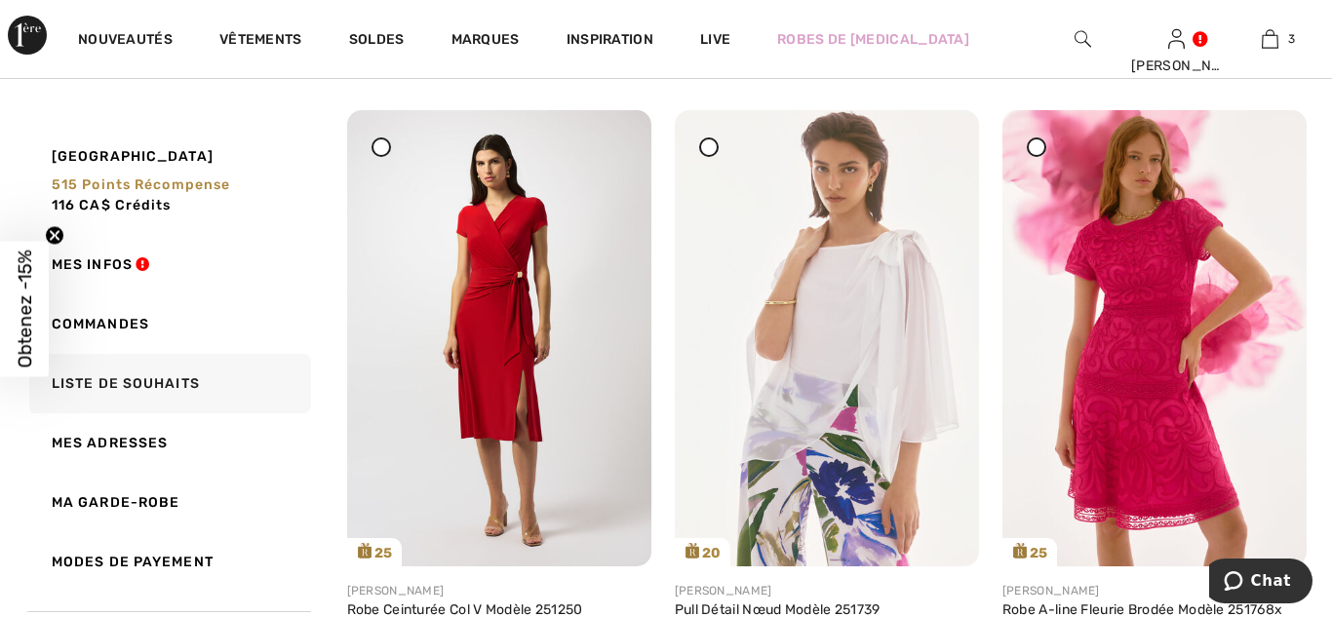
scroll to position [243, 0]
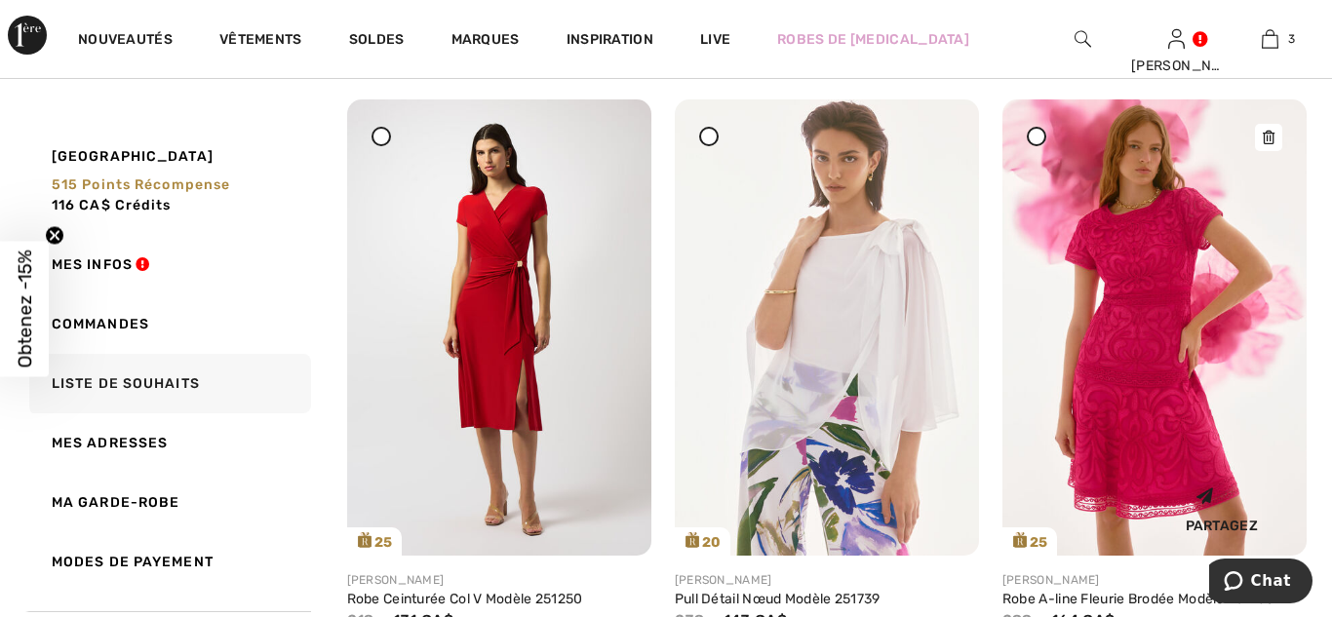
click at [1269, 136] on icon at bounding box center [1268, 138] width 12 height 14
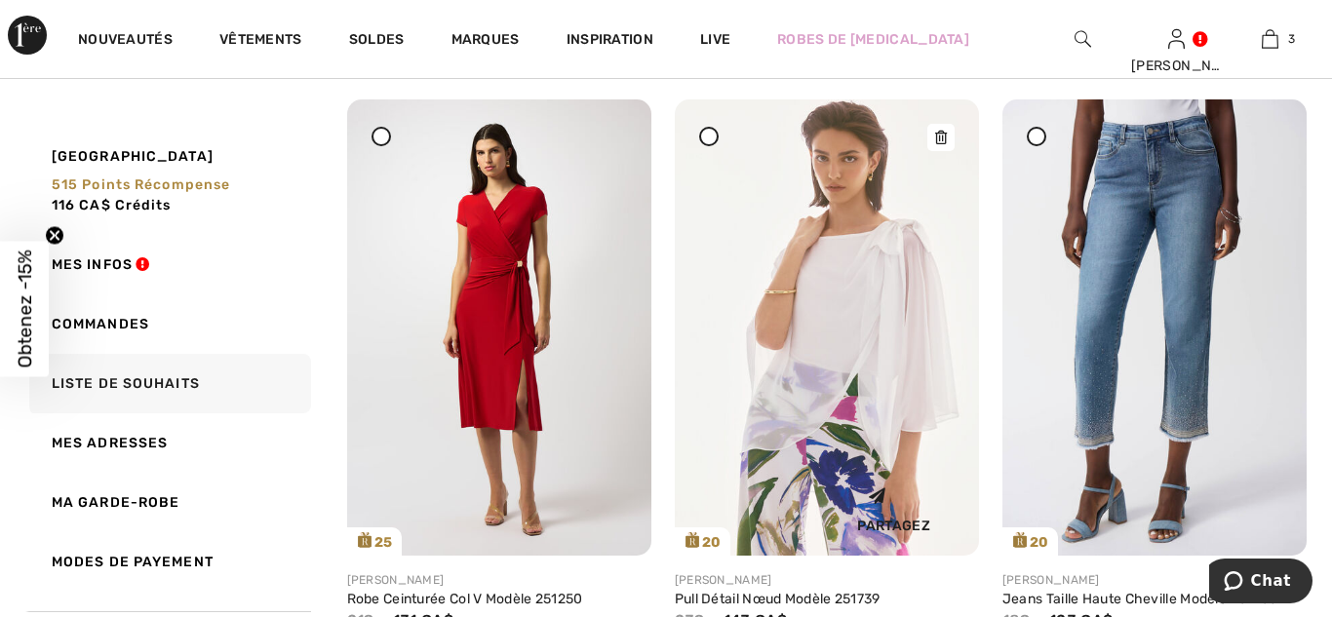
click at [940, 137] on icon at bounding box center [941, 138] width 12 height 14
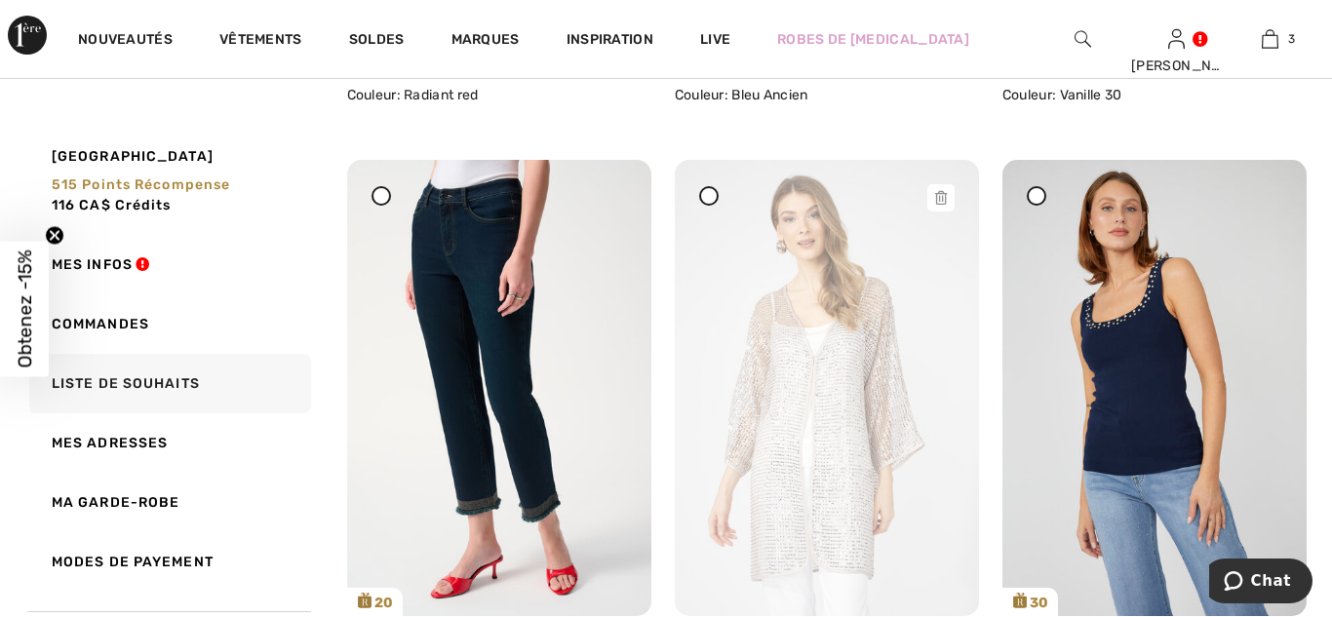
scroll to position [781, 0]
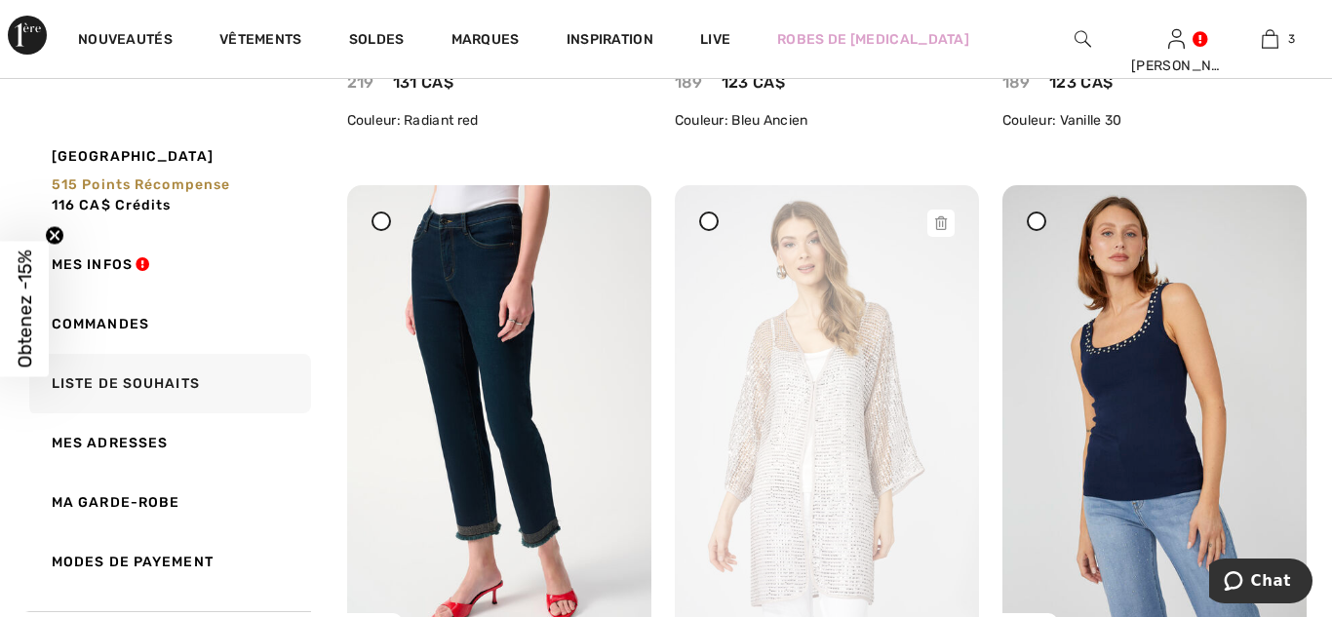
click at [939, 229] on div at bounding box center [940, 223] width 27 height 27
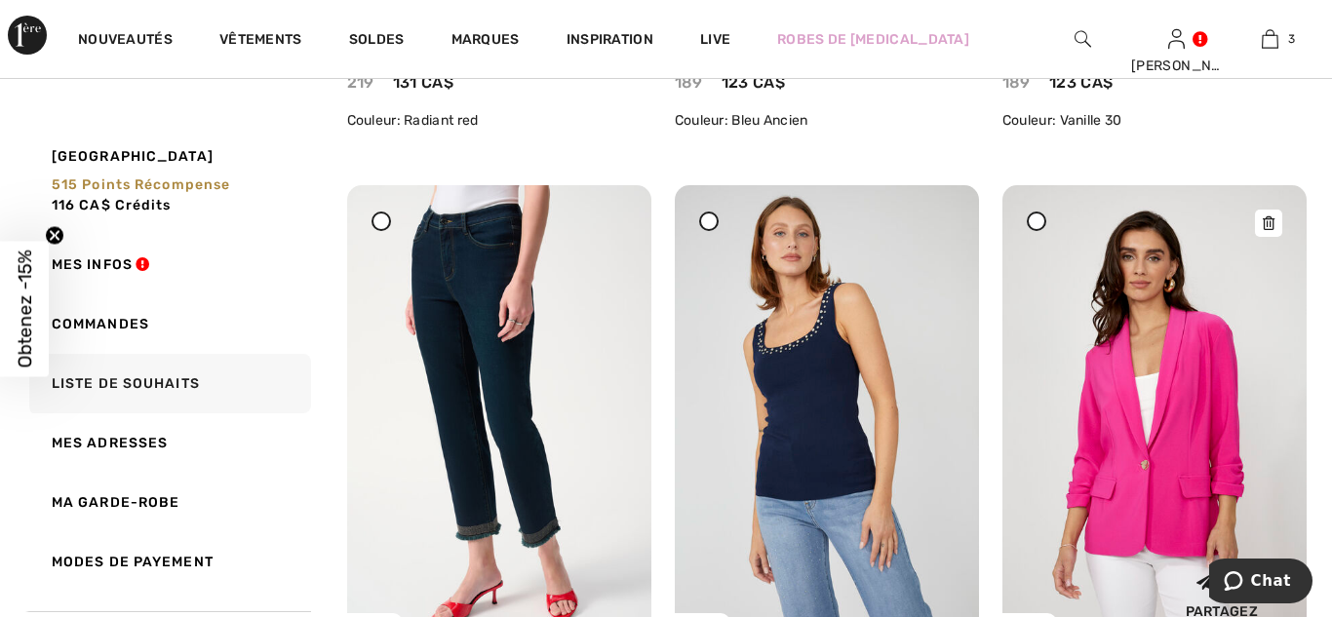
click at [1271, 224] on icon at bounding box center [1268, 223] width 12 height 14
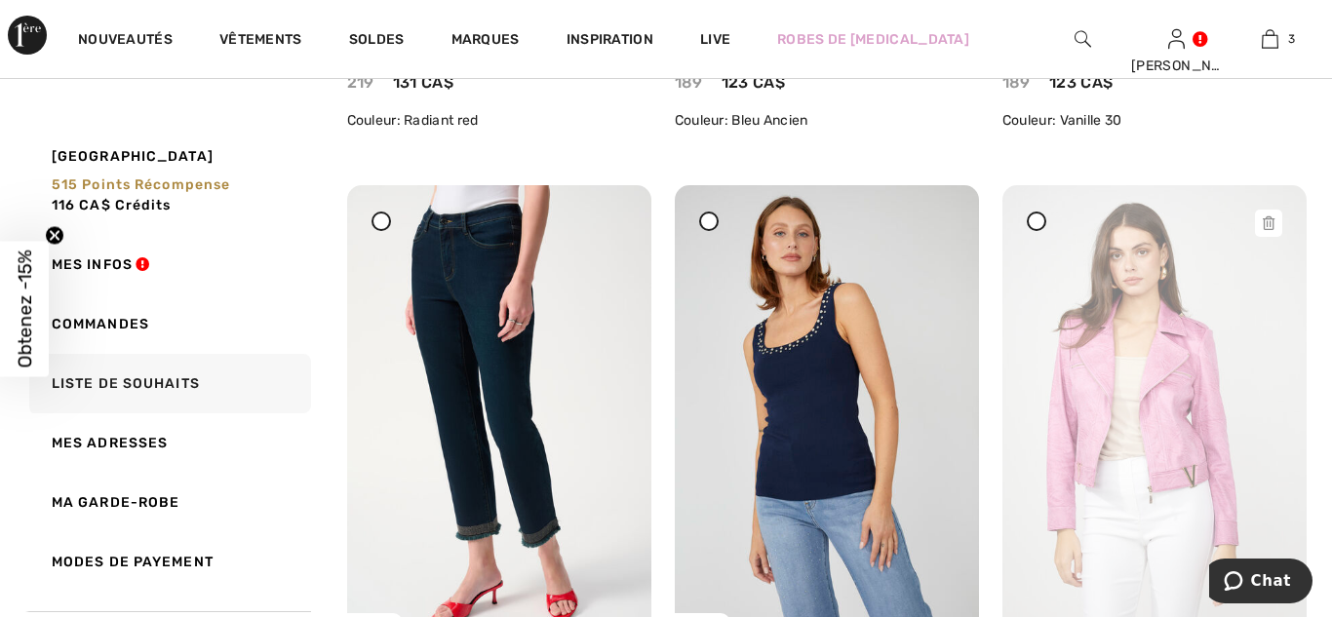
click at [1270, 227] on icon at bounding box center [1268, 223] width 12 height 14
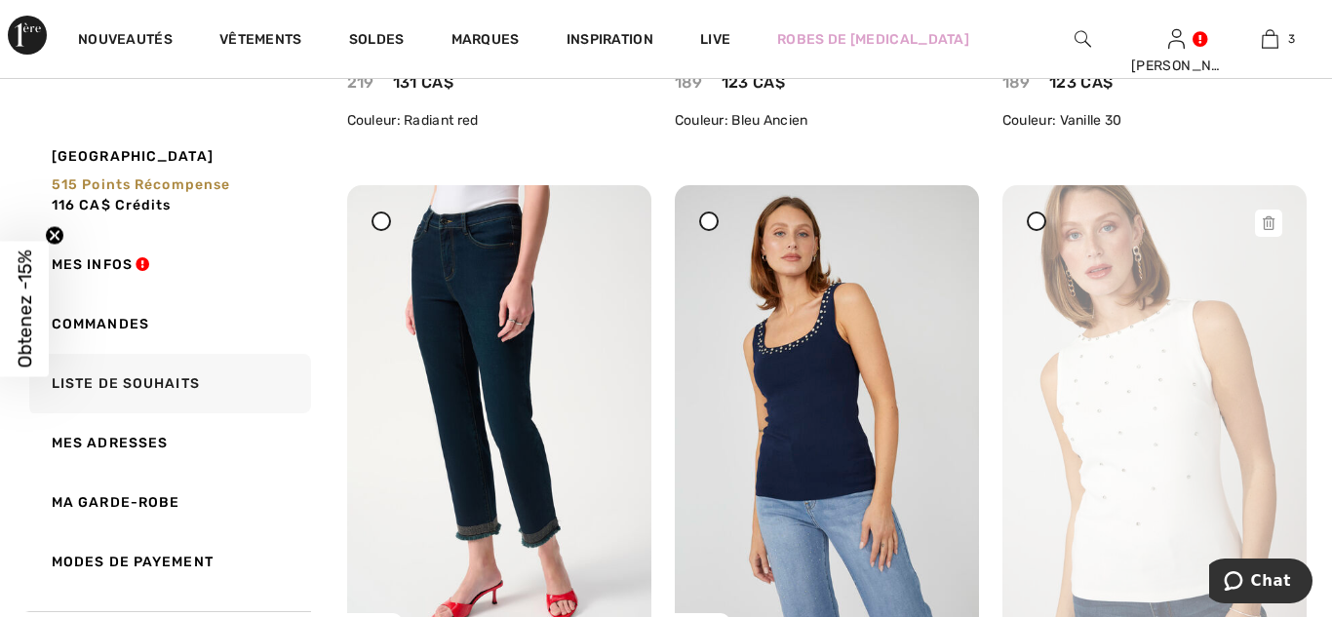
click at [1267, 228] on icon at bounding box center [1268, 223] width 12 height 14
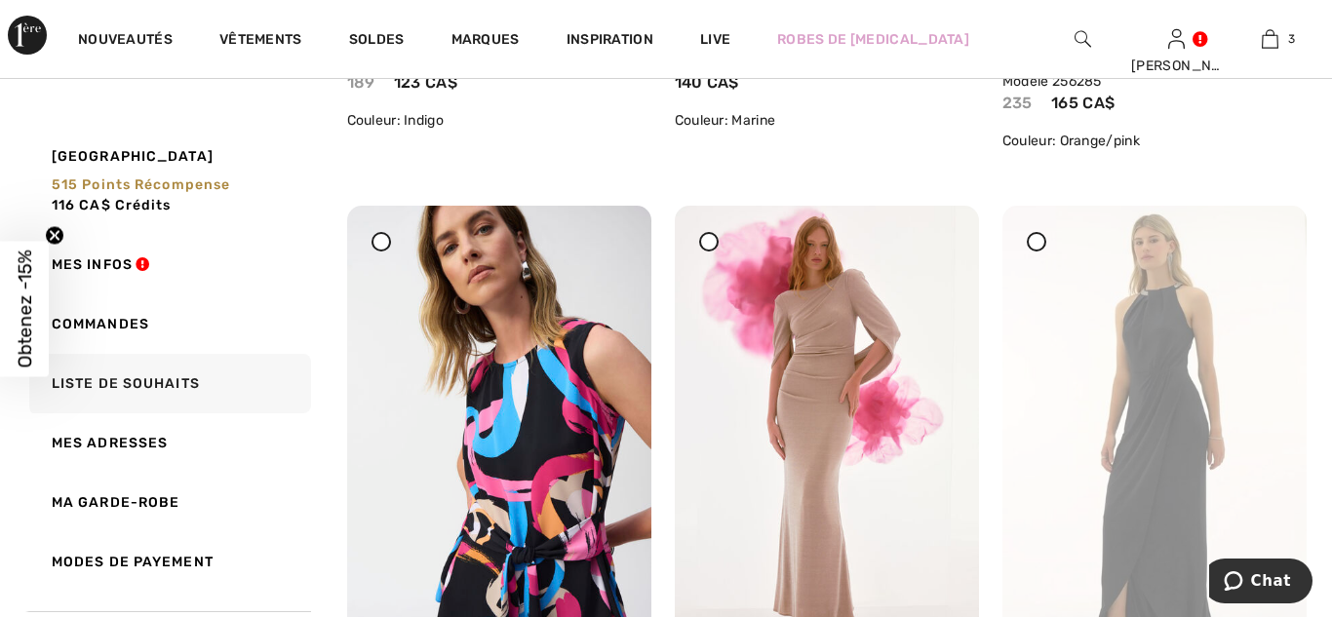
scroll to position [1427, 0]
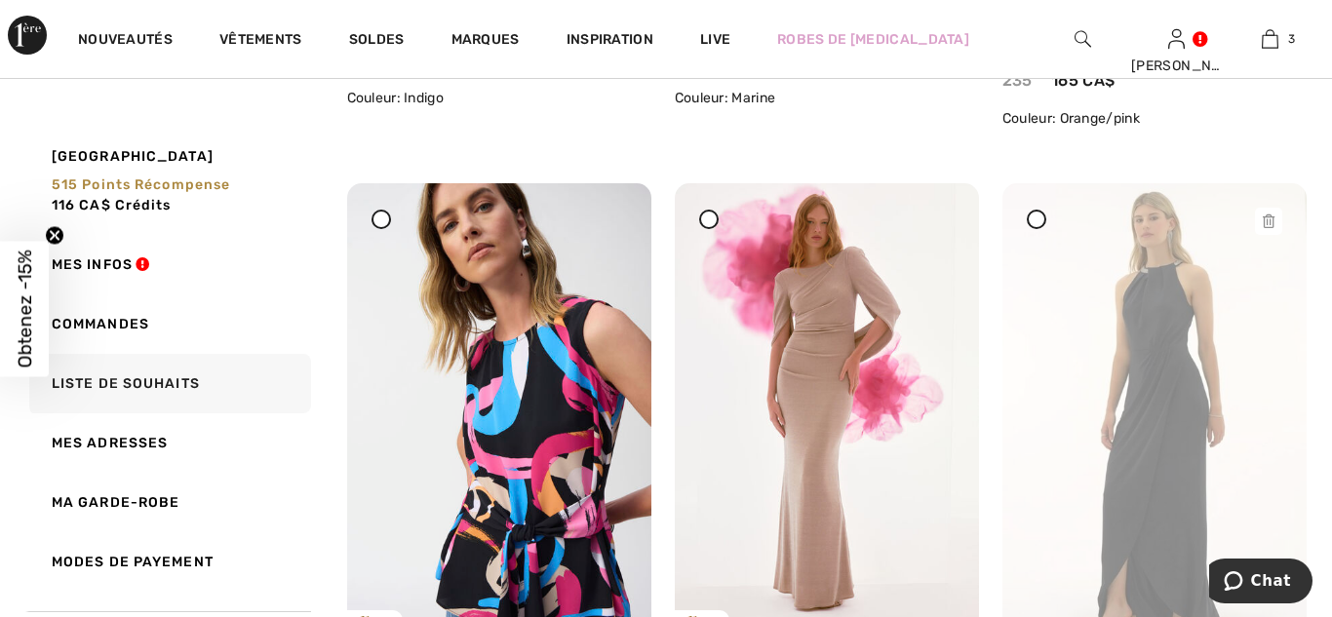
click at [1269, 217] on icon at bounding box center [1268, 221] width 12 height 14
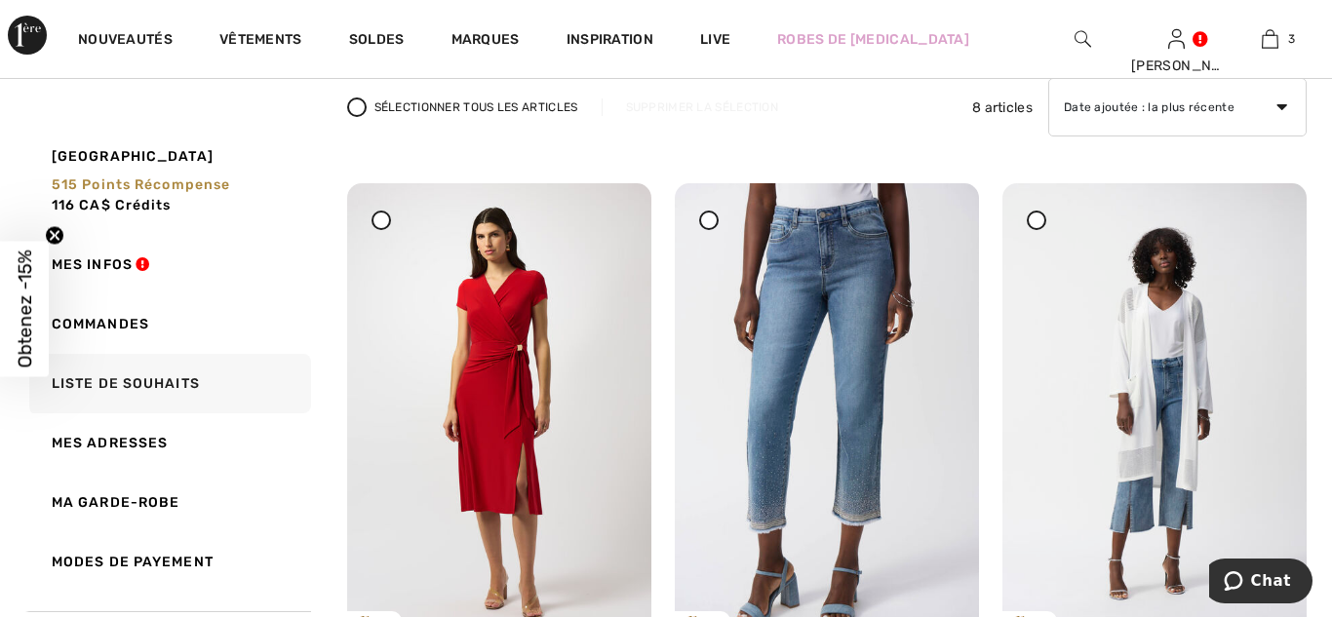
scroll to position [0, 0]
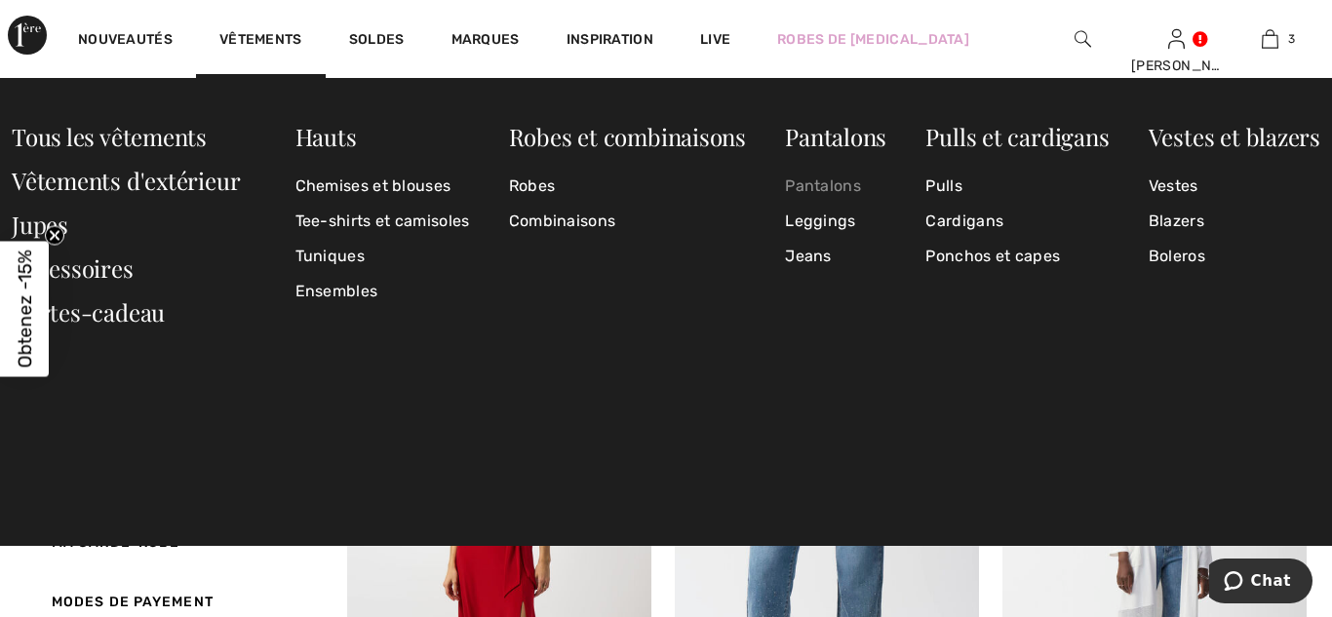
click at [832, 190] on link "Pantalons" at bounding box center [835, 186] width 101 height 35
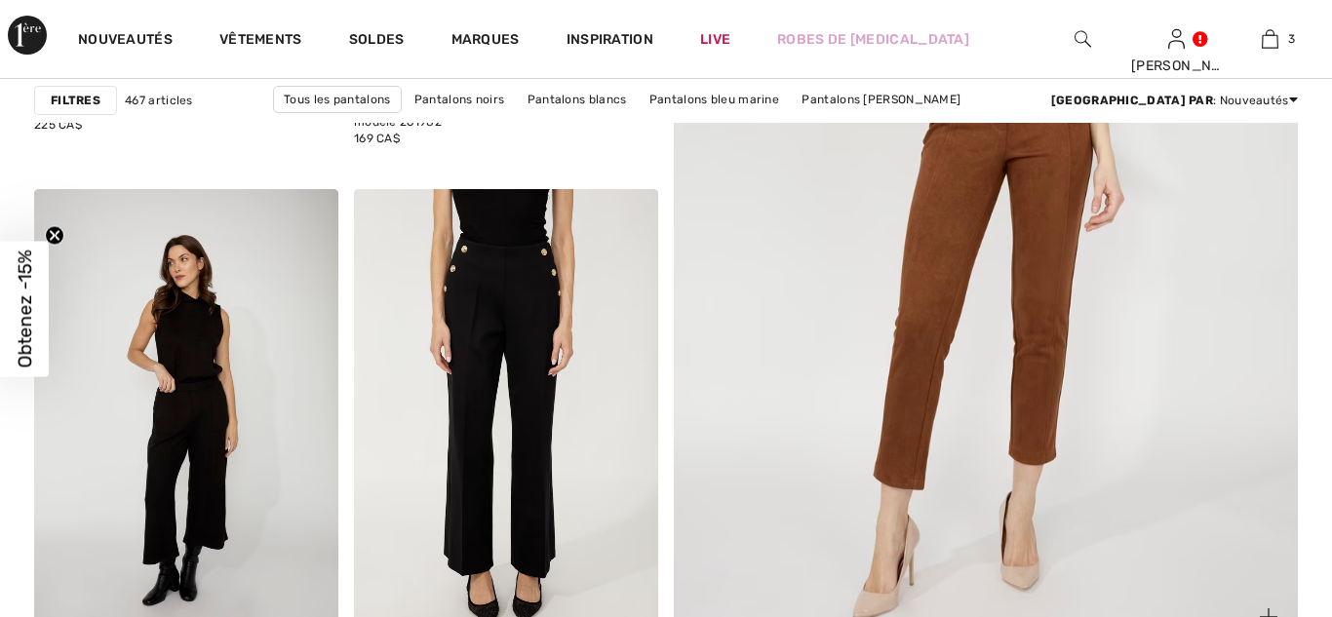
click at [1114, 356] on img at bounding box center [985, 185] width 749 height 1123
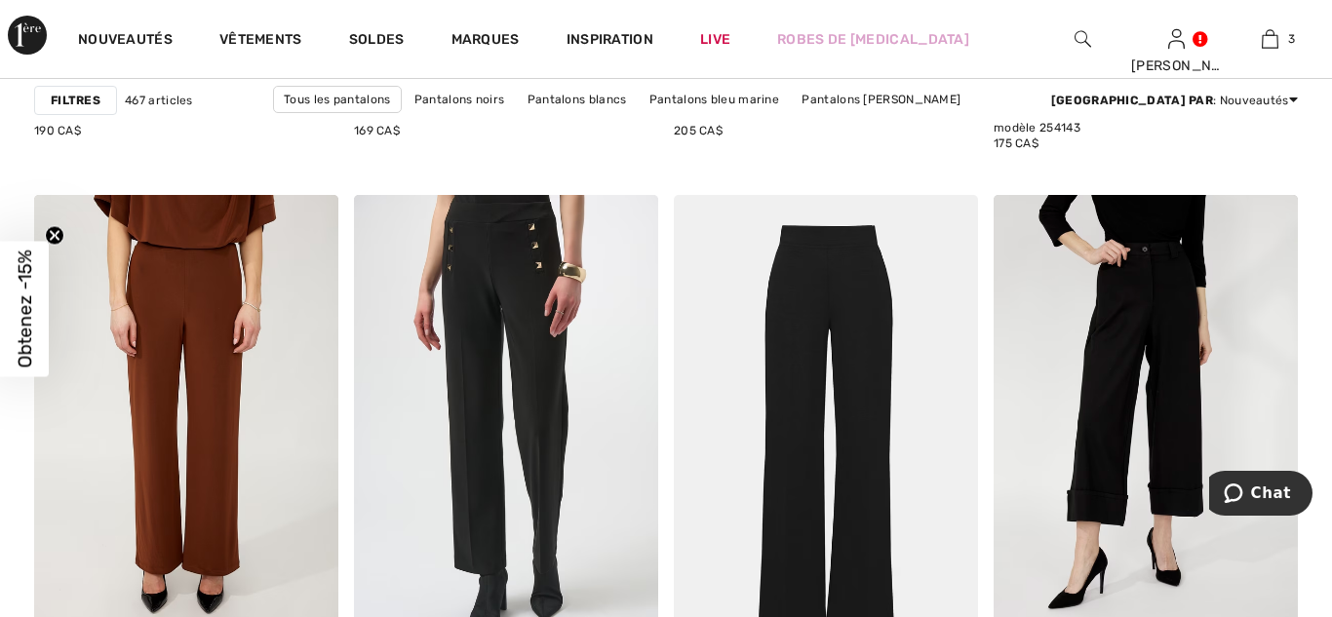
scroll to position [3211, 0]
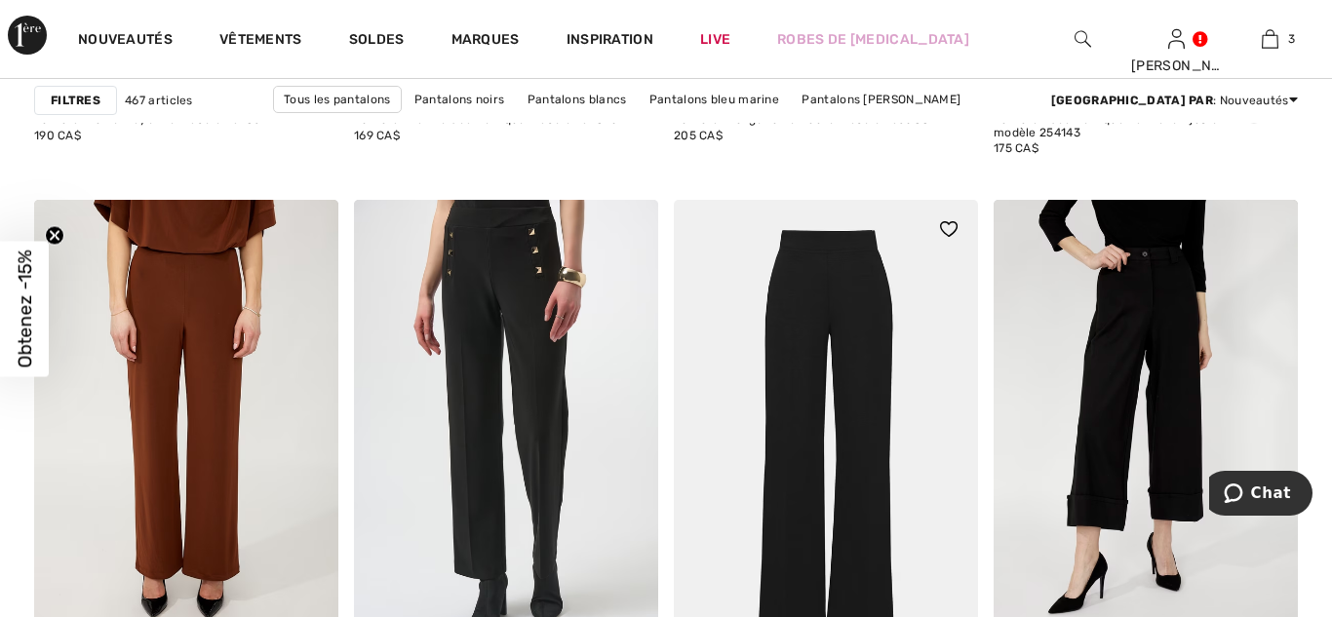
click at [868, 394] on img at bounding box center [826, 428] width 304 height 456
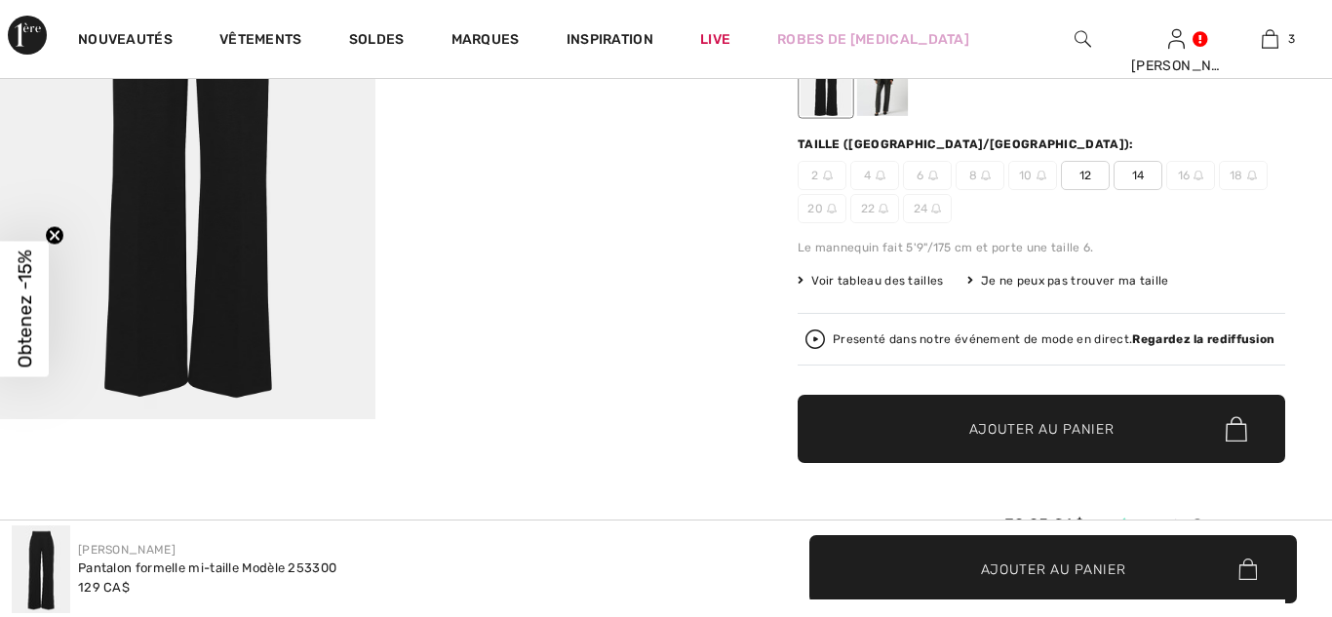
scroll to position [343, 0]
checkbox input "true"
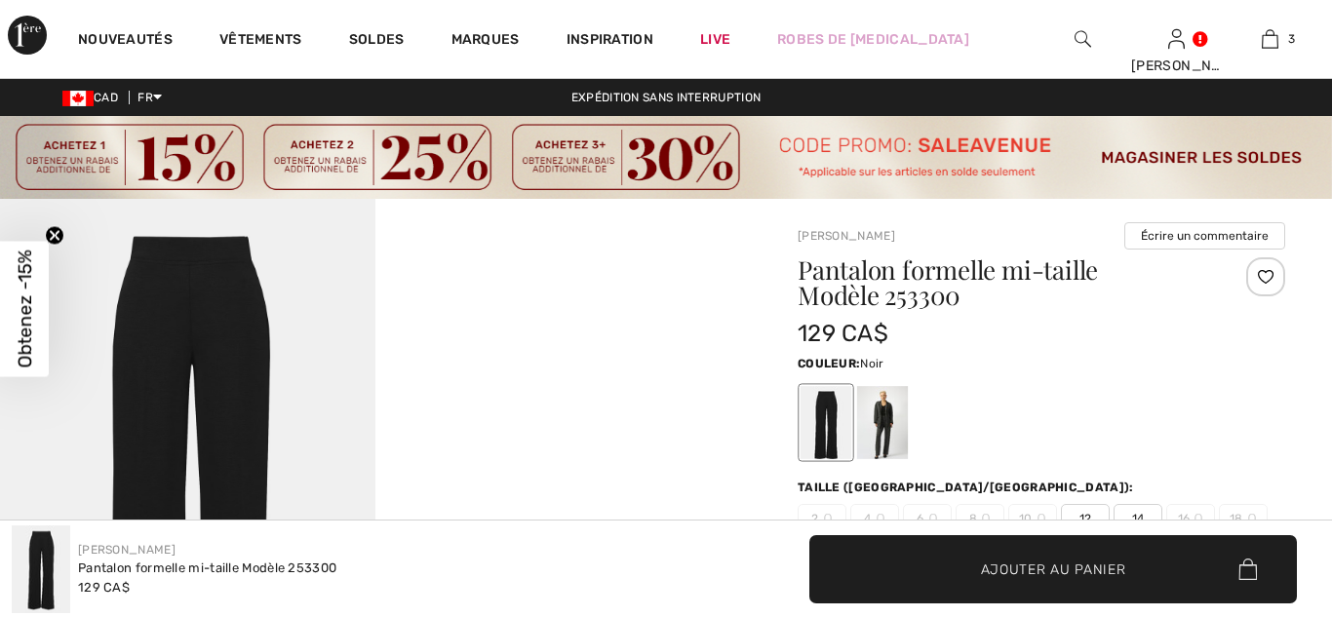
scroll to position [0, 0]
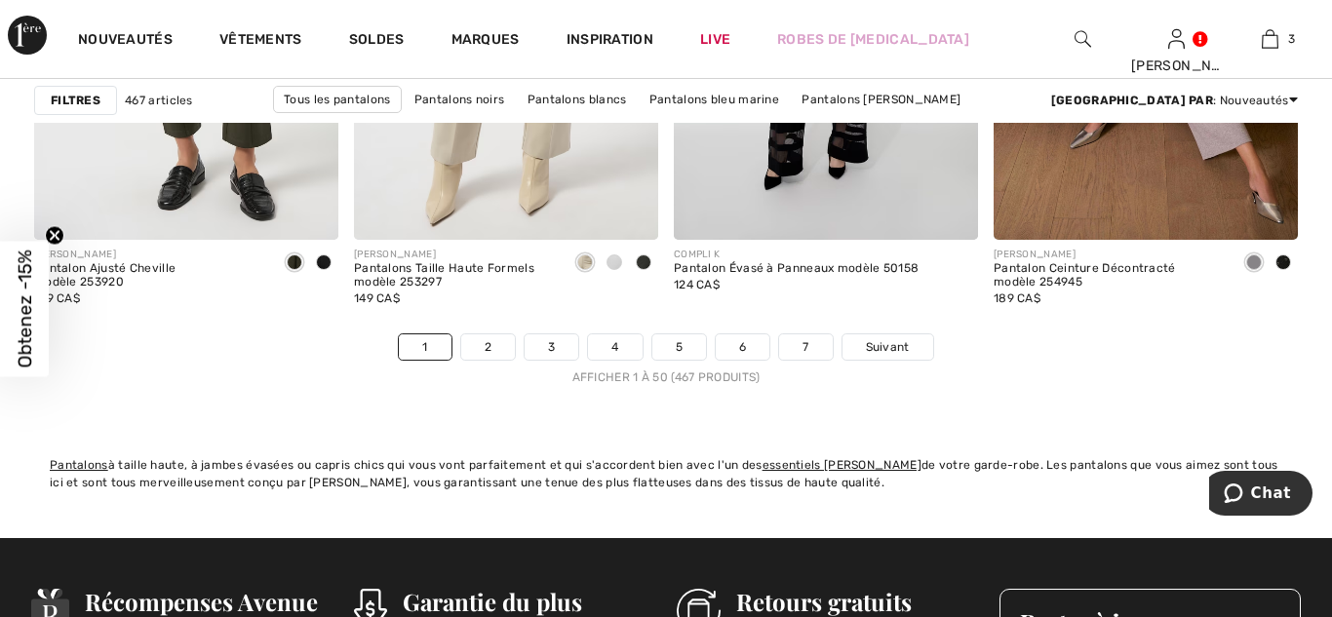
scroll to position [8694, 0]
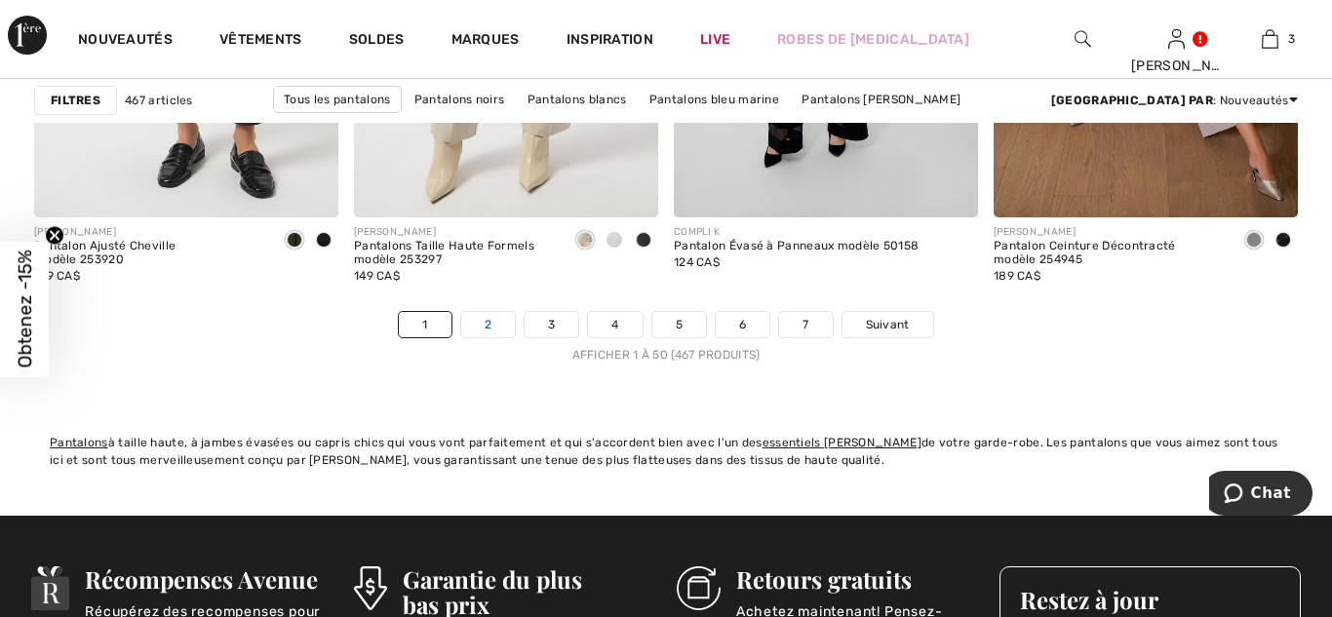
click at [492, 329] on link "2" at bounding box center [488, 324] width 54 height 25
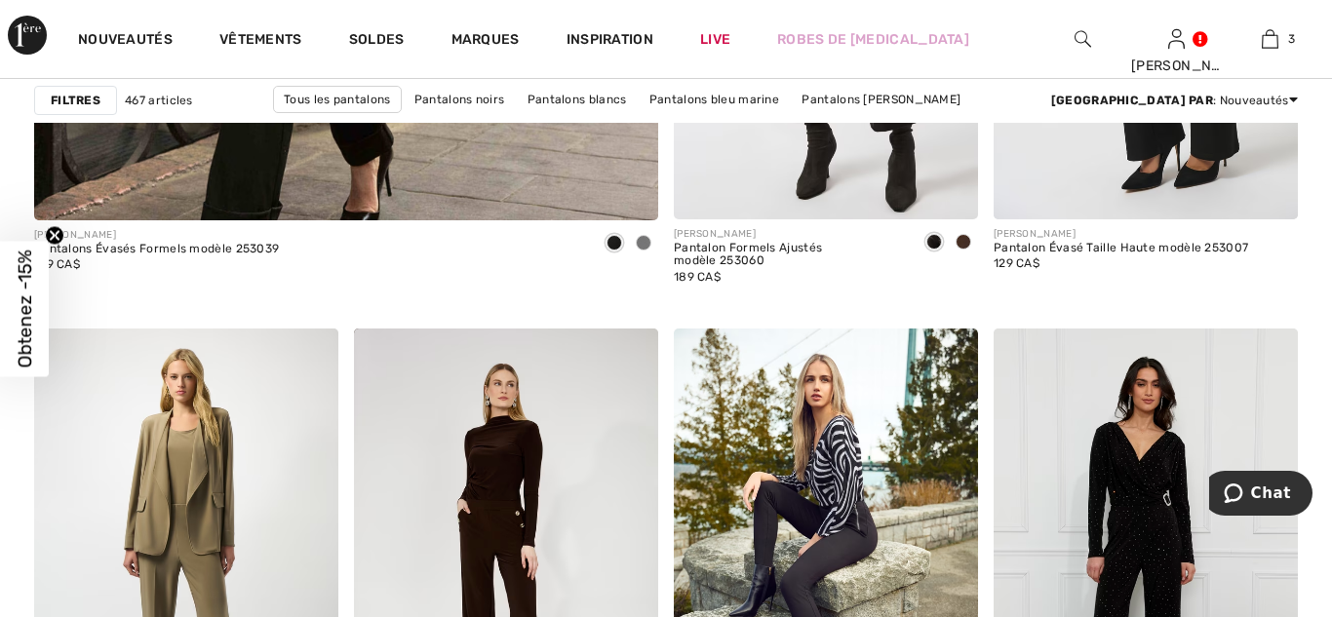
scroll to position [5607, 0]
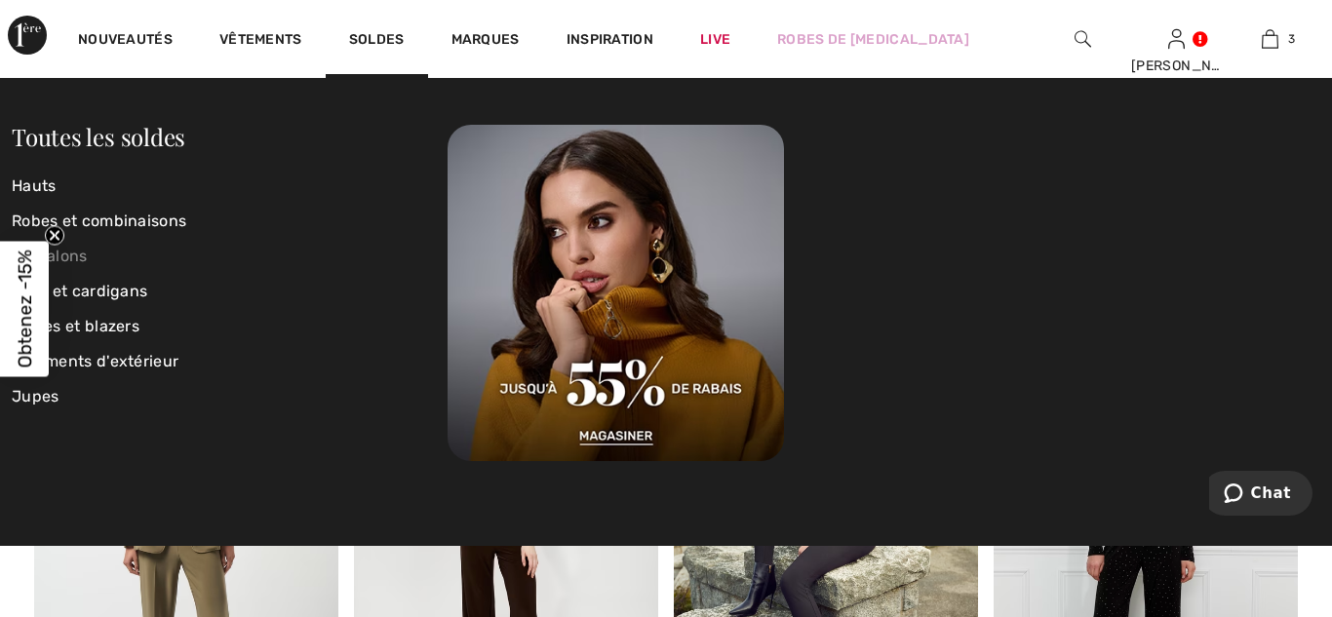
click at [69, 259] on link "Pantalons" at bounding box center [230, 256] width 436 height 35
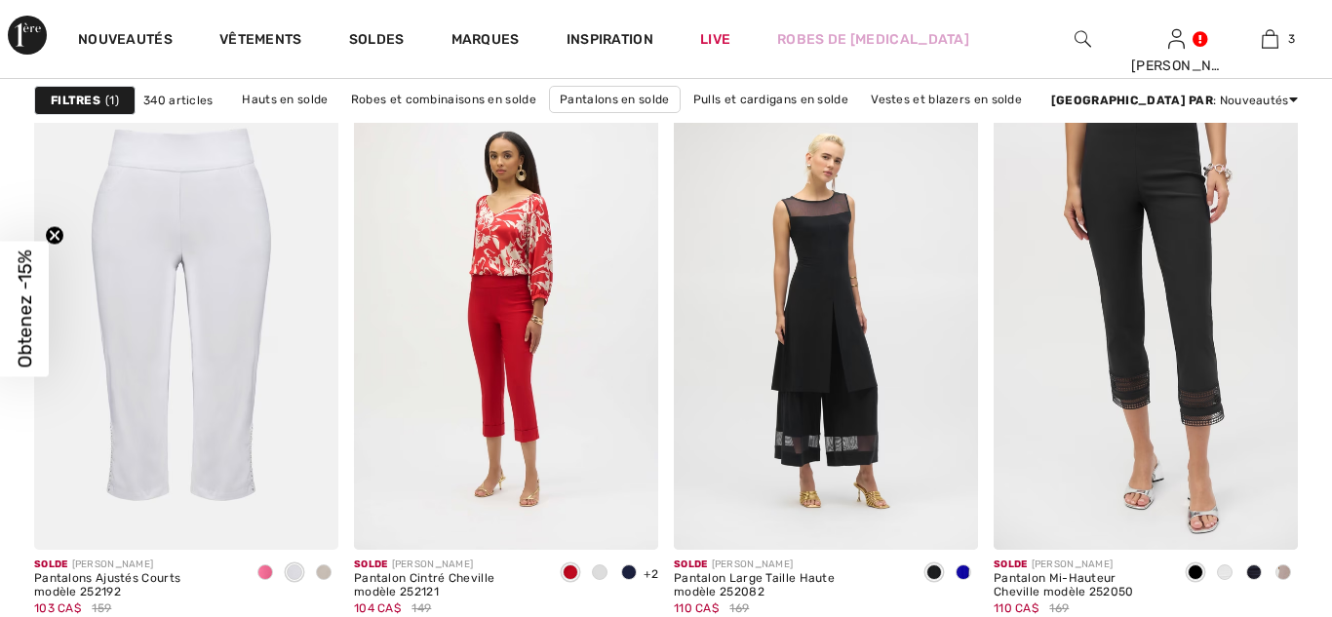
checkbox input "true"
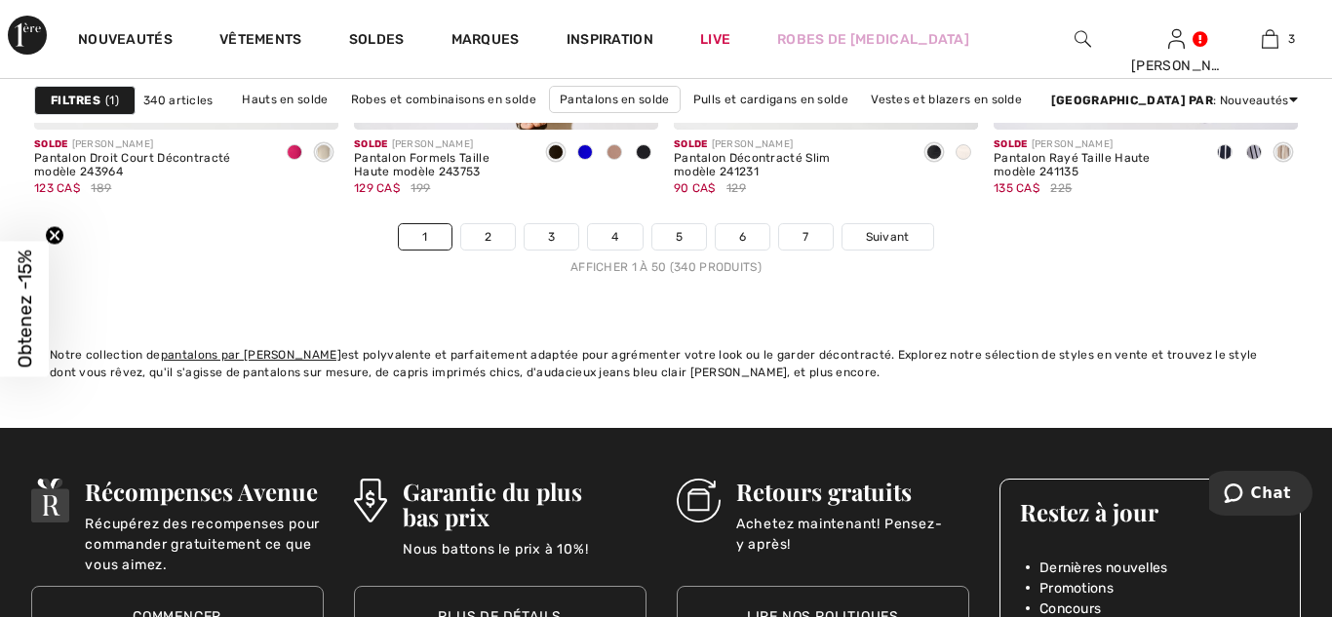
scroll to position [8783, 0]
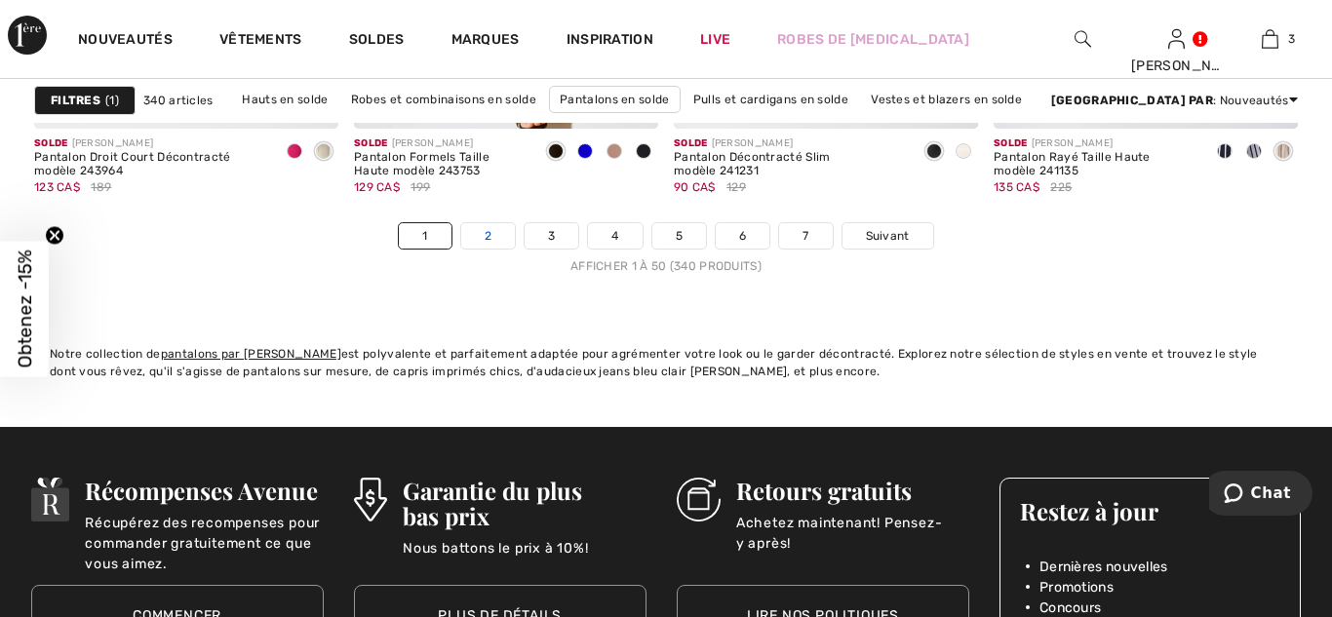
click at [486, 234] on link "2" at bounding box center [488, 235] width 54 height 25
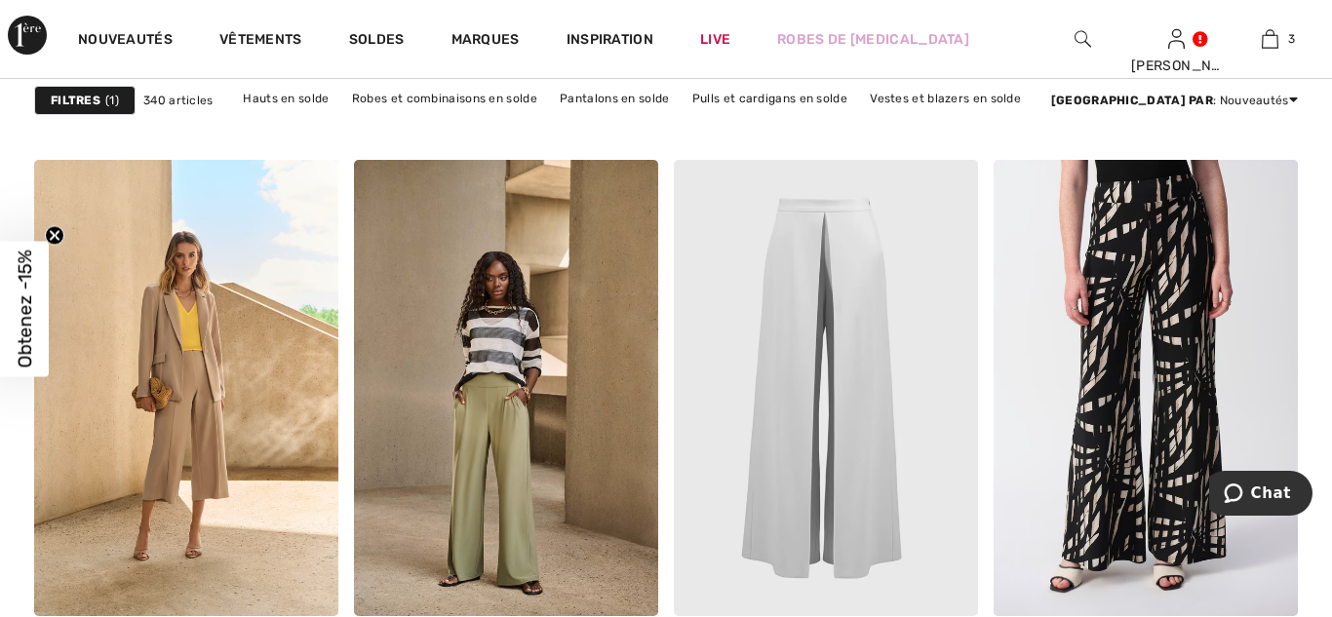
scroll to position [3256, 0]
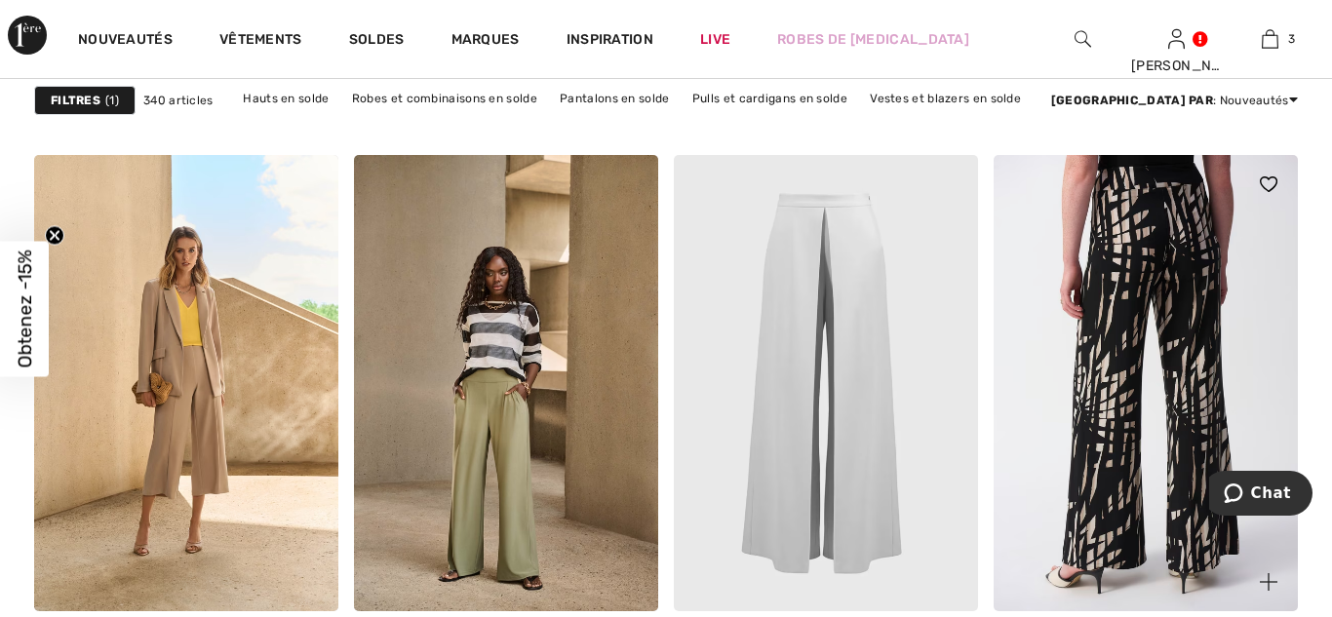
click at [1201, 345] on img at bounding box center [1145, 383] width 304 height 456
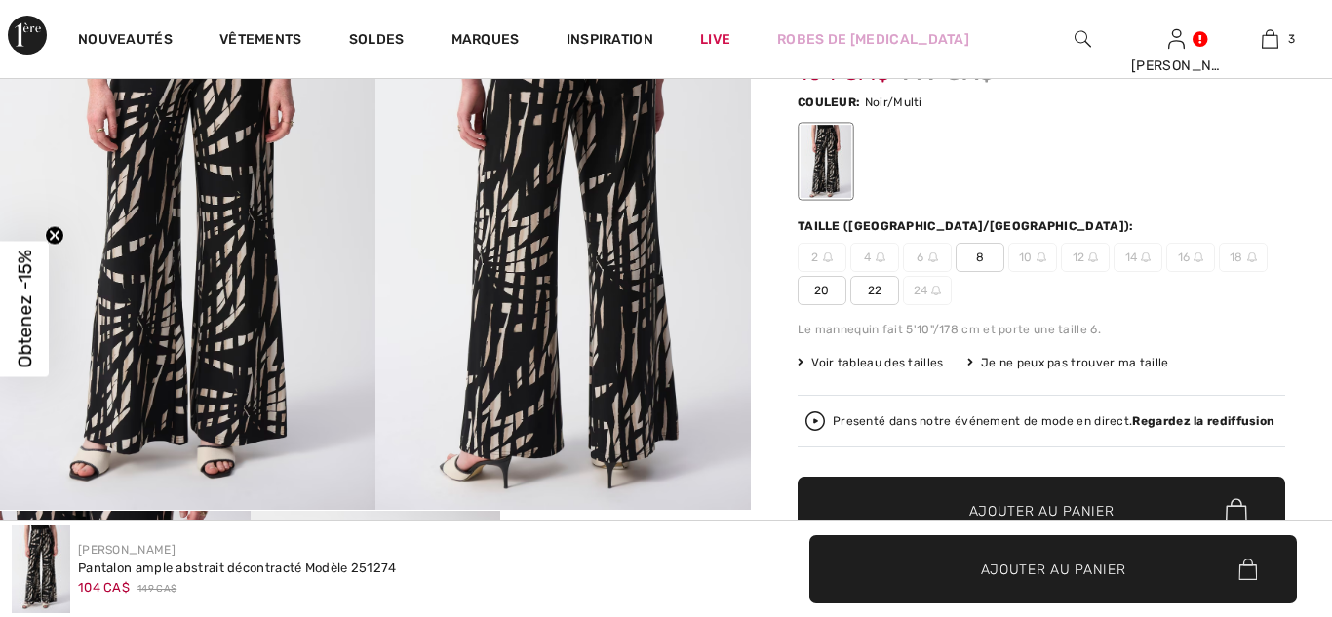
checkbox input "true"
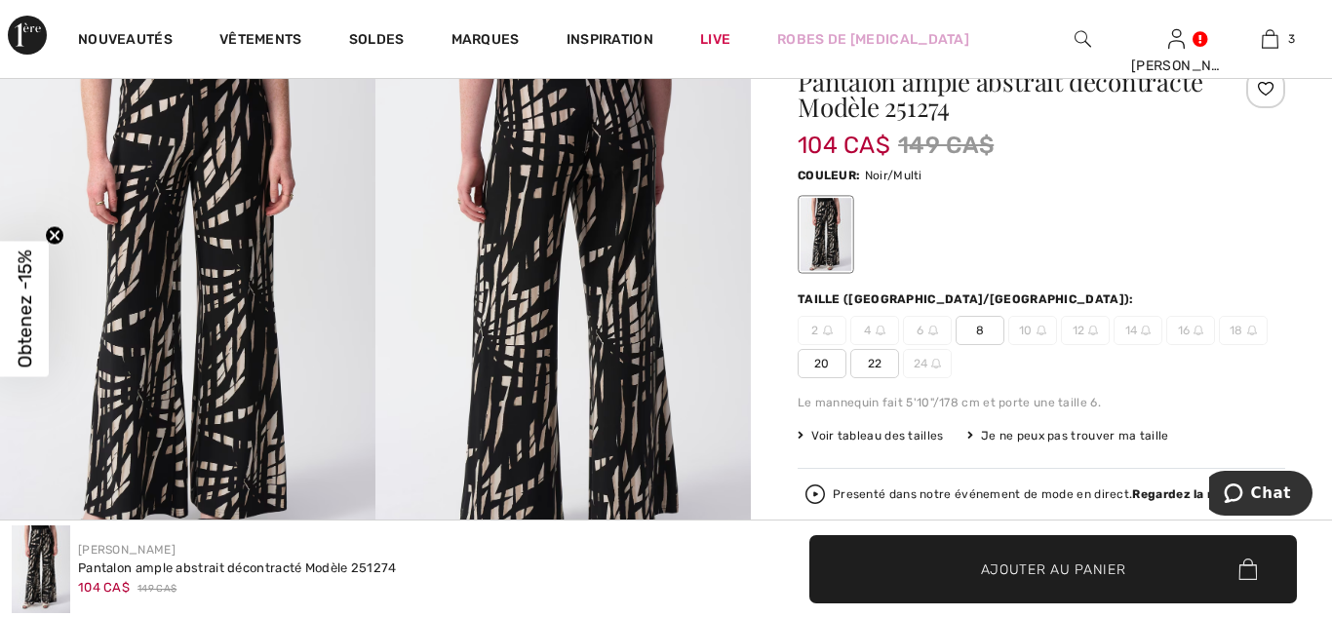
click at [983, 324] on span "8" at bounding box center [979, 330] width 49 height 29
click at [1047, 555] on span "✔ Ajouté au panier Ajouter au panier" at bounding box center [1052, 569] width 487 height 68
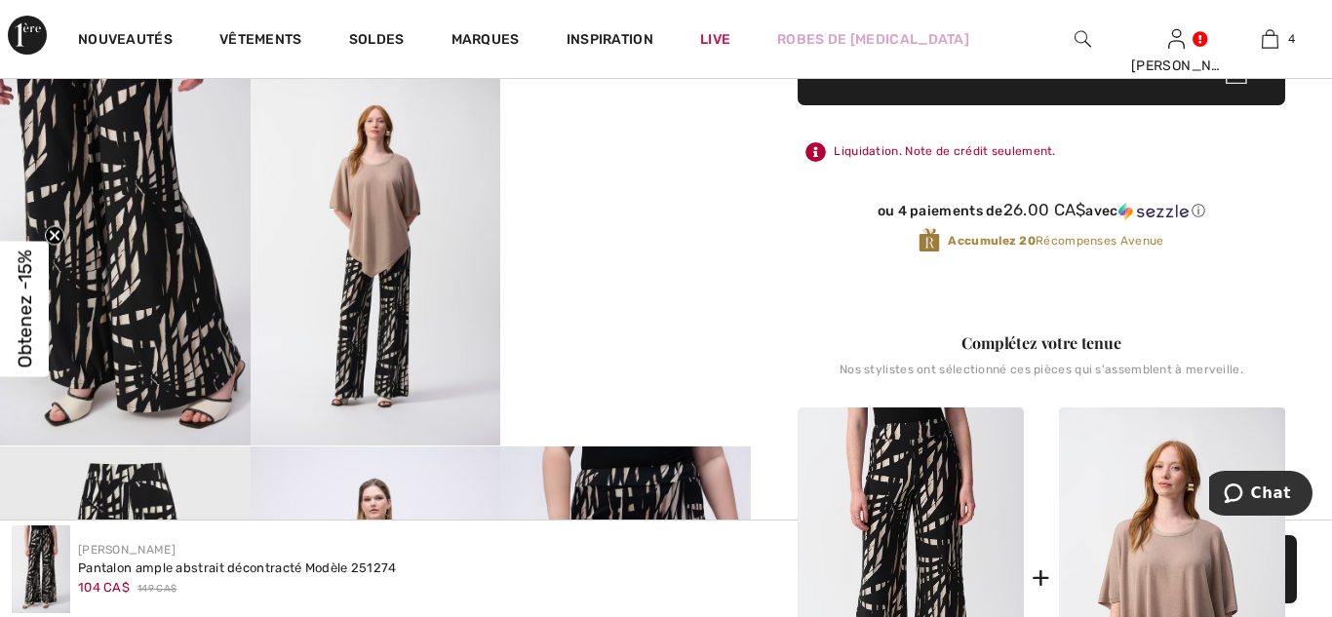
scroll to position [671, 0]
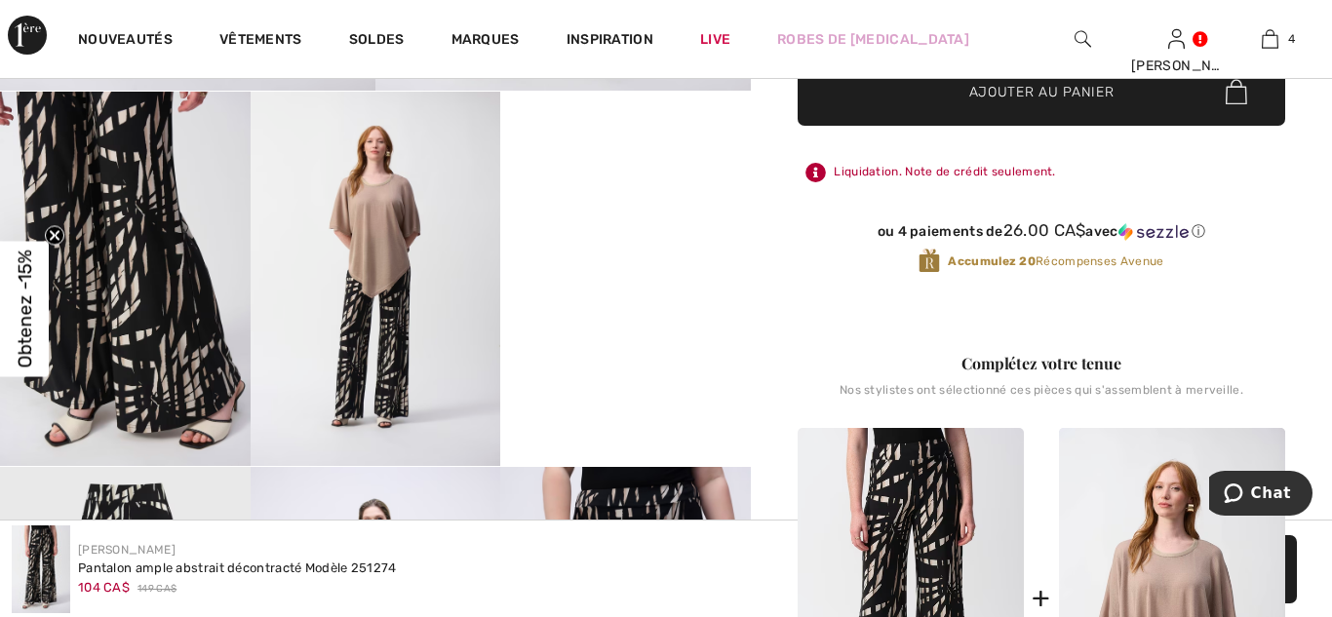
click at [649, 216] on video "Your browser does not support the video tag." at bounding box center [625, 154] width 251 height 125
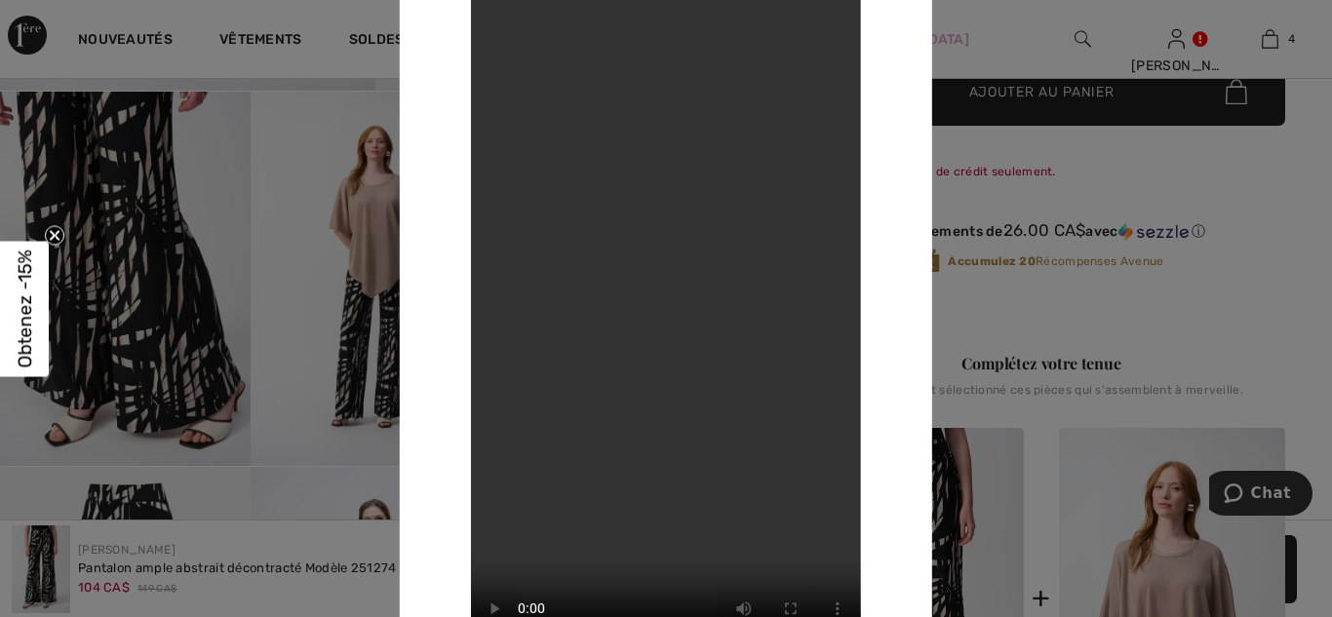
click at [946, 38] on div at bounding box center [666, 308] width 1332 height 617
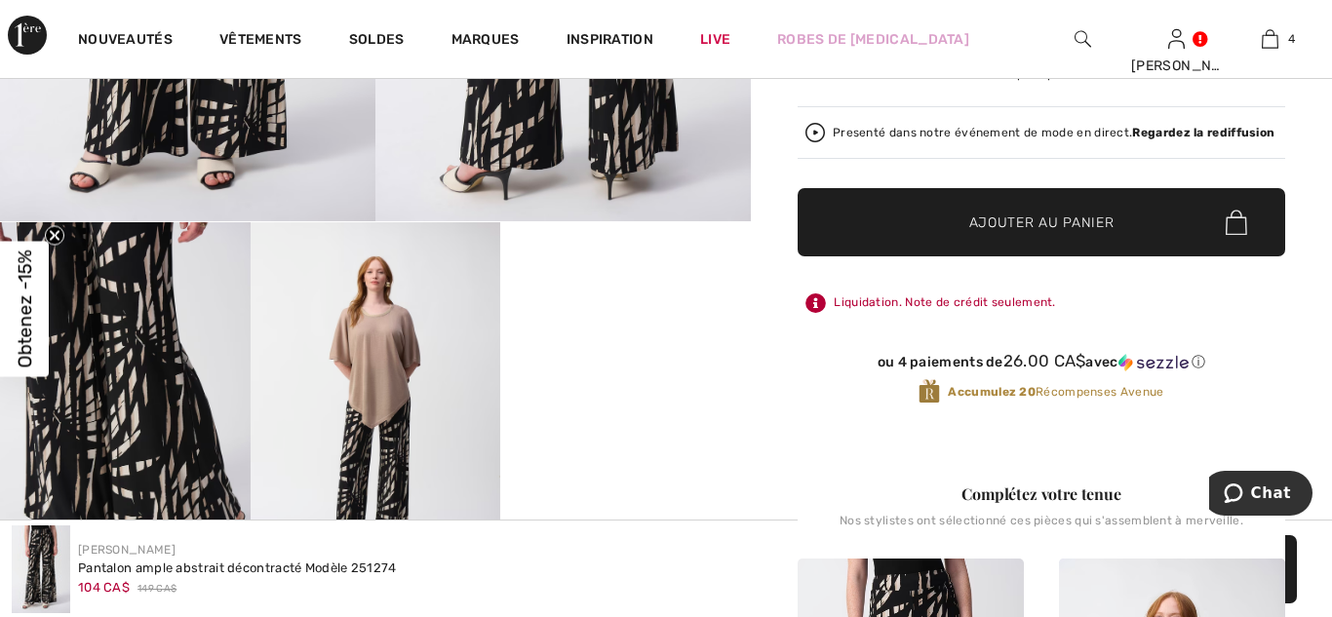
scroll to position [0, 0]
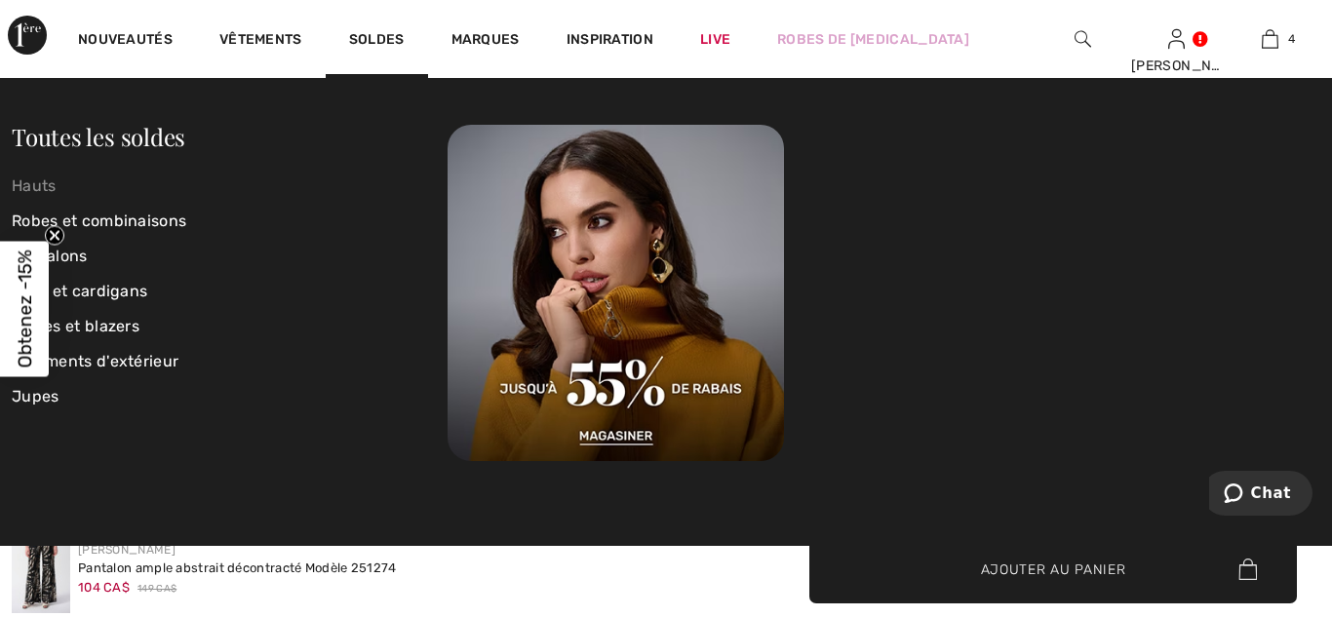
click at [30, 178] on link "Hauts" at bounding box center [230, 186] width 436 height 35
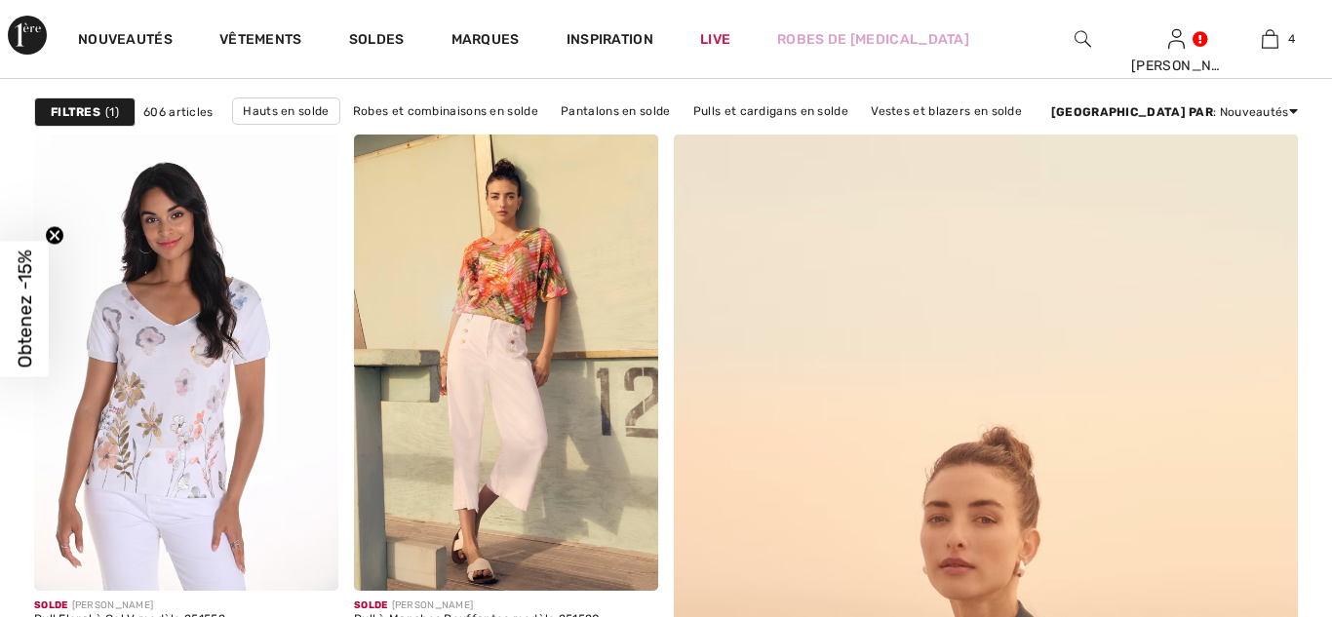
scroll to position [1273, 0]
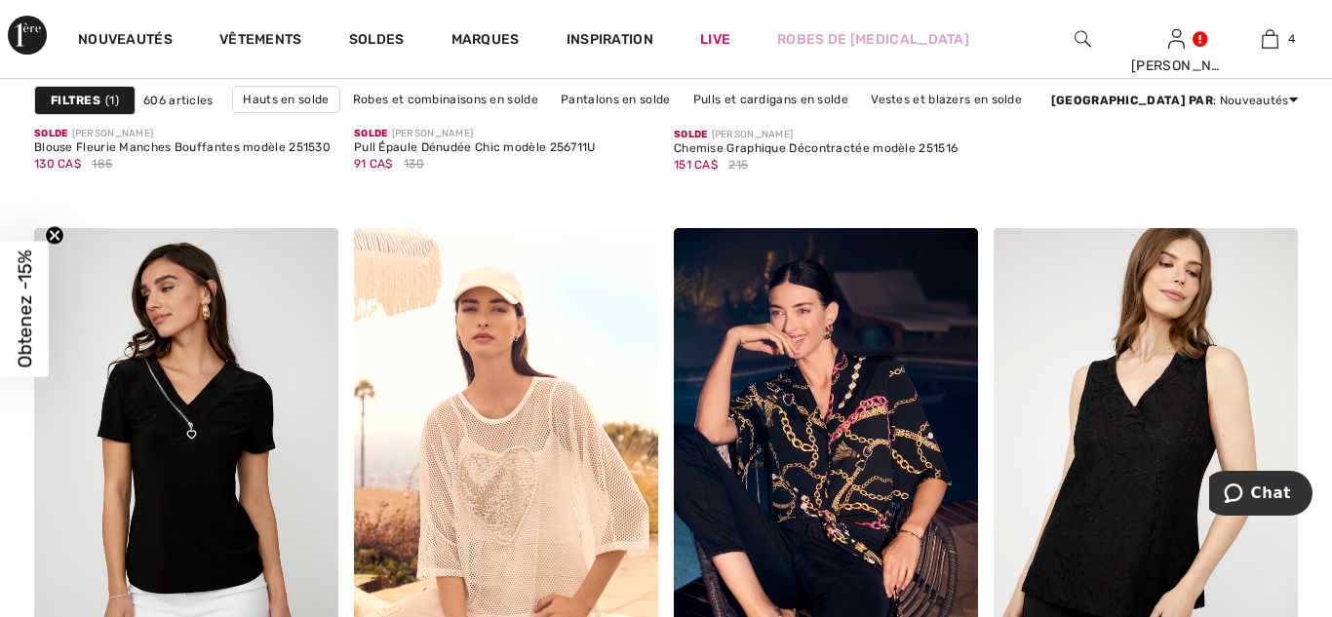
checkbox input "true"
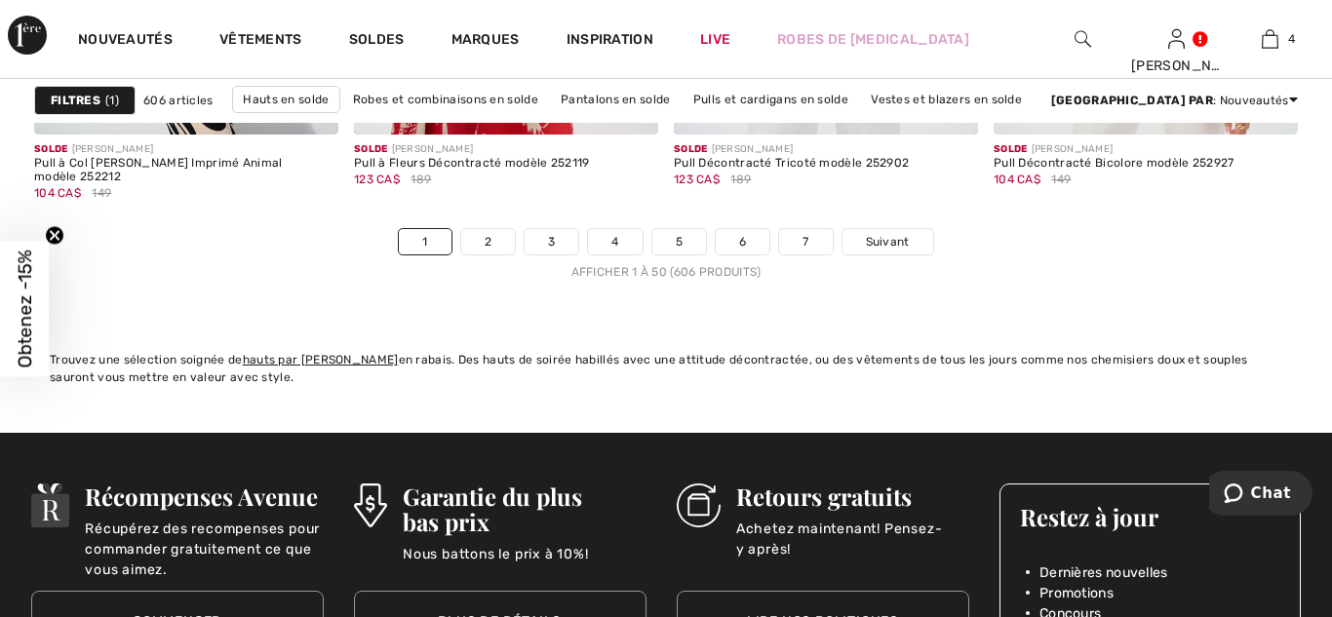
scroll to position [8779, 0]
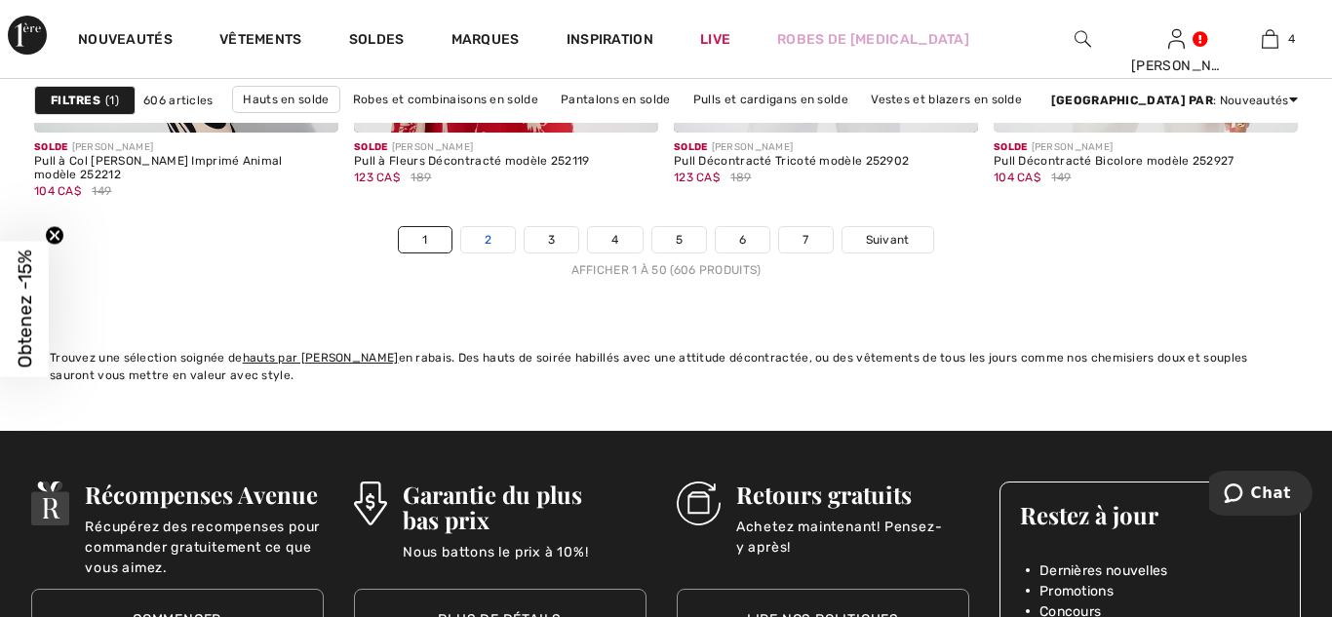
click at [485, 237] on link "2" at bounding box center [488, 239] width 54 height 25
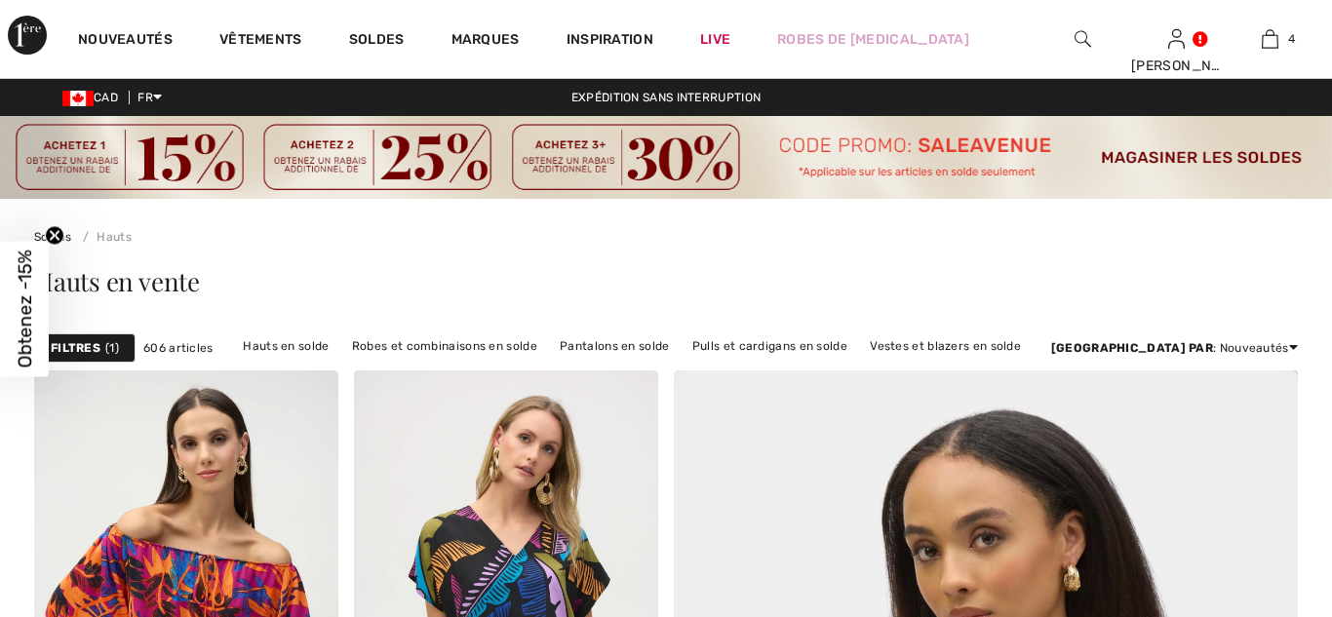
checkbox input "true"
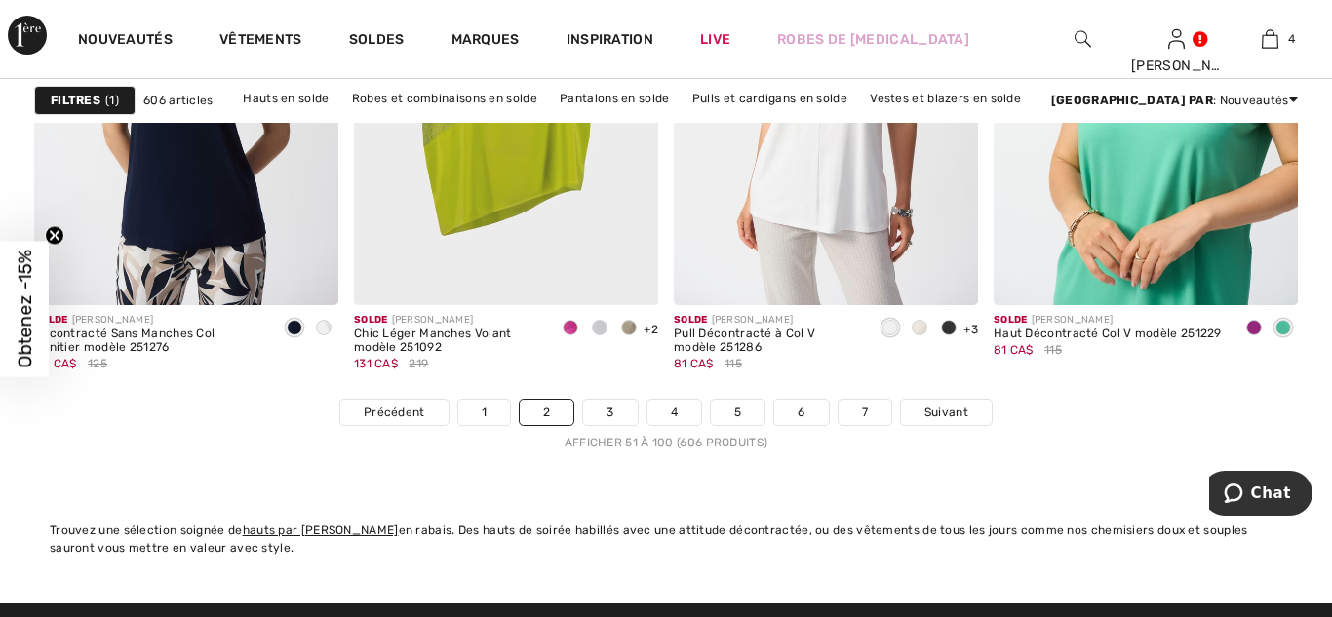
scroll to position [8563, 0]
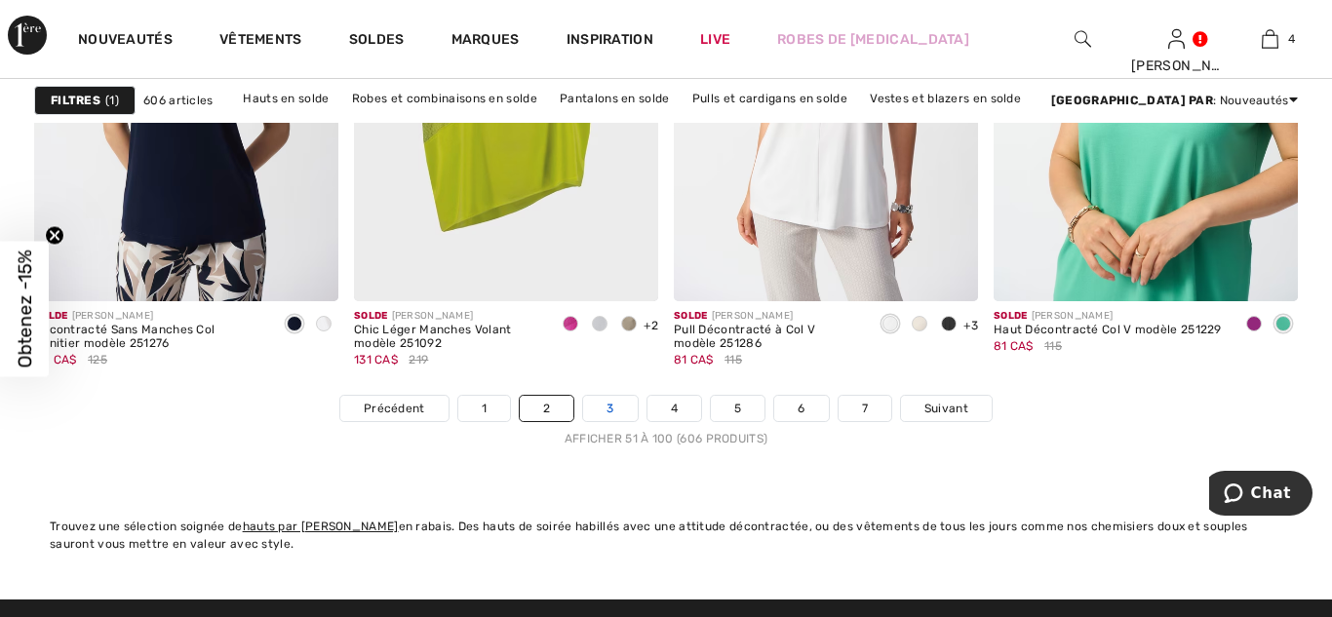
click at [610, 411] on link "3" at bounding box center [610, 408] width 54 height 25
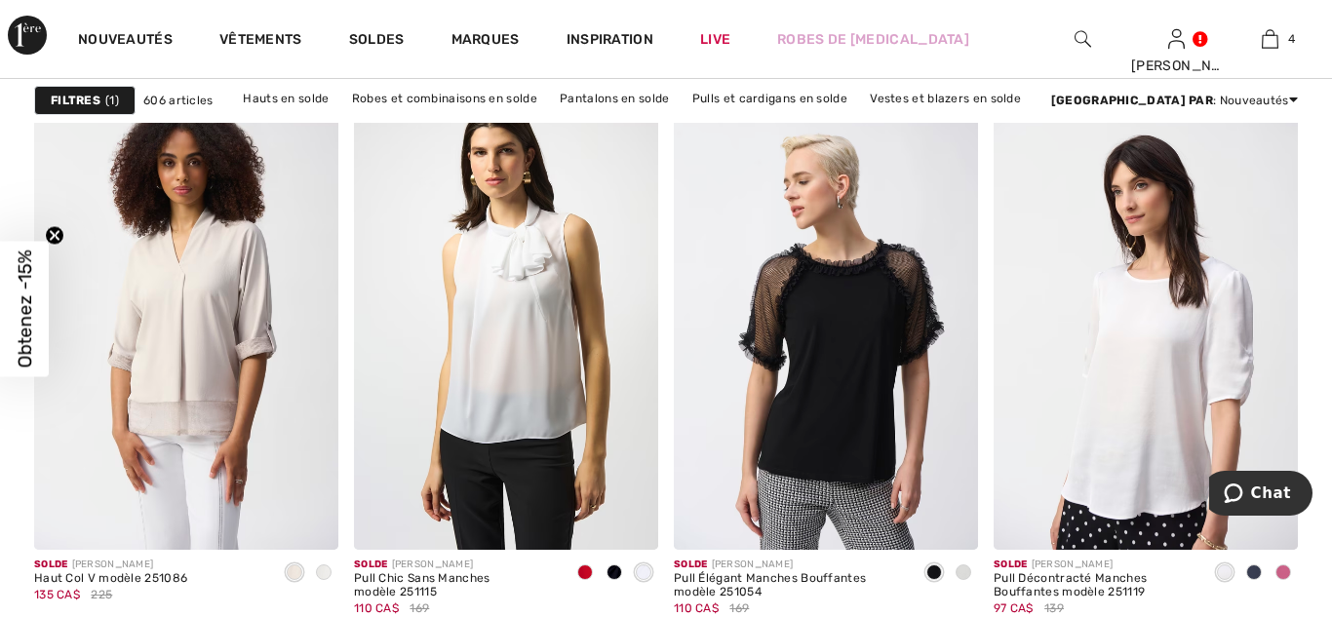
scroll to position [8363, 0]
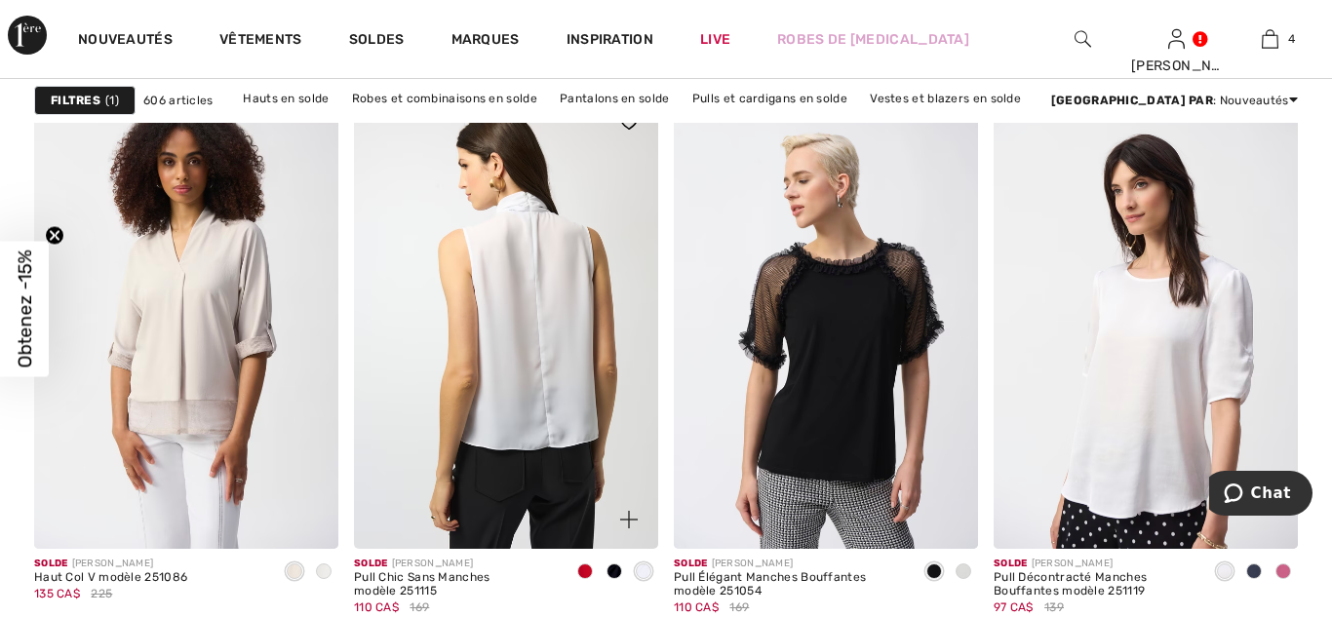
click at [551, 375] on img at bounding box center [506, 321] width 304 height 456
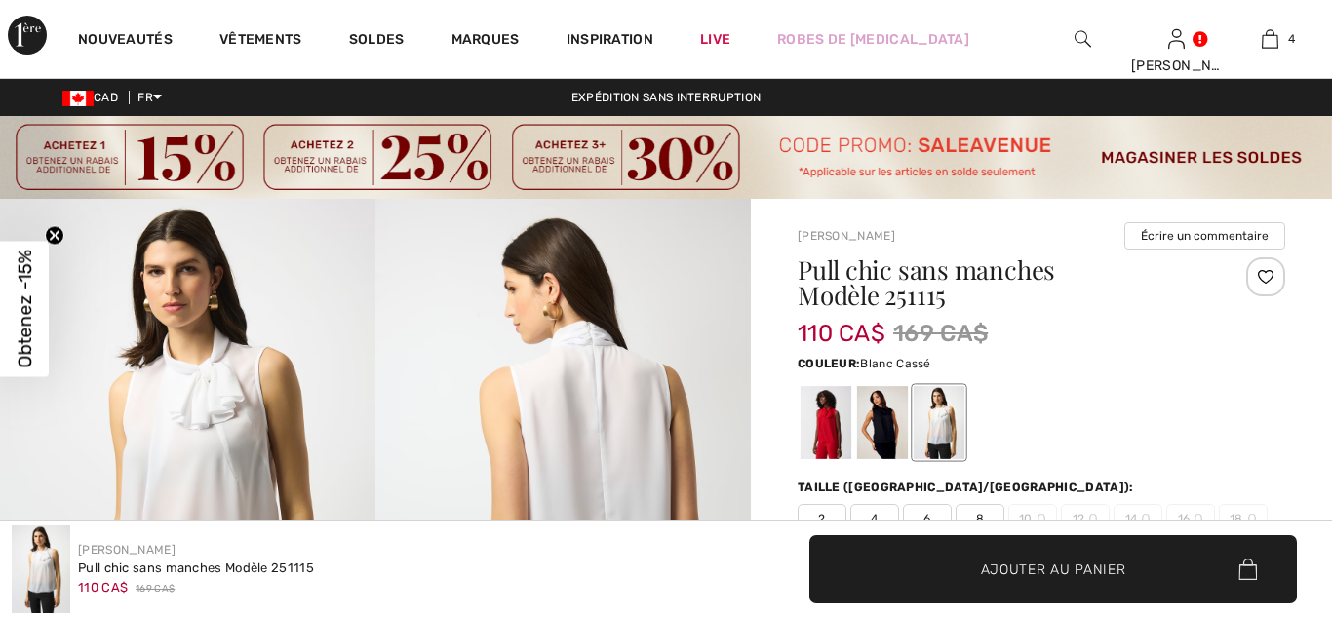
scroll to position [126, 0]
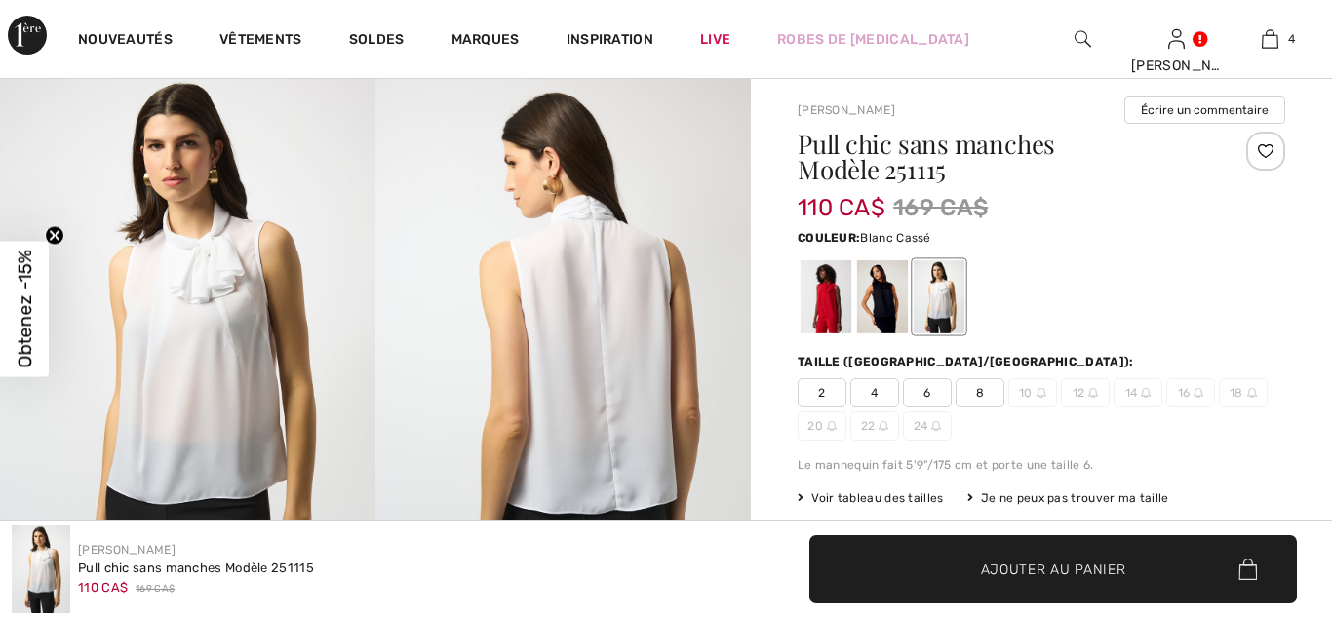
click at [977, 390] on span "8" at bounding box center [979, 392] width 49 height 29
checkbox input "true"
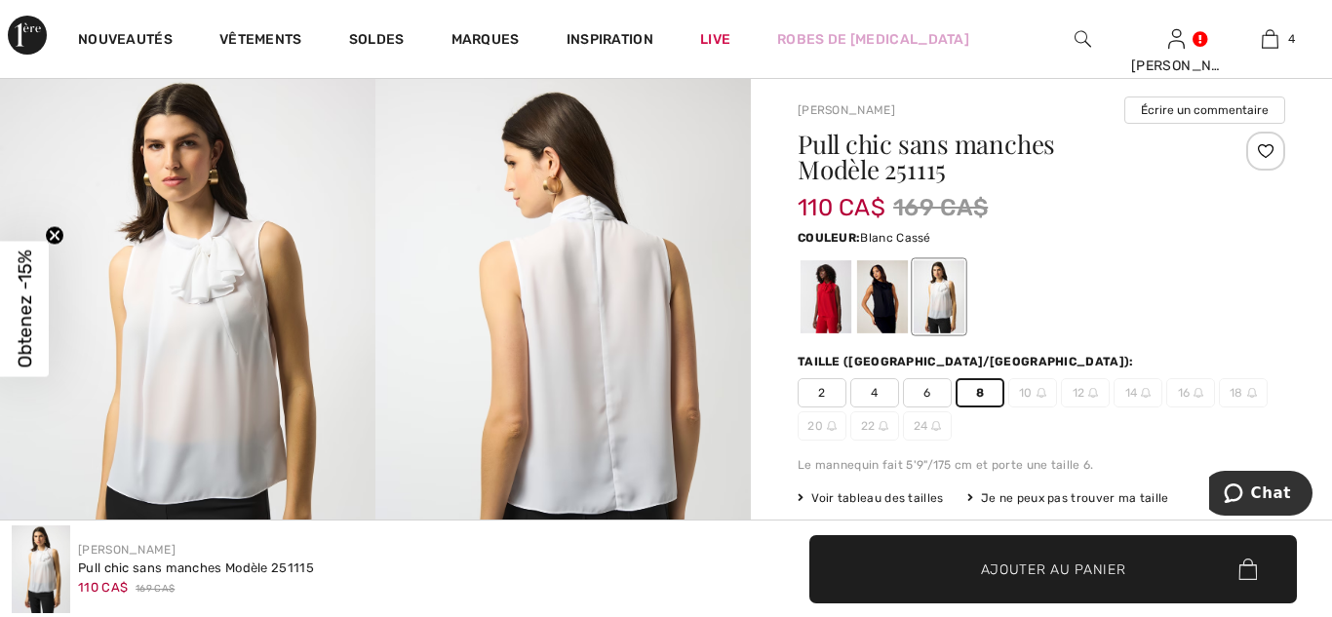
scroll to position [0, 0]
click at [1038, 568] on span "Ajouter au panier" at bounding box center [1053, 569] width 145 height 20
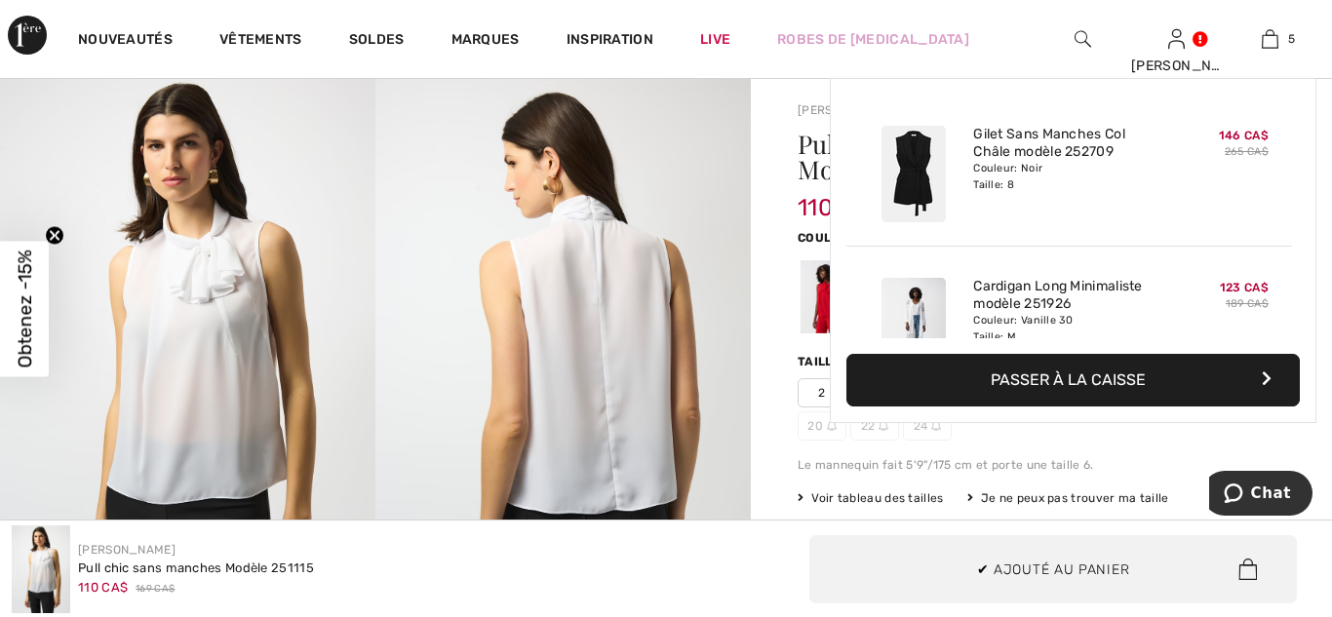
scroll to position [517, 0]
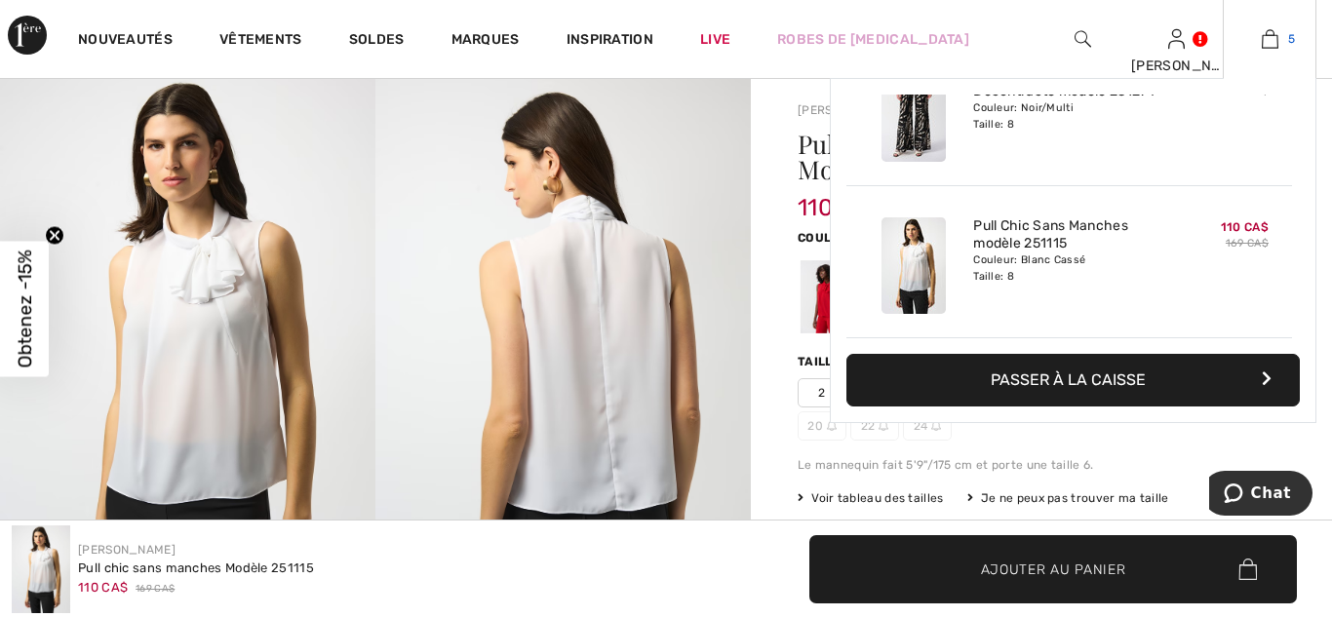
click at [1271, 36] on img at bounding box center [1269, 38] width 17 height 23
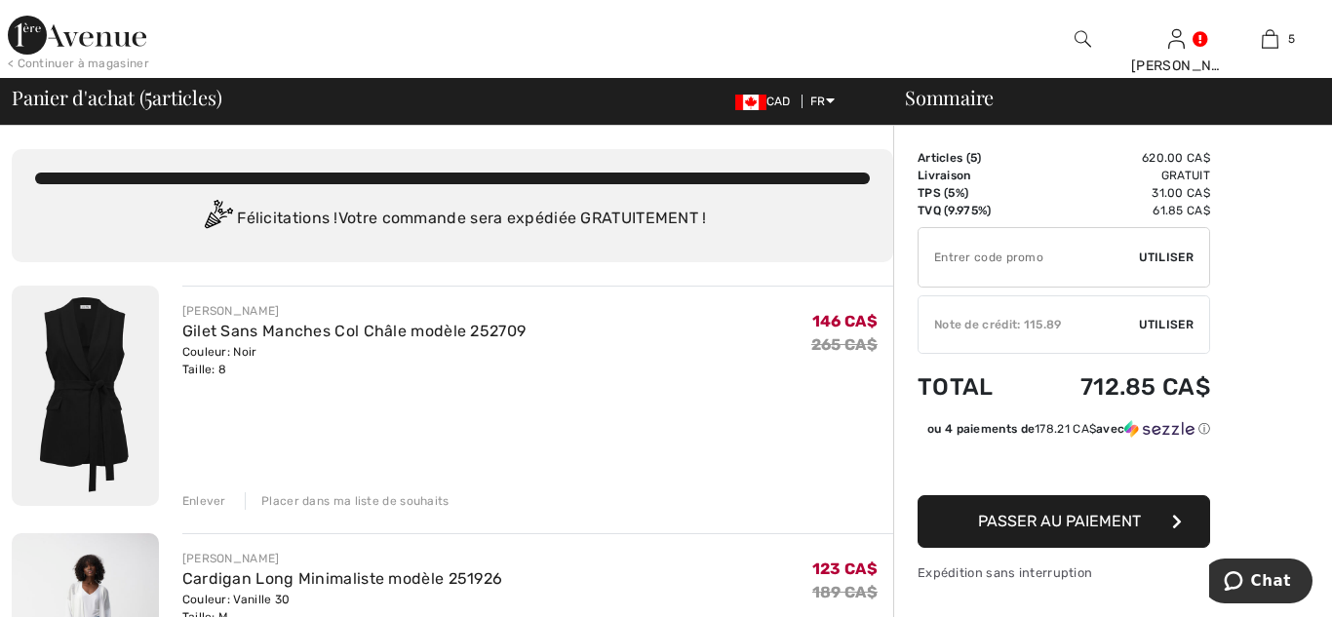
click at [1084, 521] on span "Passer au paiement" at bounding box center [1059, 521] width 163 height 19
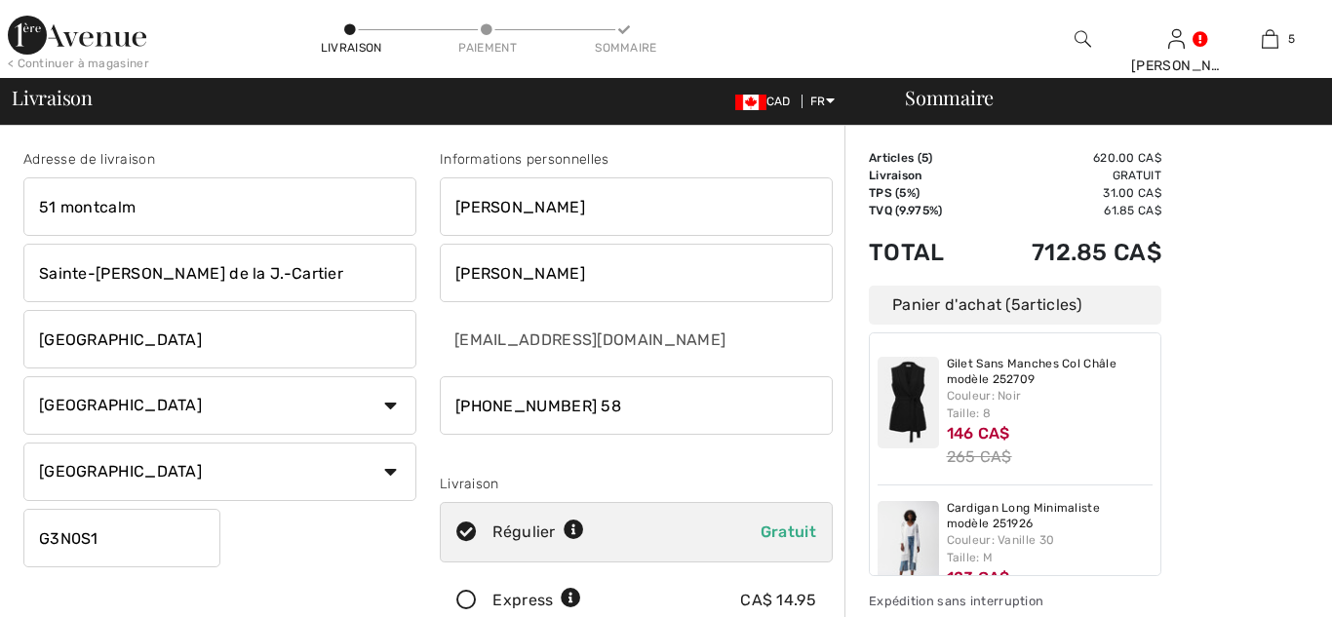
checkbox input "true"
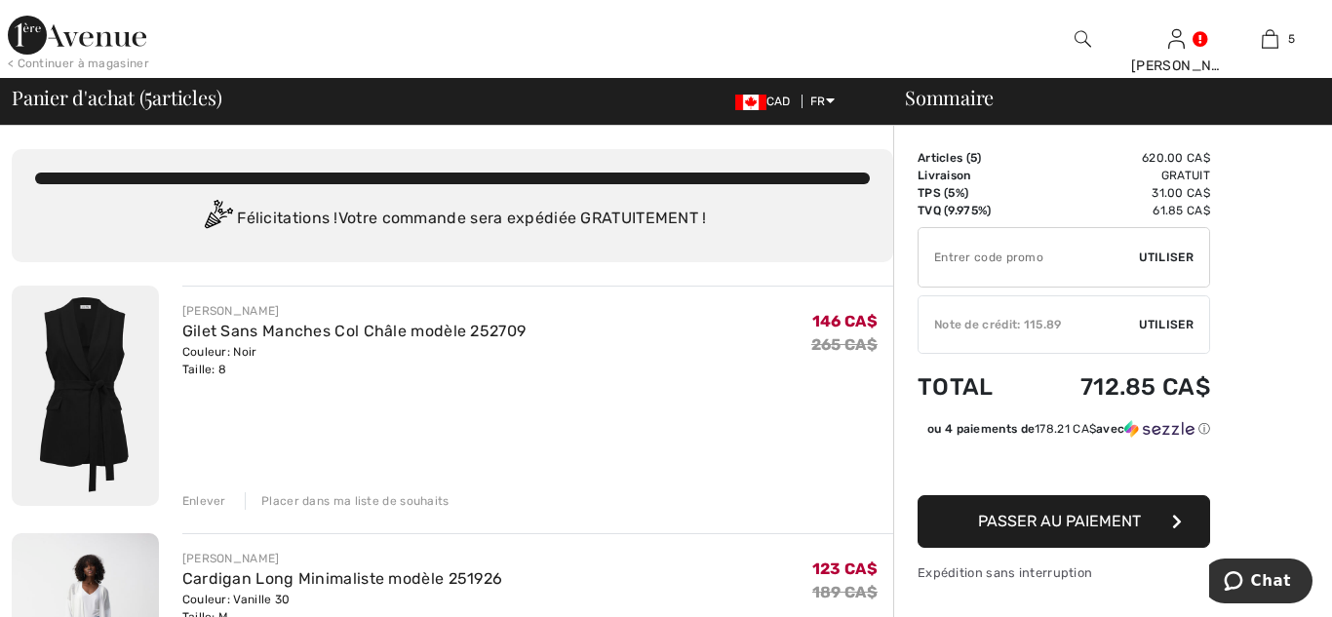
click at [1016, 278] on input "TEXT" at bounding box center [1028, 257] width 220 height 58
type input "SALEAVENUE"
click at [1183, 252] on span "Utiliser" at bounding box center [1166, 258] width 55 height 18
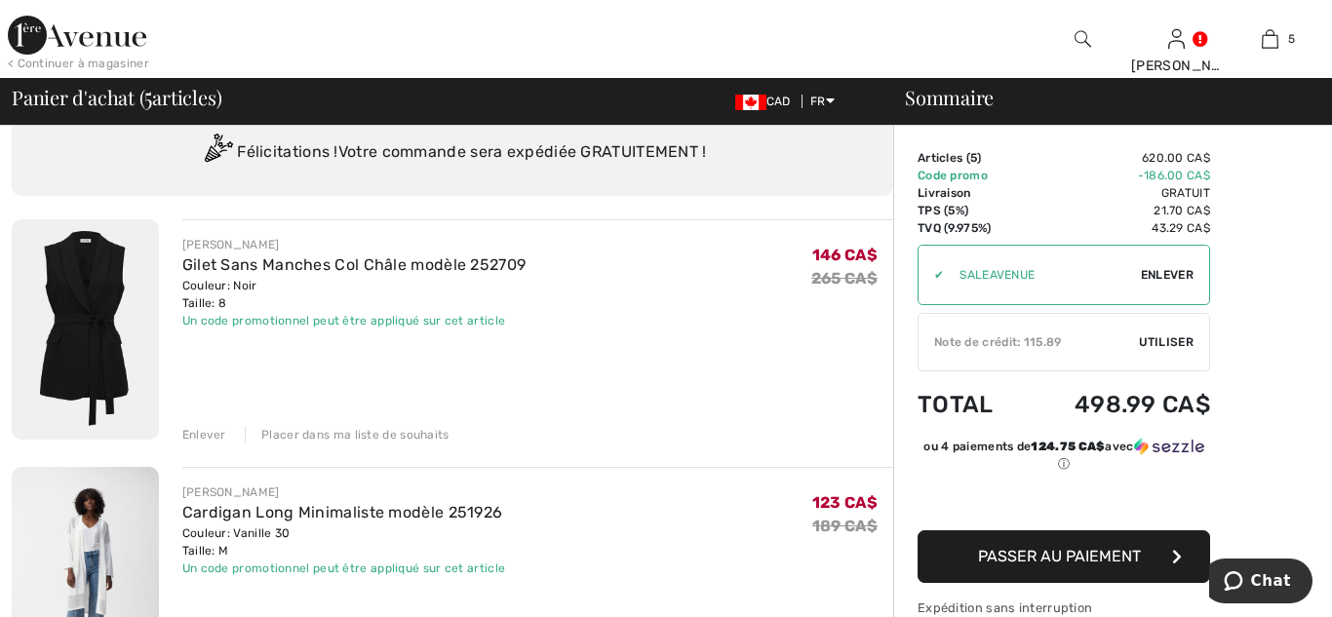
scroll to position [68, 0]
click at [1063, 552] on span "Passer au paiement" at bounding box center [1059, 556] width 163 height 19
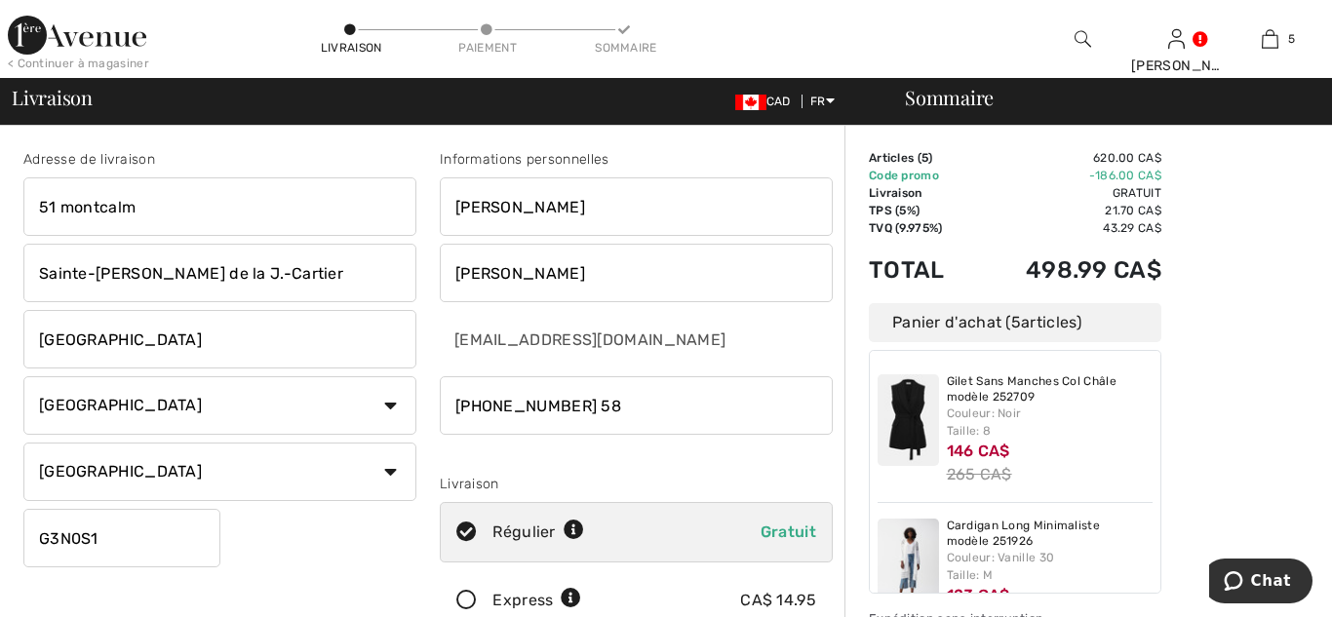
click at [151, 209] on input "51 montcalm" at bounding box center [219, 206] width 393 height 58
type input "5"
type input "4475,Route de Fossambault#203A"
type input "Sainte-Catherine j.-cartier"
type input "g3n2z6"
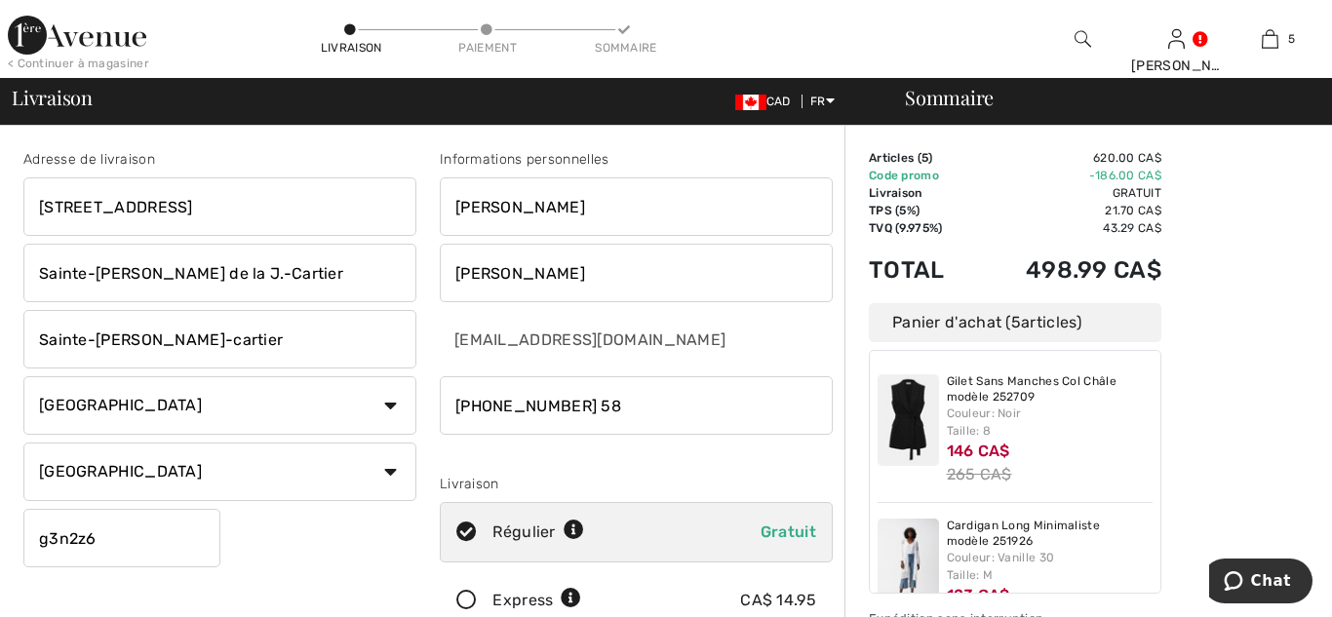
type input "Anne"
type input "Gabrielle"
type input "5819906767"
type input "G3N2Z6"
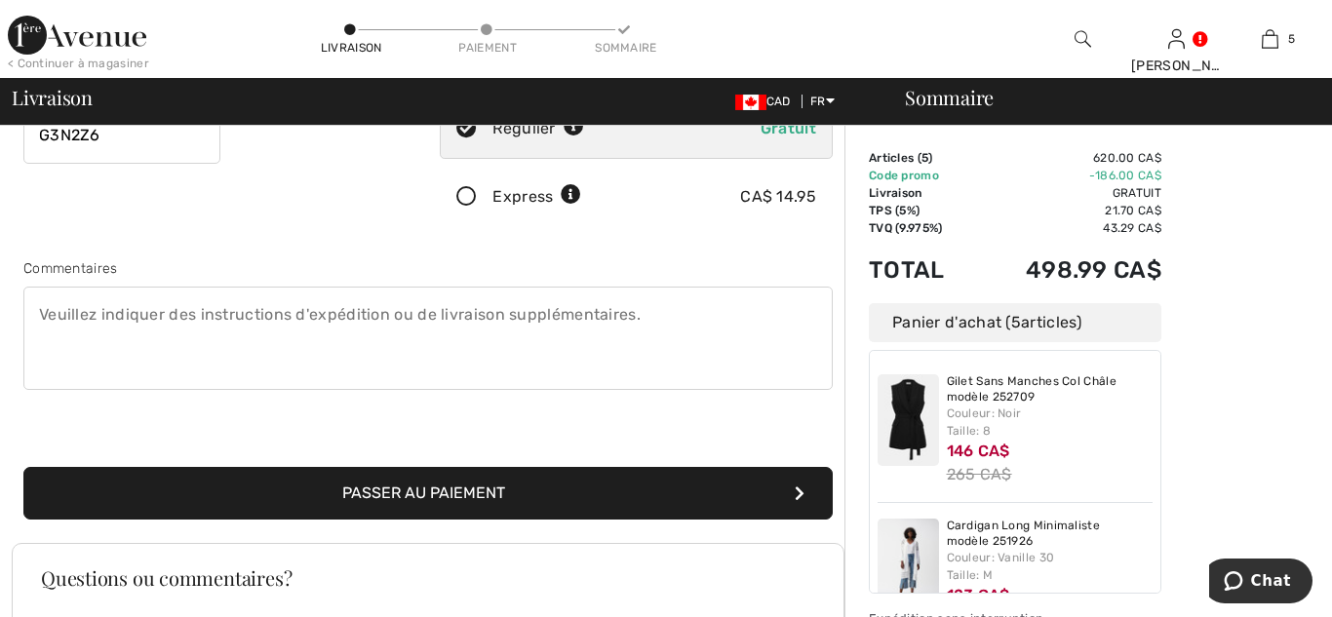
scroll to position [412, 0]
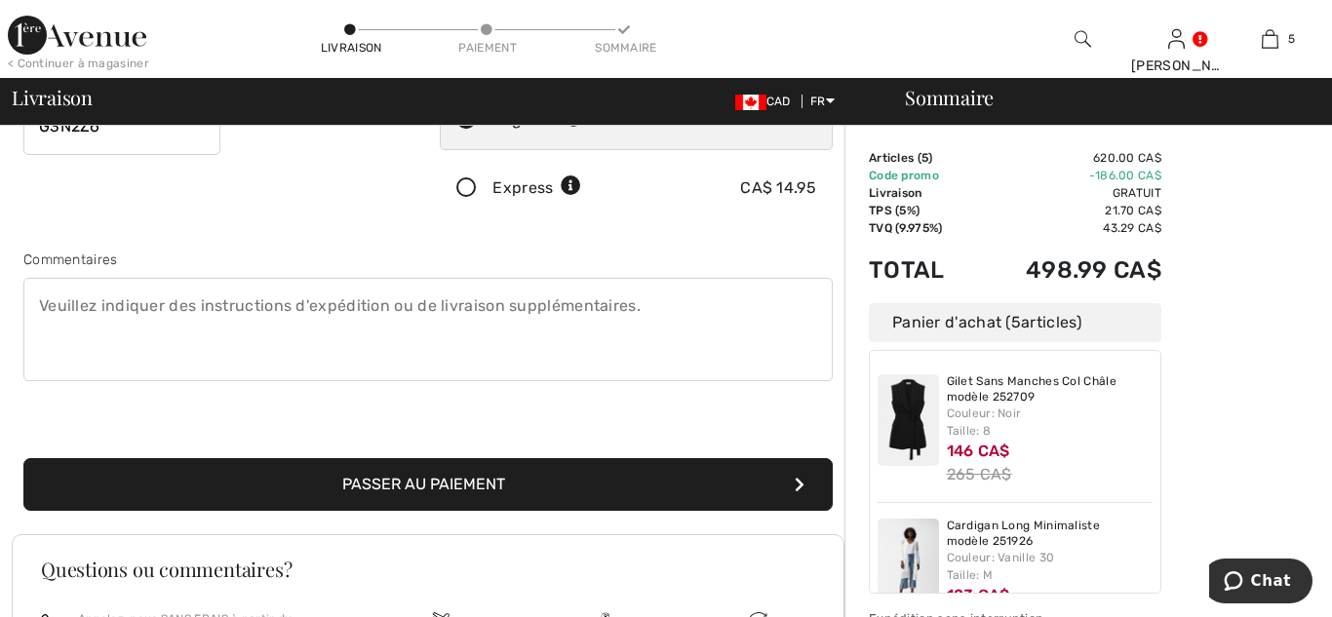
click at [418, 490] on button "Passer au paiement" at bounding box center [427, 484] width 809 height 53
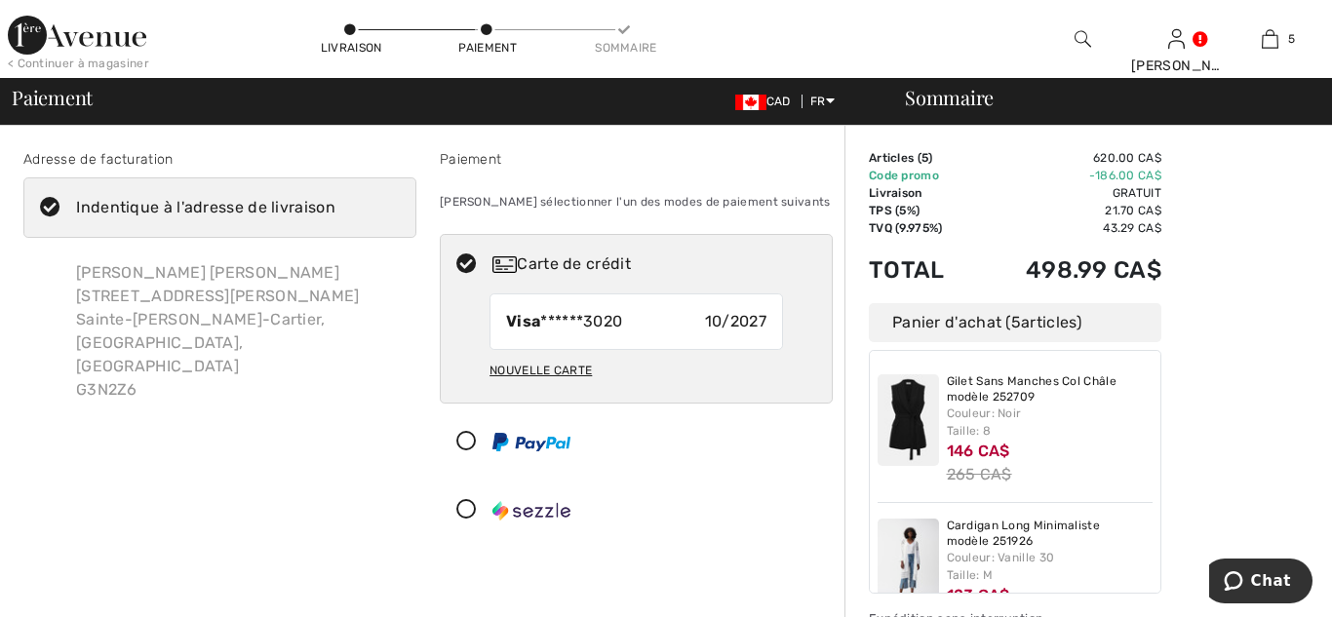
checkbox input "true"
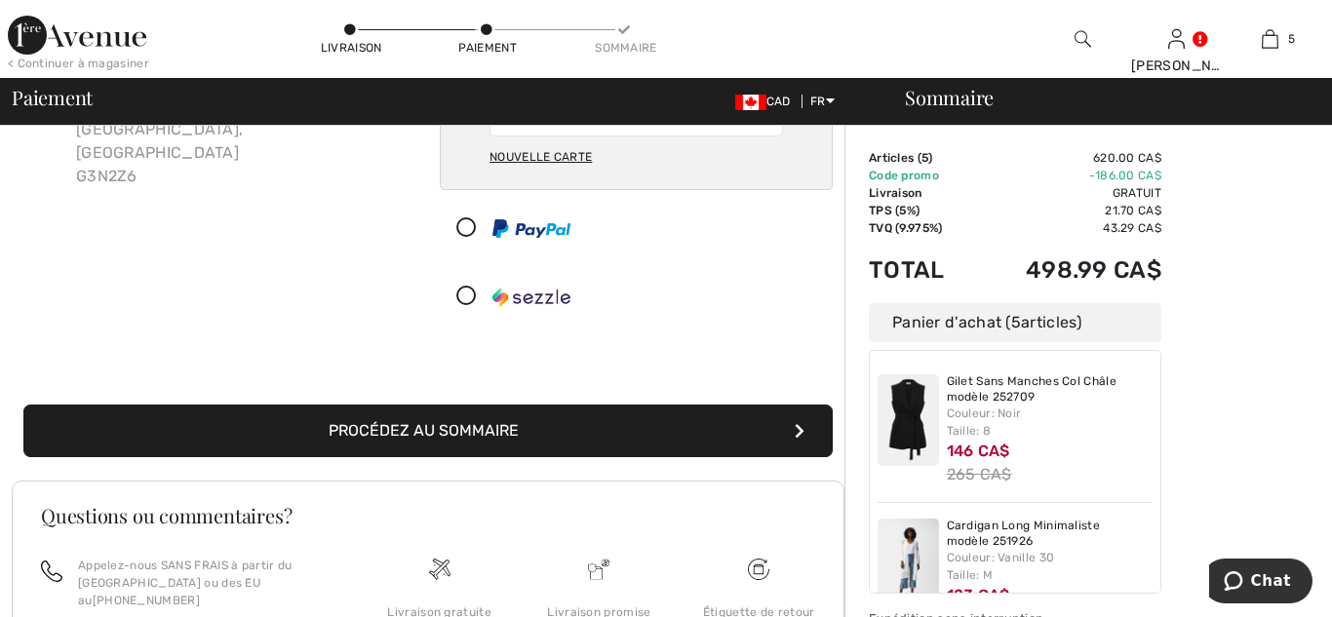
scroll to position [216, 0]
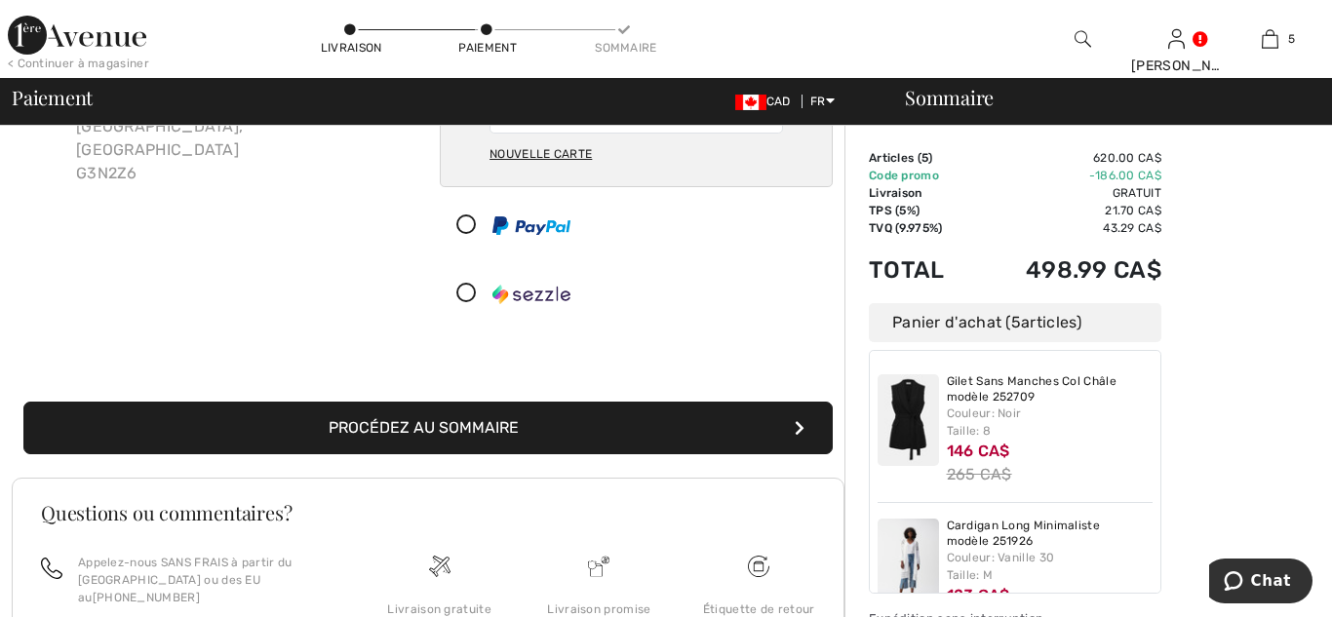
click at [439, 440] on button "Procédez au sommaire" at bounding box center [427, 428] width 809 height 53
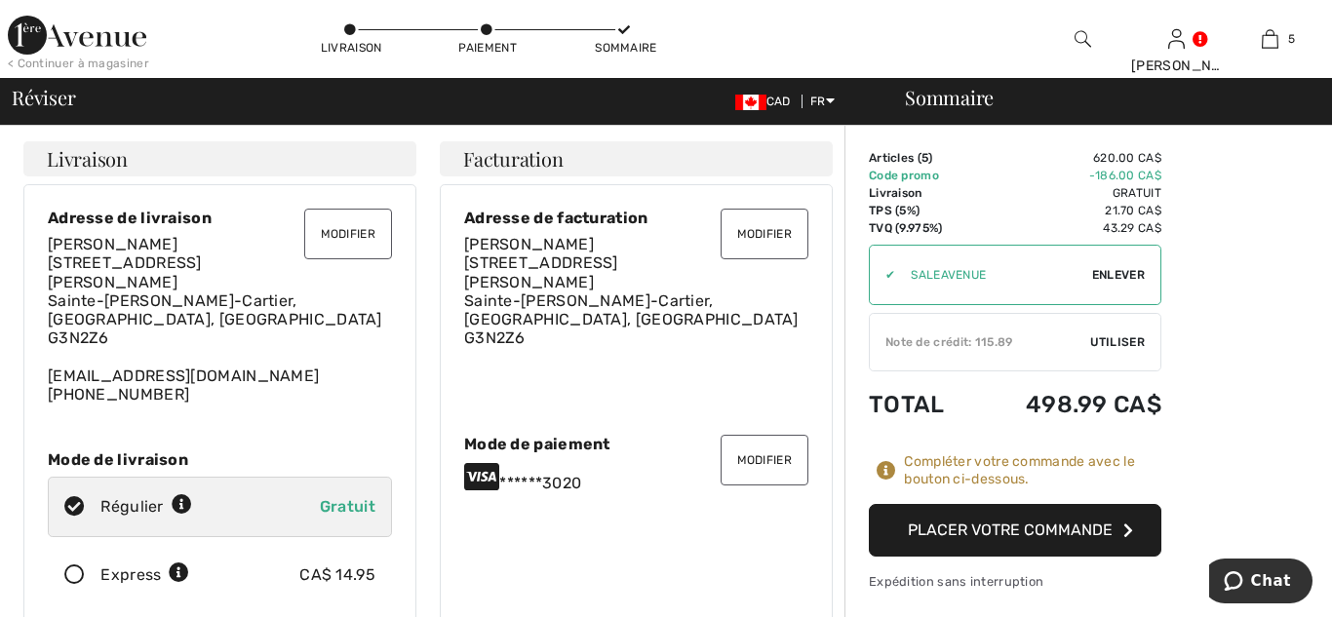
click at [742, 239] on button "Modifier" at bounding box center [764, 234] width 88 height 51
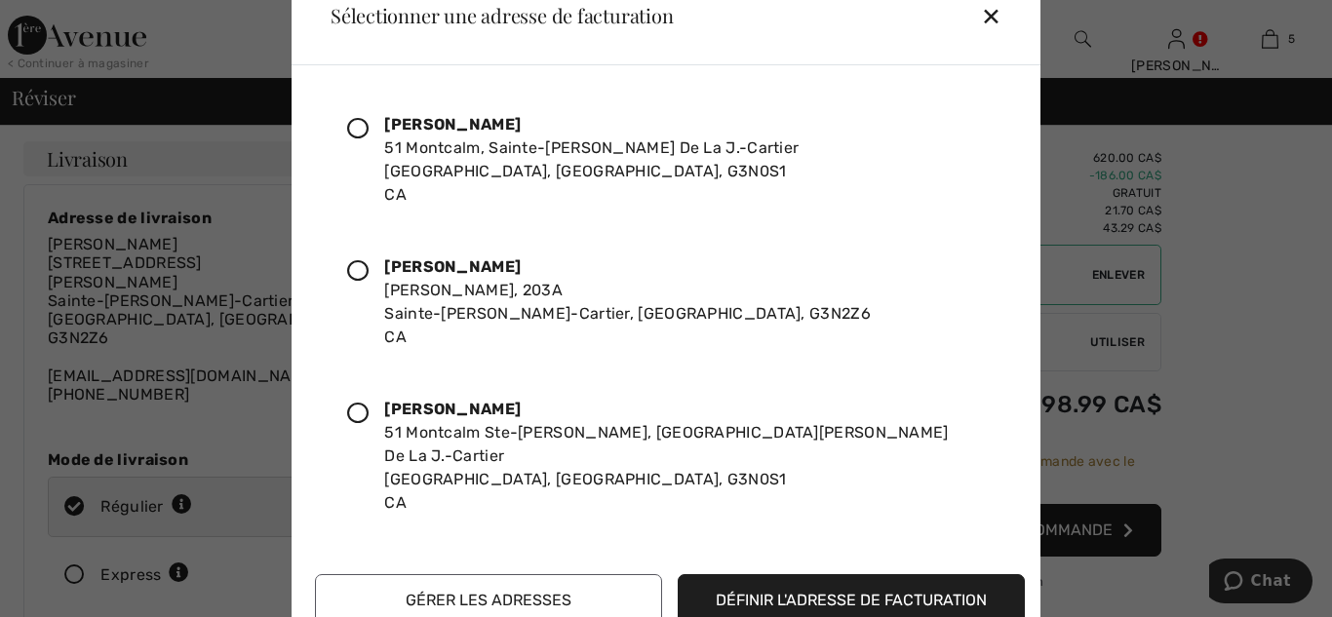
click at [354, 130] on icon at bounding box center [357, 128] width 21 height 21
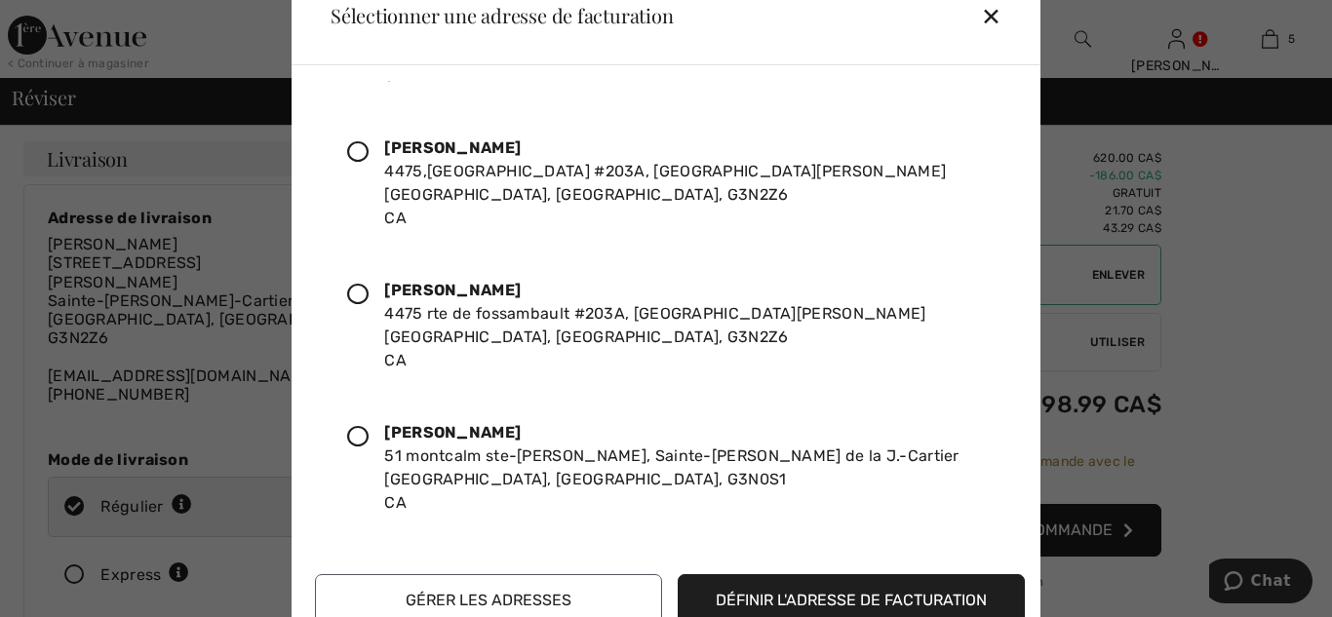
scroll to position [969, 0]
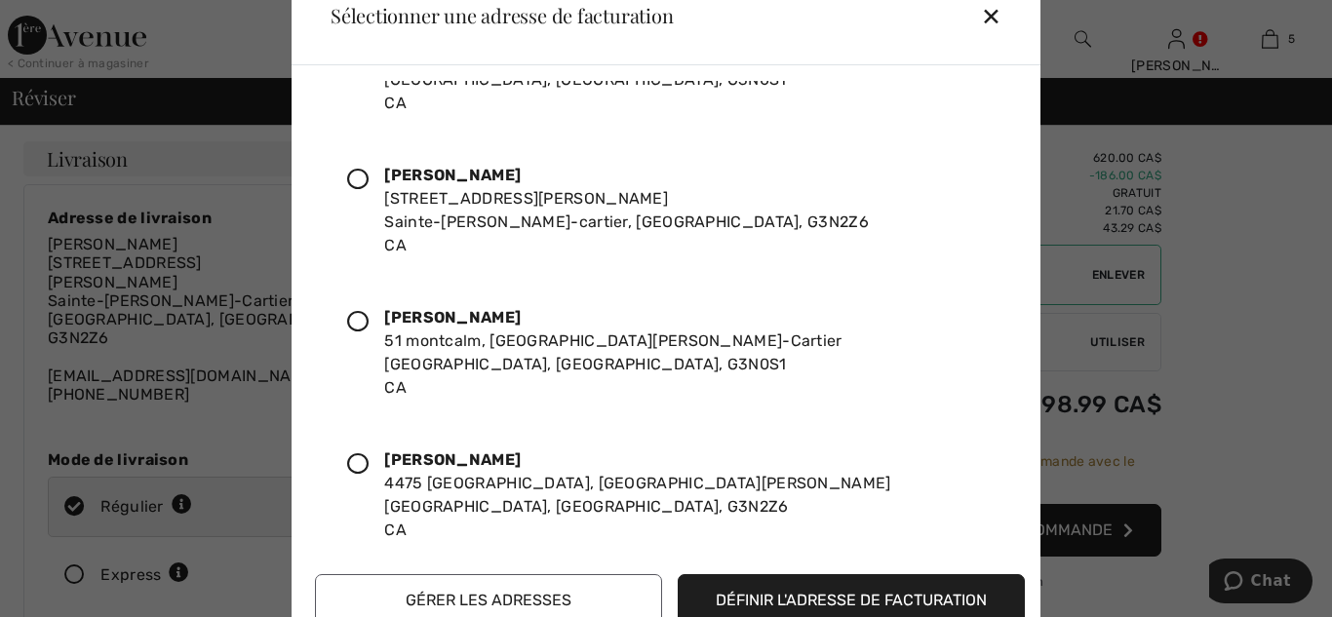
click at [988, 0] on div "✕" at bounding box center [999, 15] width 36 height 41
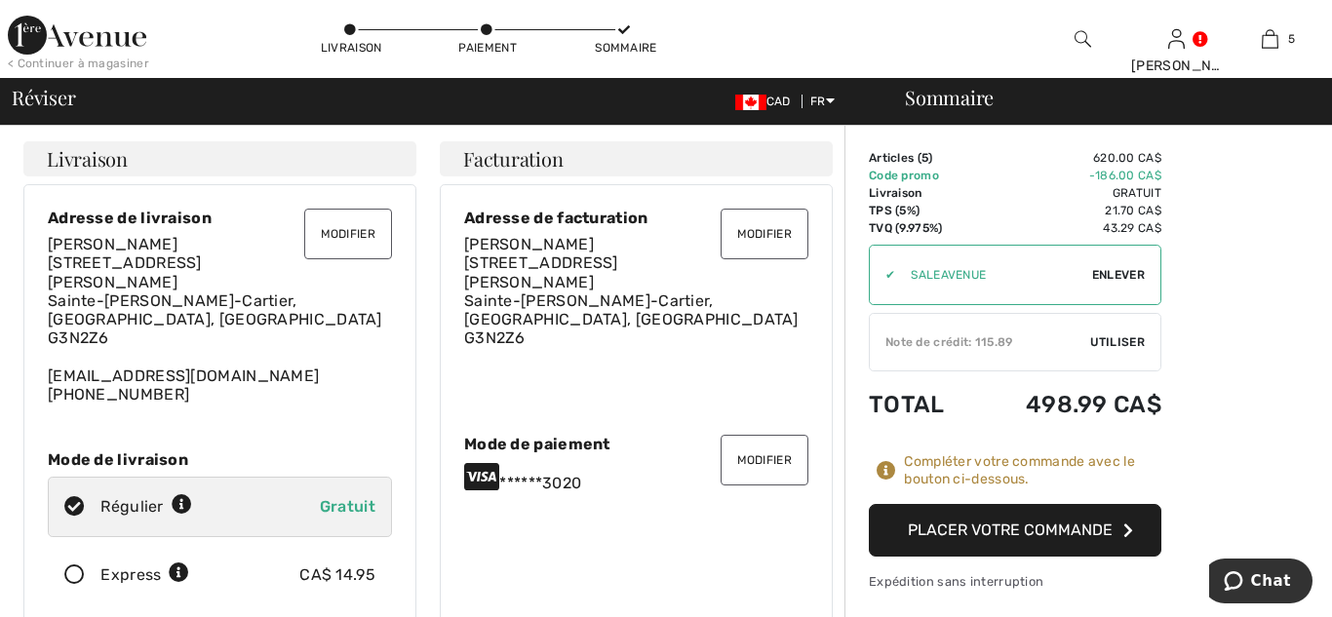
click at [775, 226] on button "Modifier" at bounding box center [764, 234] width 88 height 51
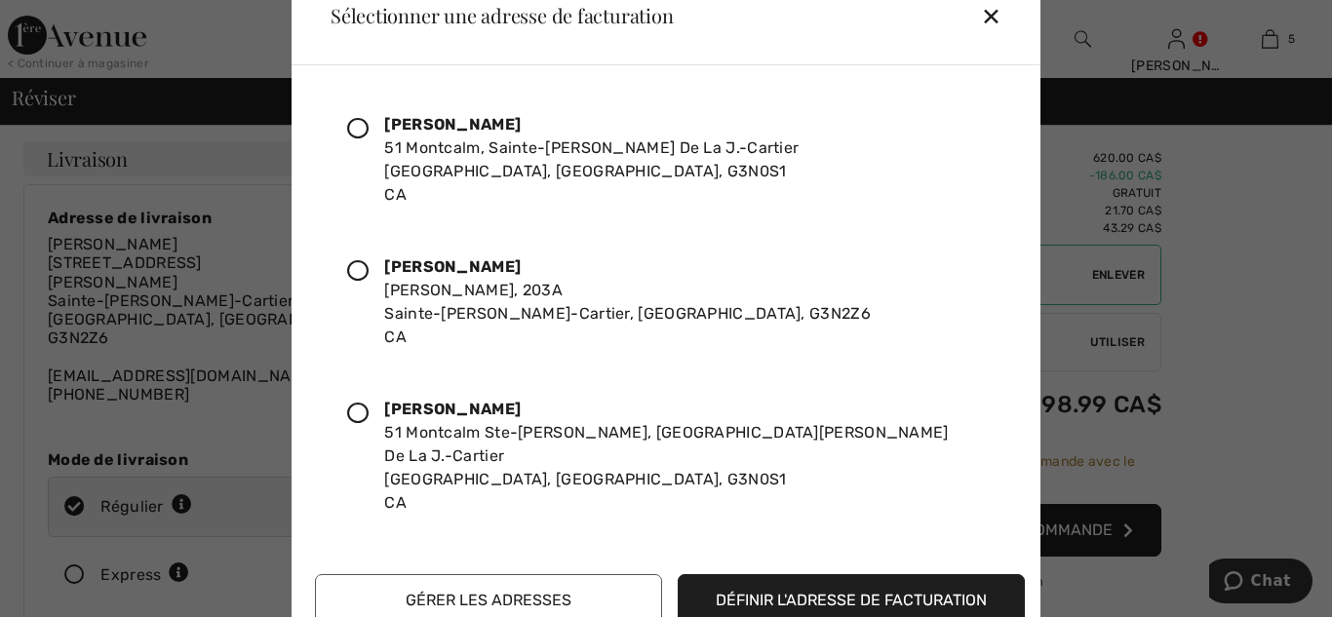
click at [356, 132] on icon at bounding box center [357, 128] width 21 height 21
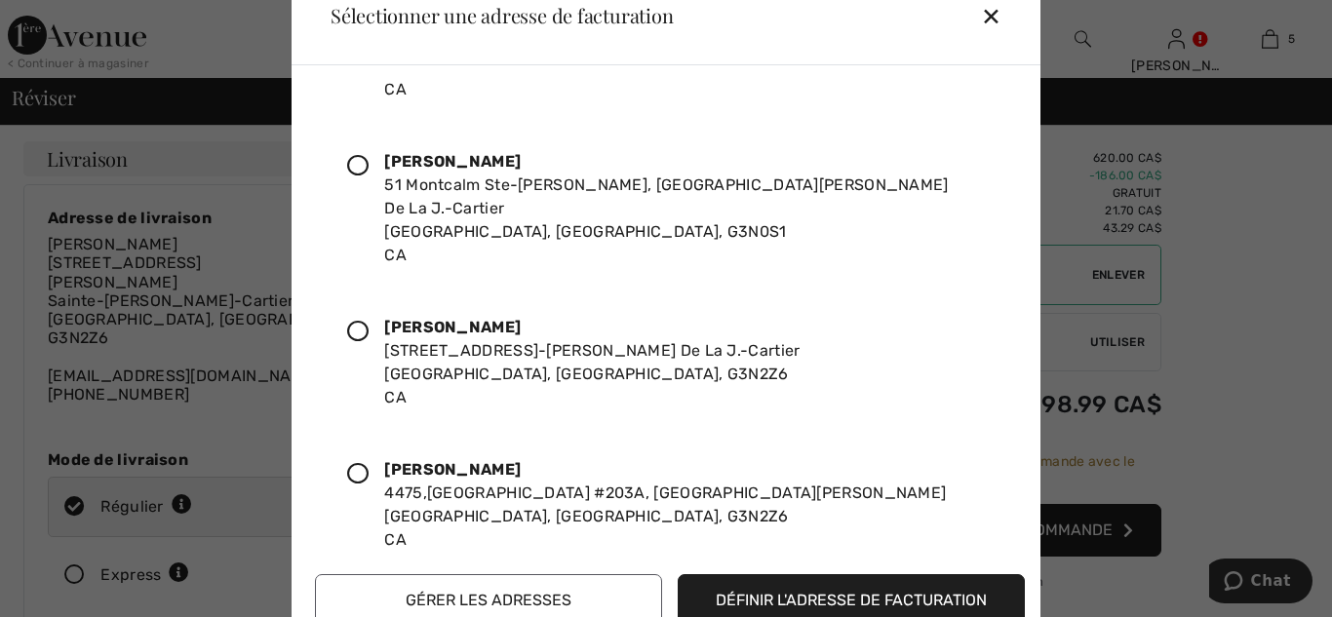
scroll to position [295, 0]
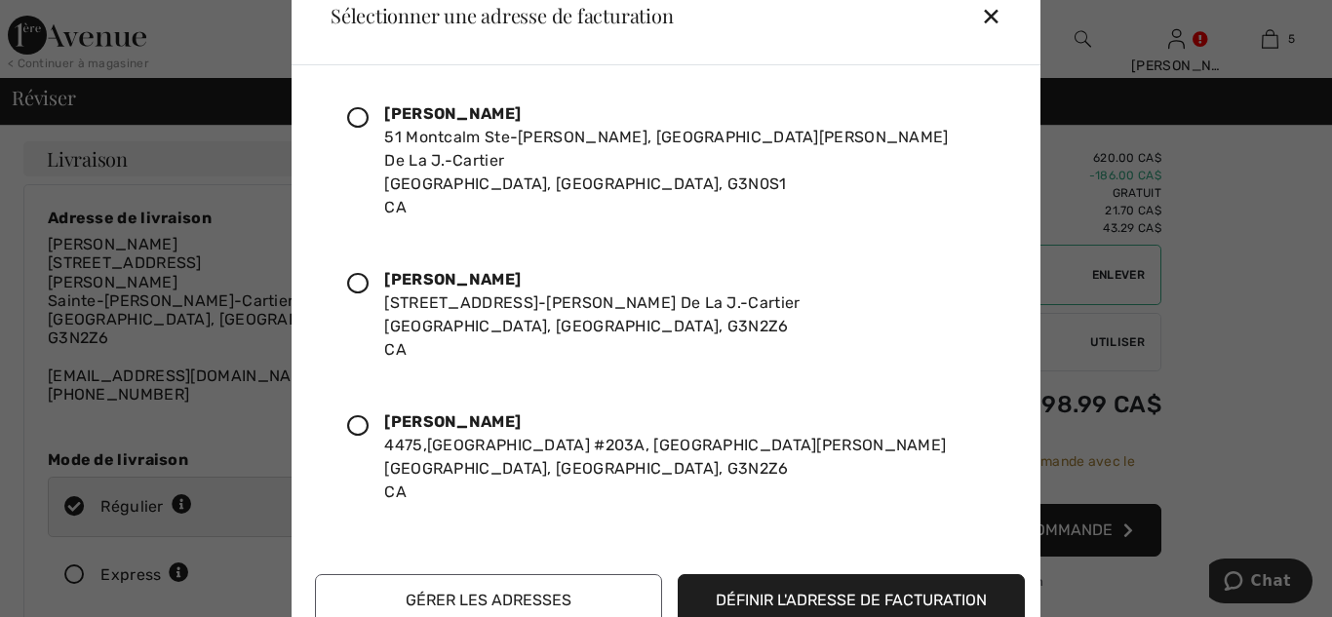
click at [897, 600] on button "Définir l'adresse de facturation" at bounding box center [851, 600] width 347 height 53
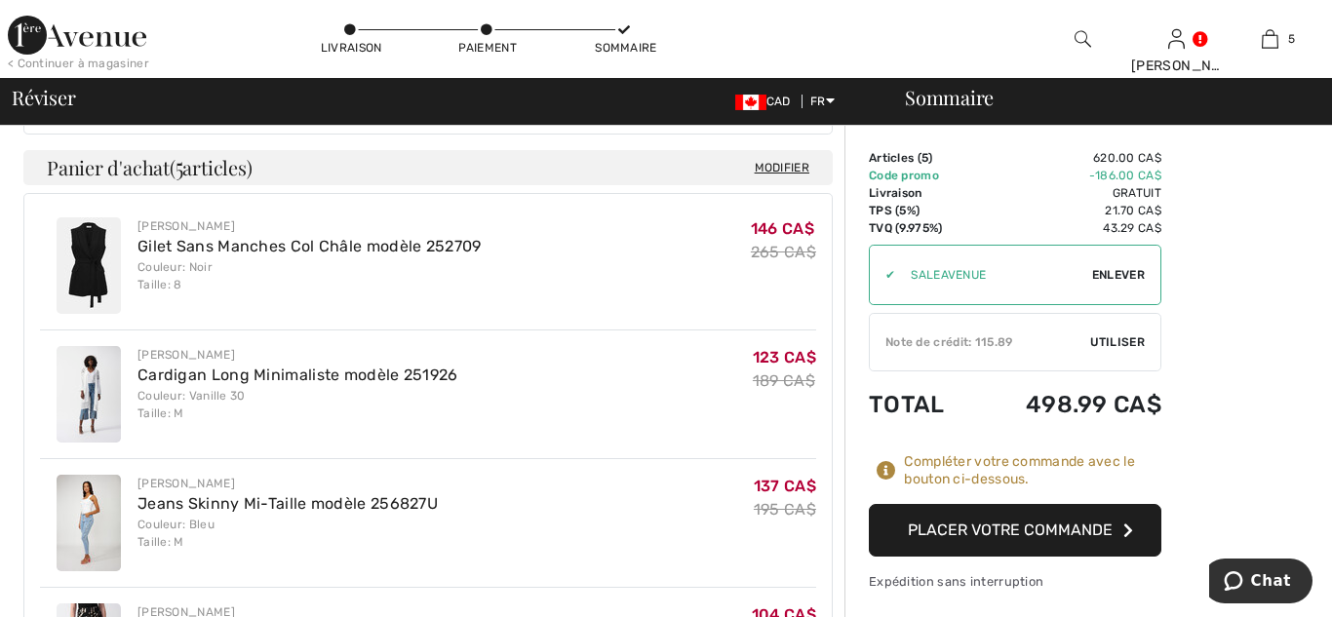
scroll to position [804, 0]
click at [1071, 516] on button "Placer votre commande" at bounding box center [1015, 530] width 292 height 53
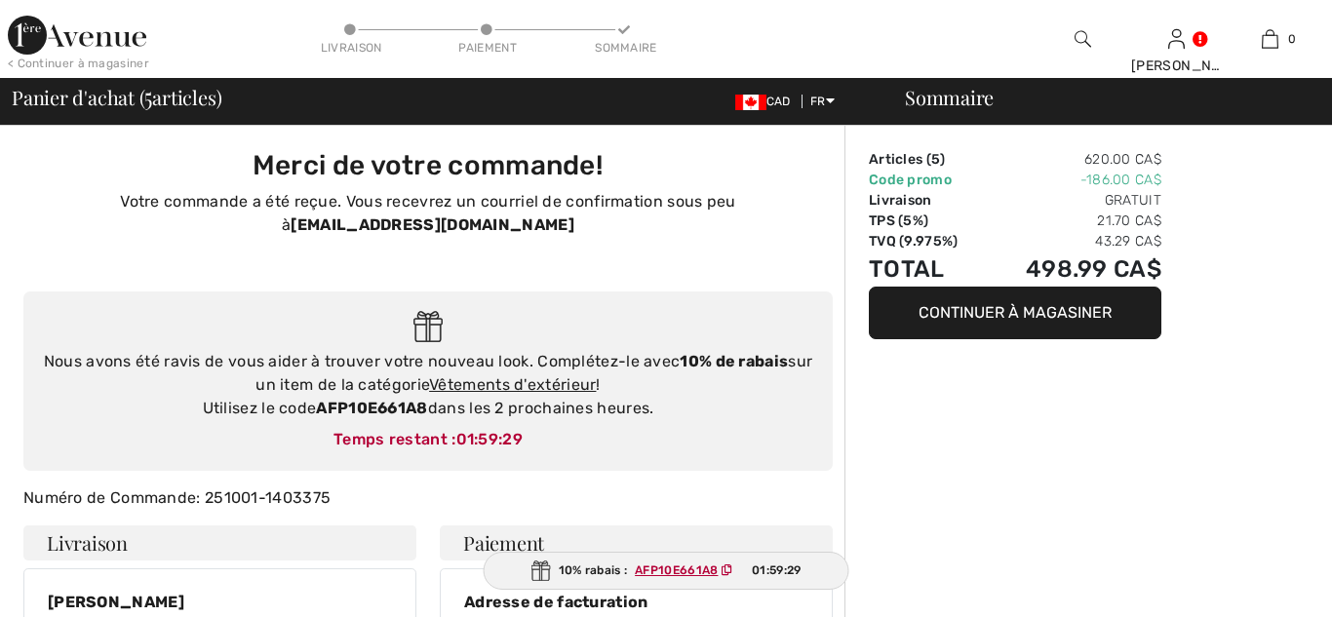
checkbox input "true"
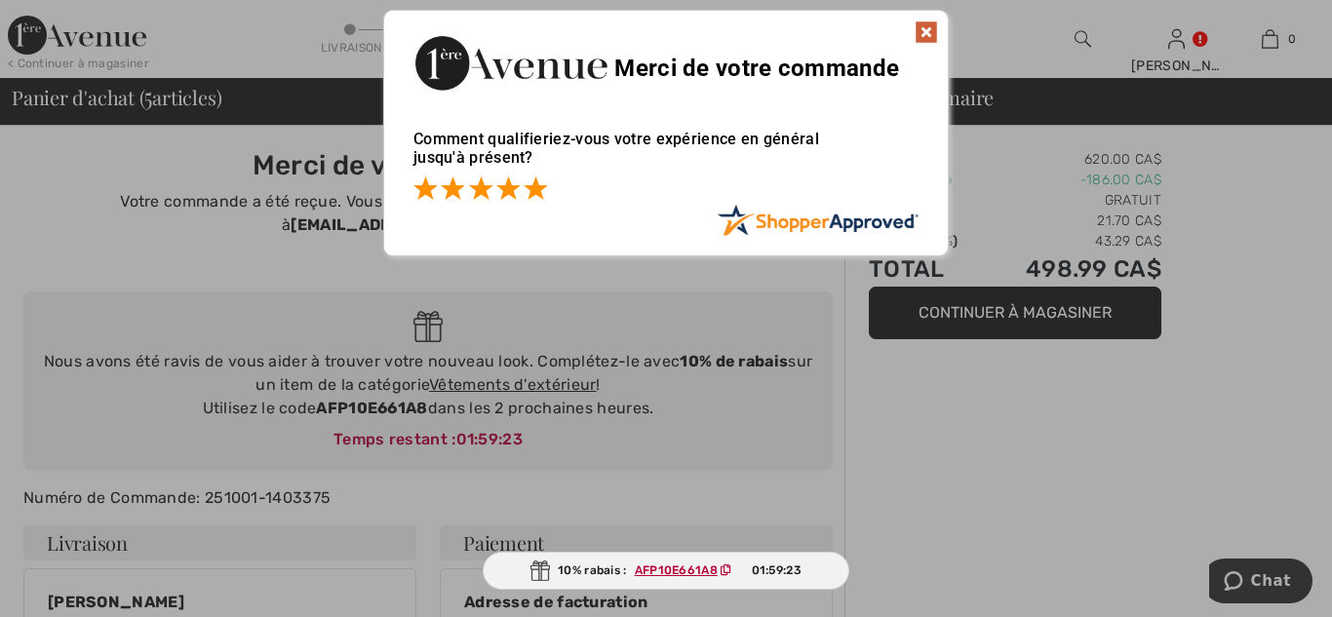
click at [534, 187] on span at bounding box center [534, 187] width 23 height 23
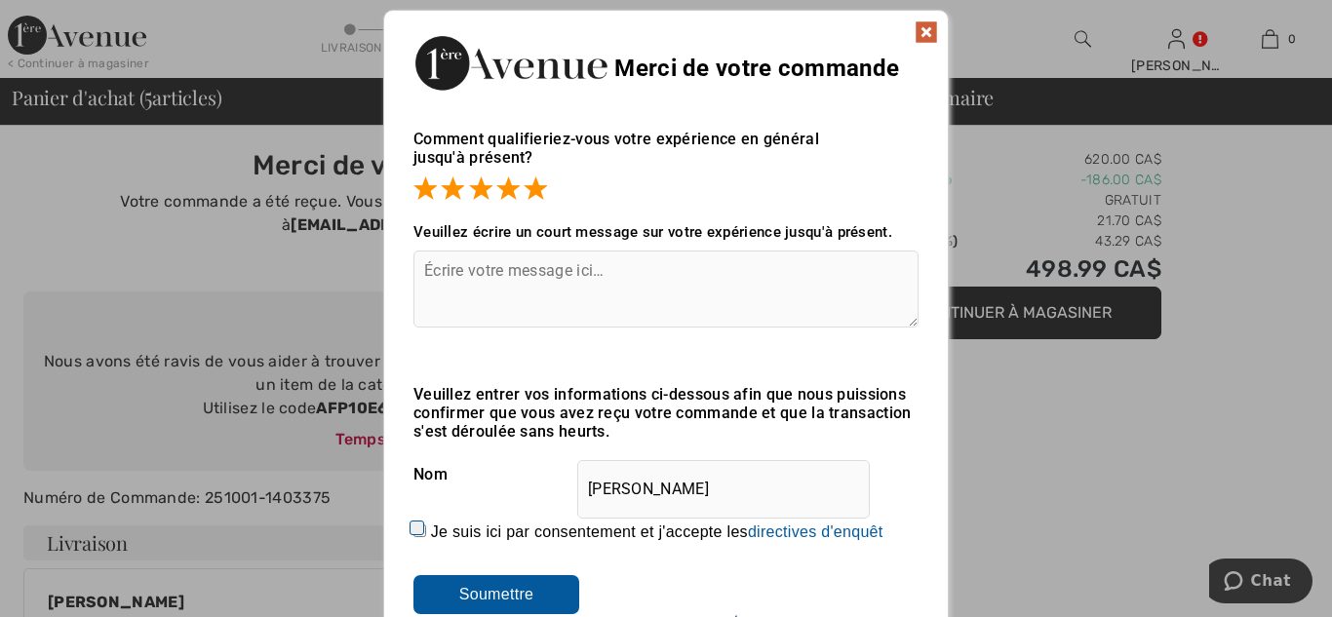
click at [497, 297] on textarea at bounding box center [665, 289] width 505 height 77
type textarea "toujours bon service sécuritaire et rapide"
click at [923, 24] on img at bounding box center [925, 31] width 23 height 23
